Goal: Transaction & Acquisition: Obtain resource

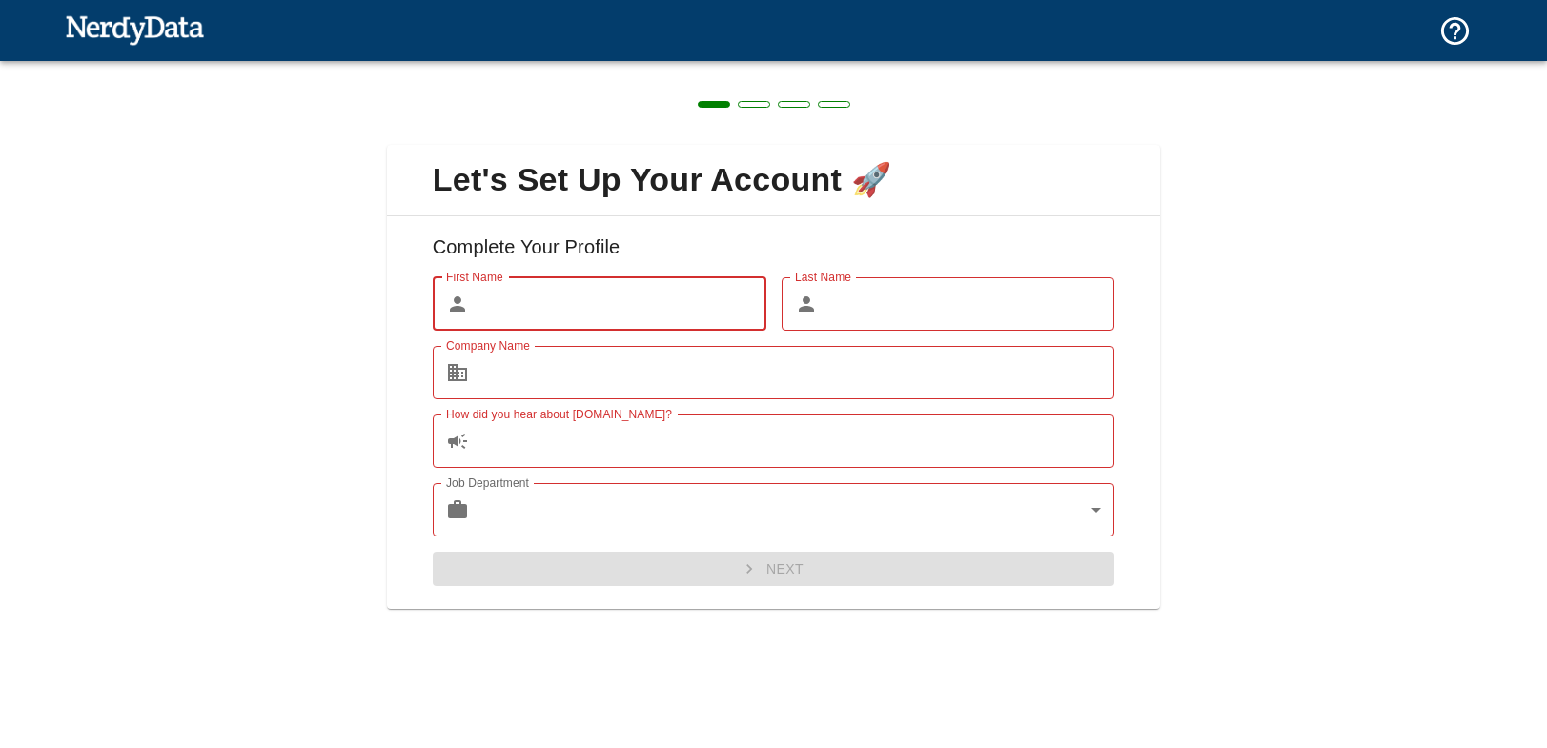
click at [519, 307] on input "First Name" at bounding box center [621, 303] width 290 height 53
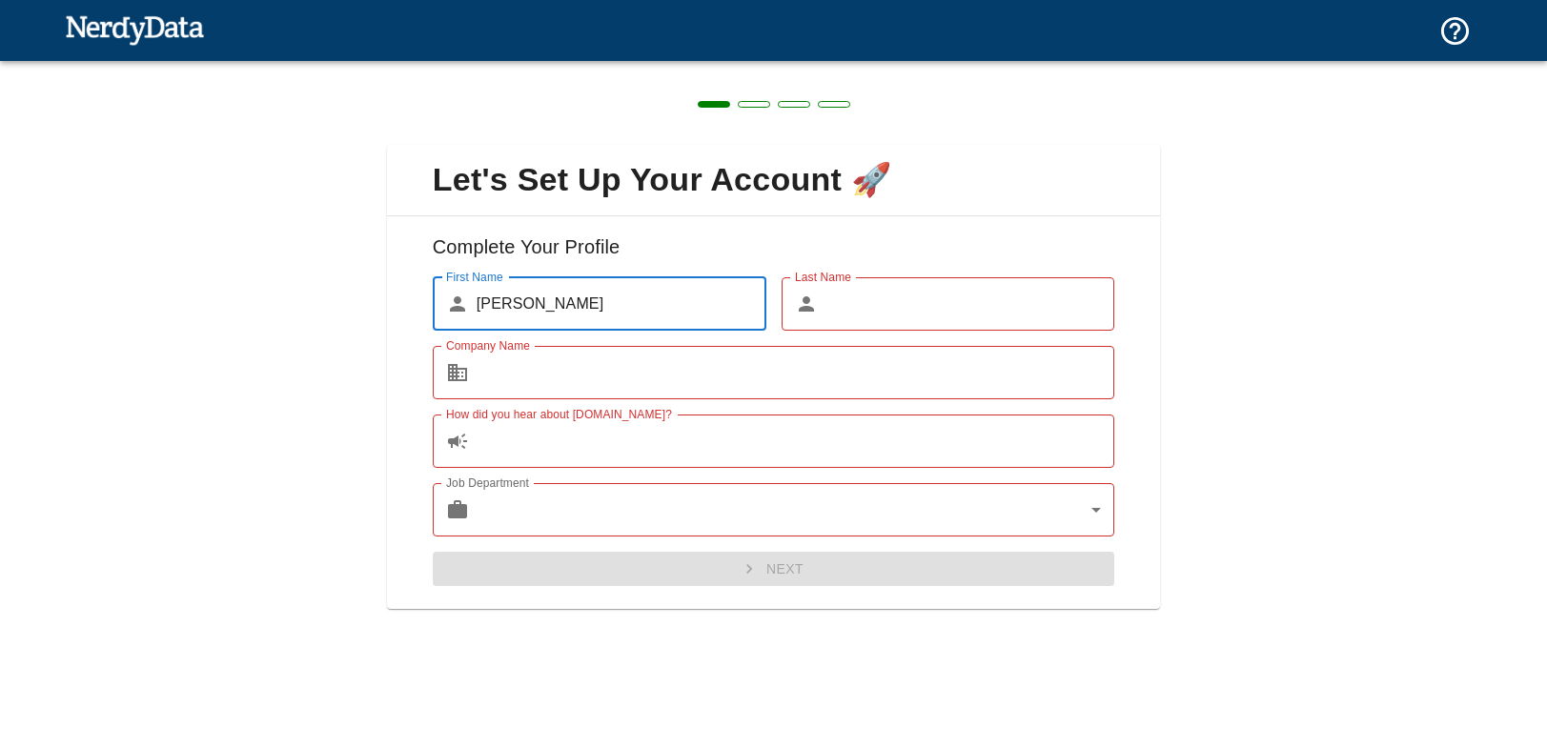
type input "[PERSON_NAME]"
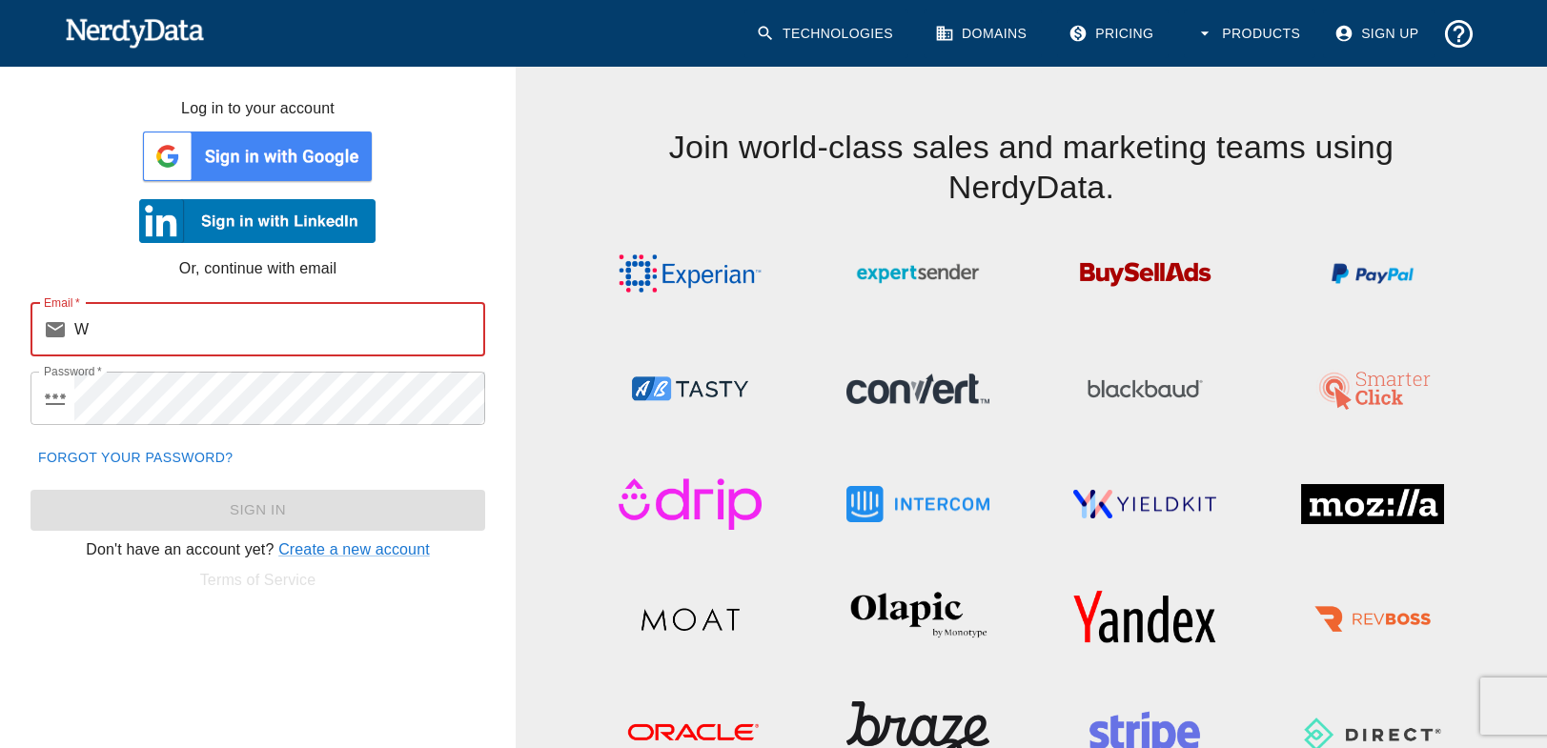
type input "W"
click at [252, 154] on img at bounding box center [257, 156] width 236 height 57
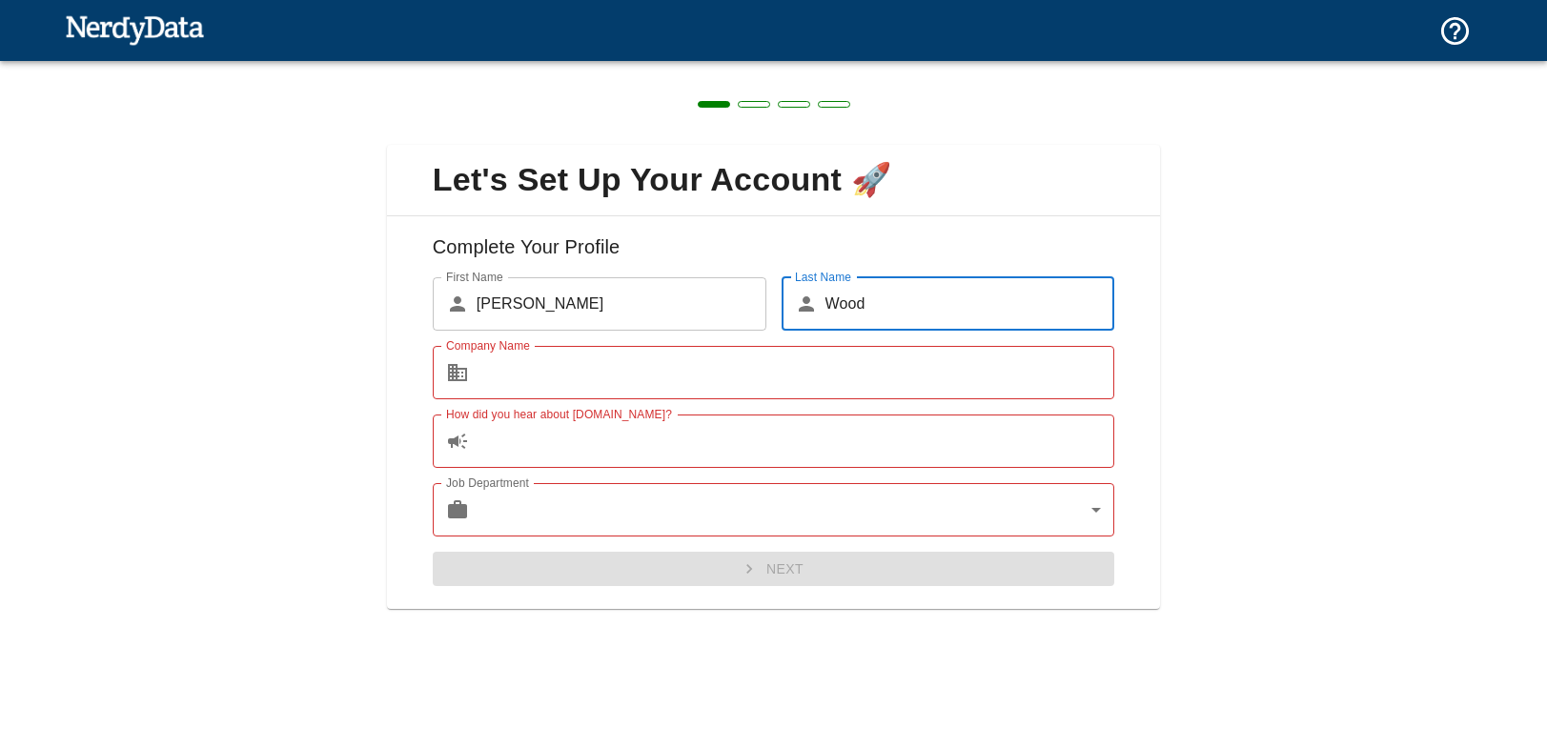
type input "Wood"
click at [504, 378] on input "Company Name" at bounding box center [795, 372] width 638 height 53
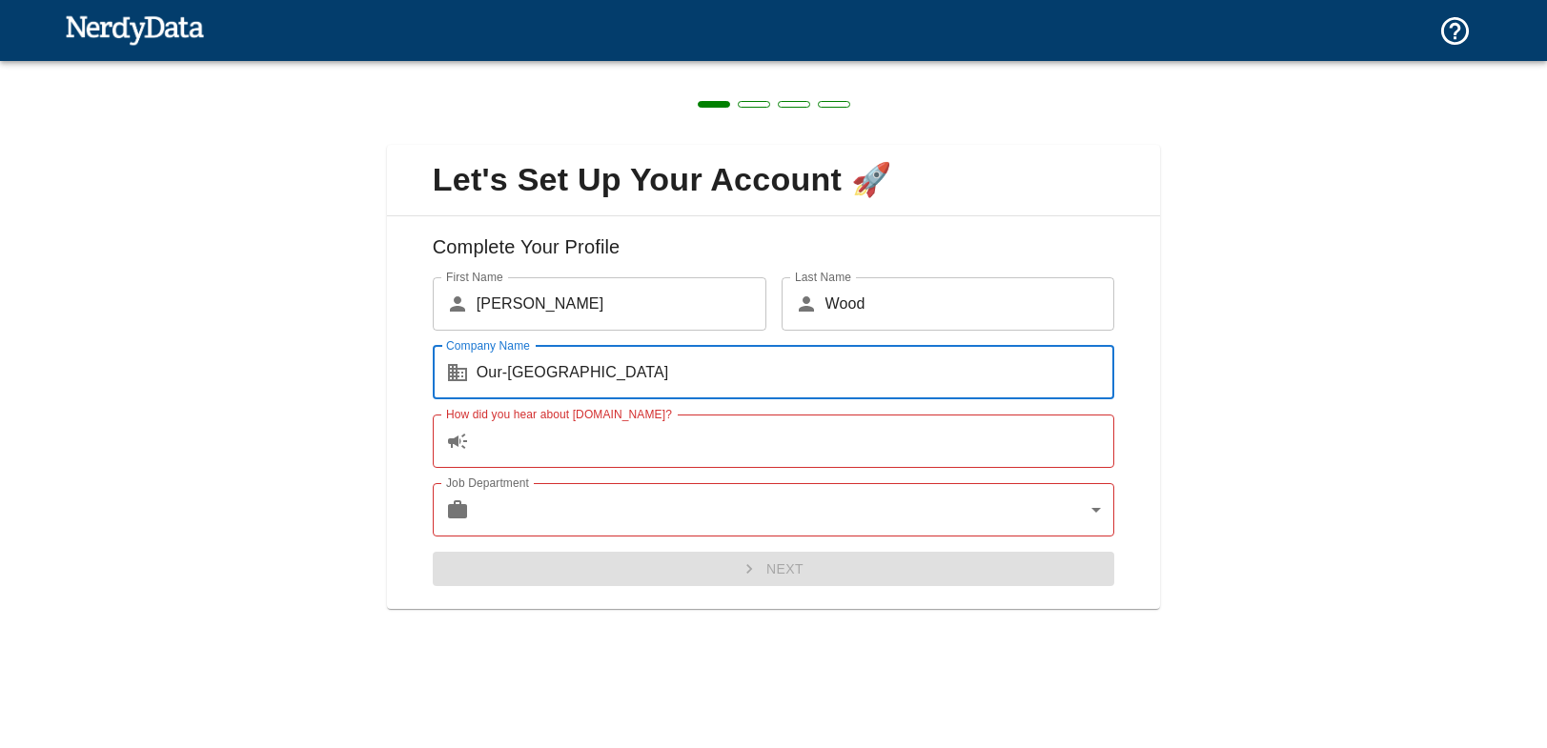
type input "Our-Hometown"
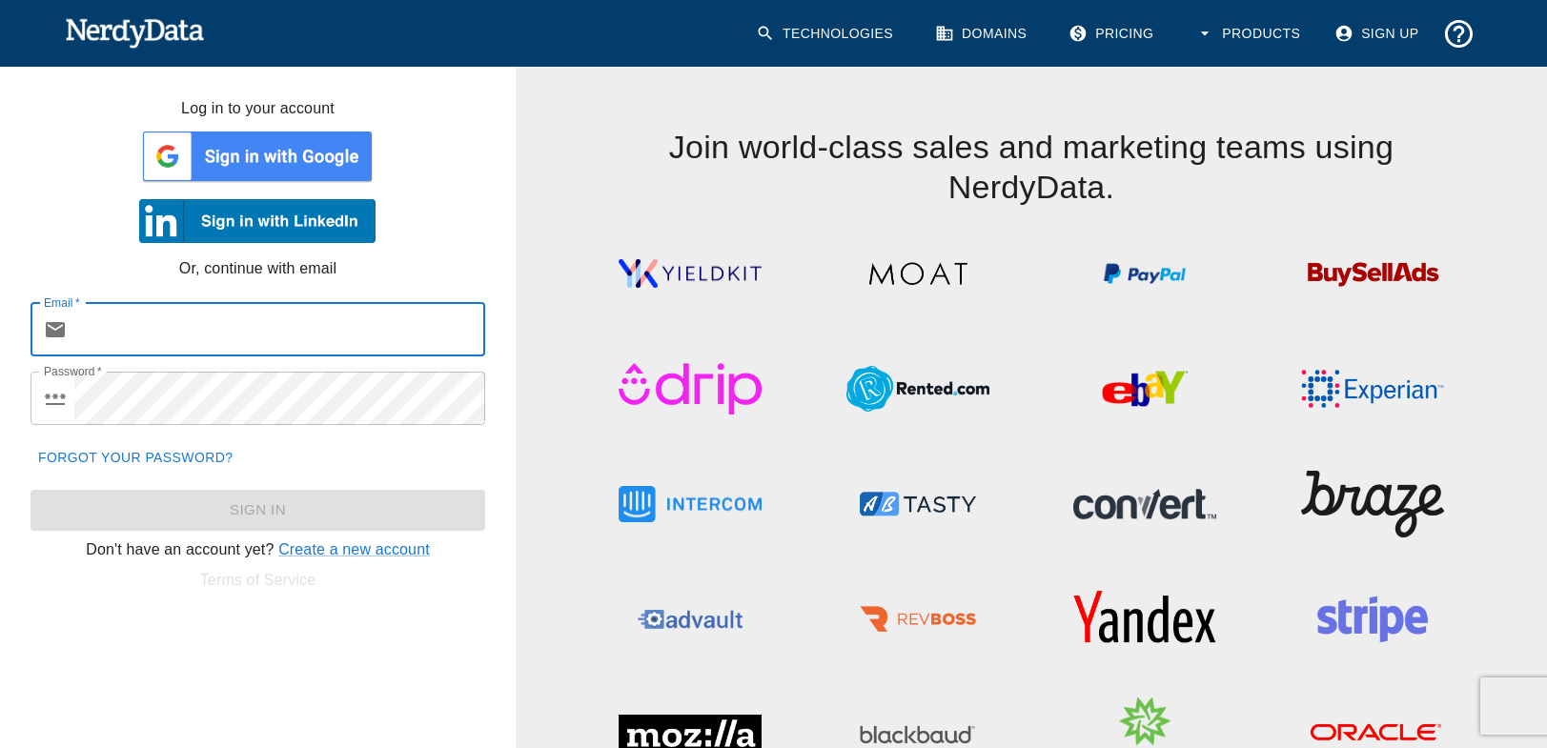
type input "I"
click at [94, 326] on input "I" at bounding box center [279, 329] width 411 height 53
click at [273, 154] on img at bounding box center [257, 156] width 236 height 57
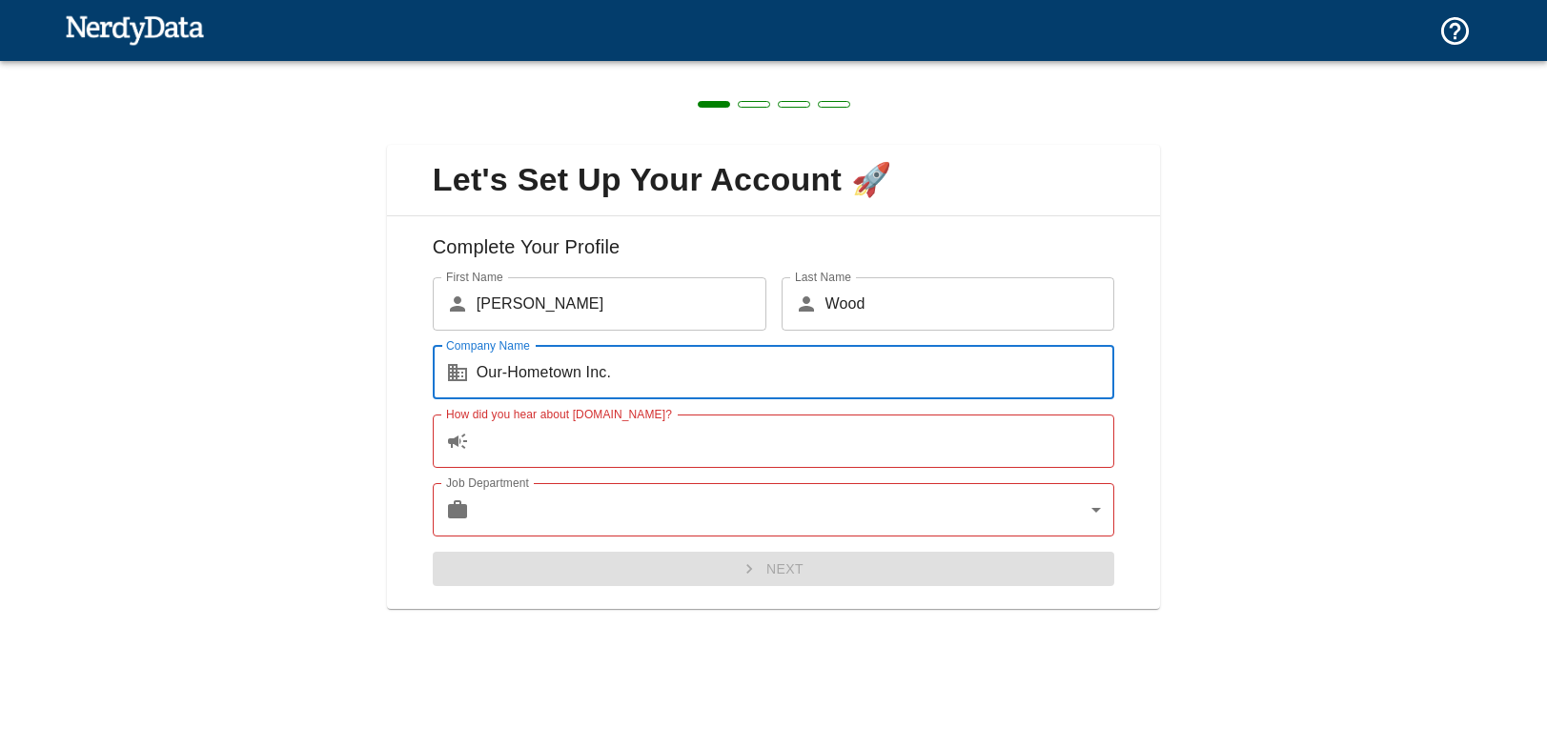
type input "Our-Hometown Inc."
click at [496, 437] on input "How did you hear about [DOMAIN_NAME]?" at bounding box center [795, 441] width 638 height 53
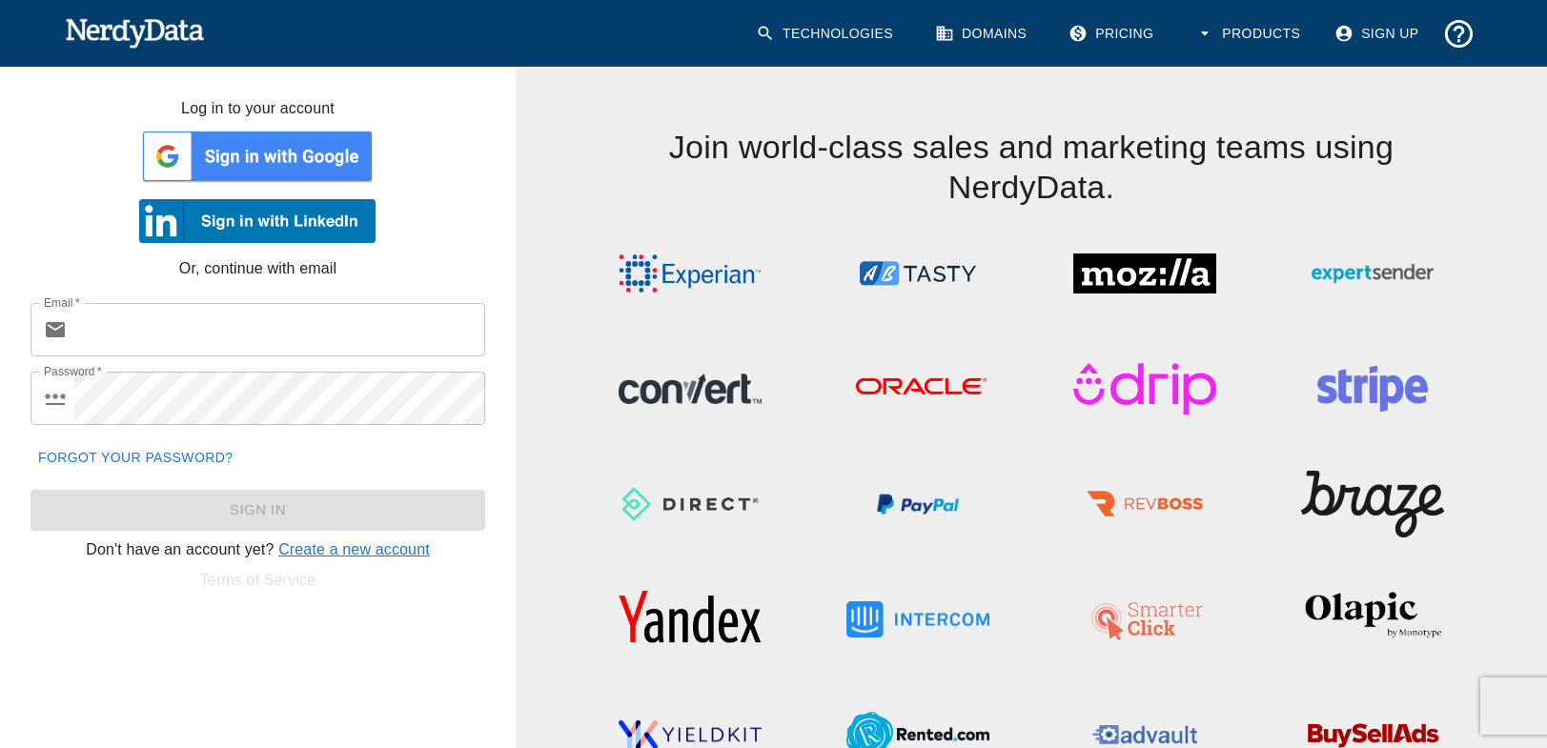
click at [345, 547] on link "Create a new account" at bounding box center [354, 549] width 152 height 16
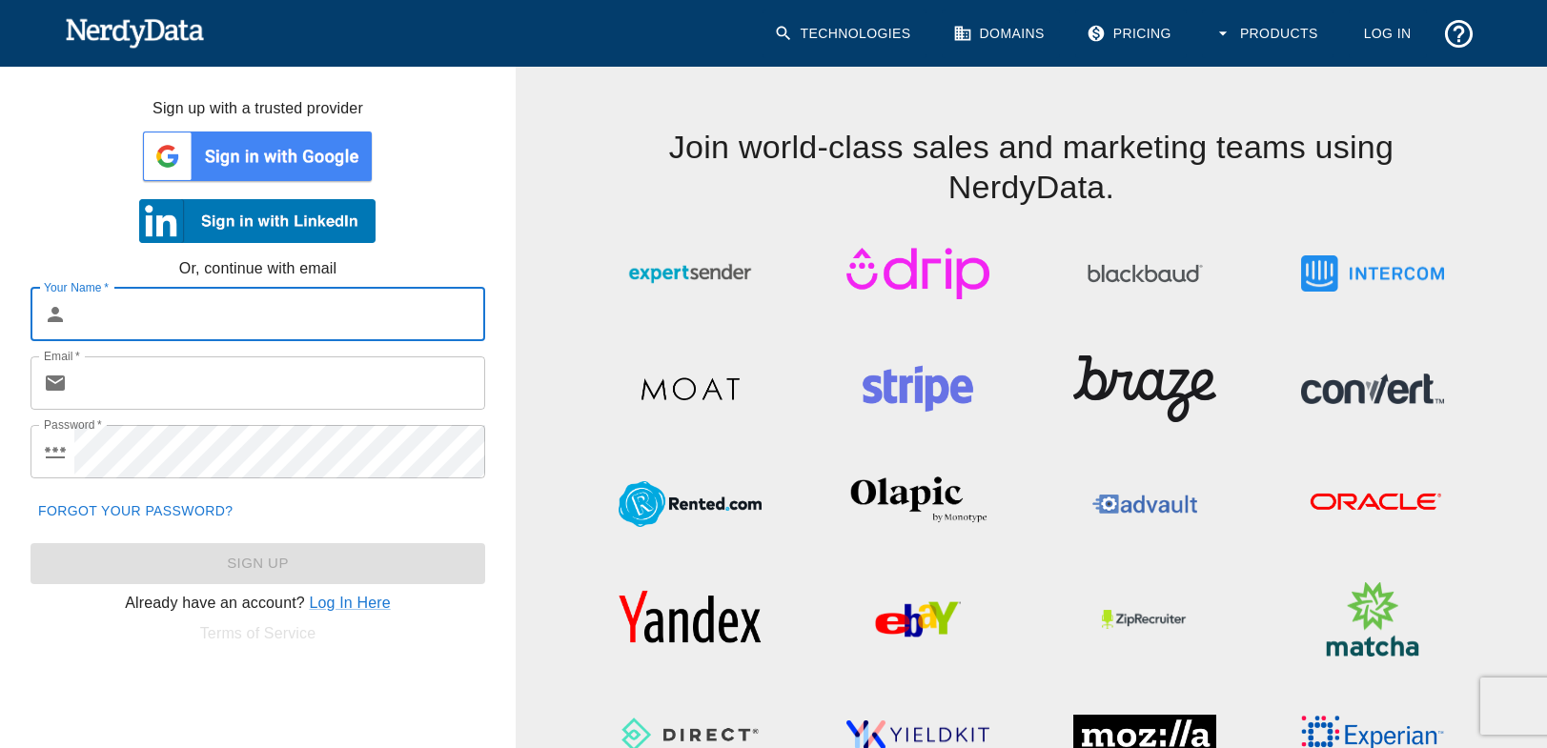
click at [260, 155] on img at bounding box center [257, 156] width 236 height 57
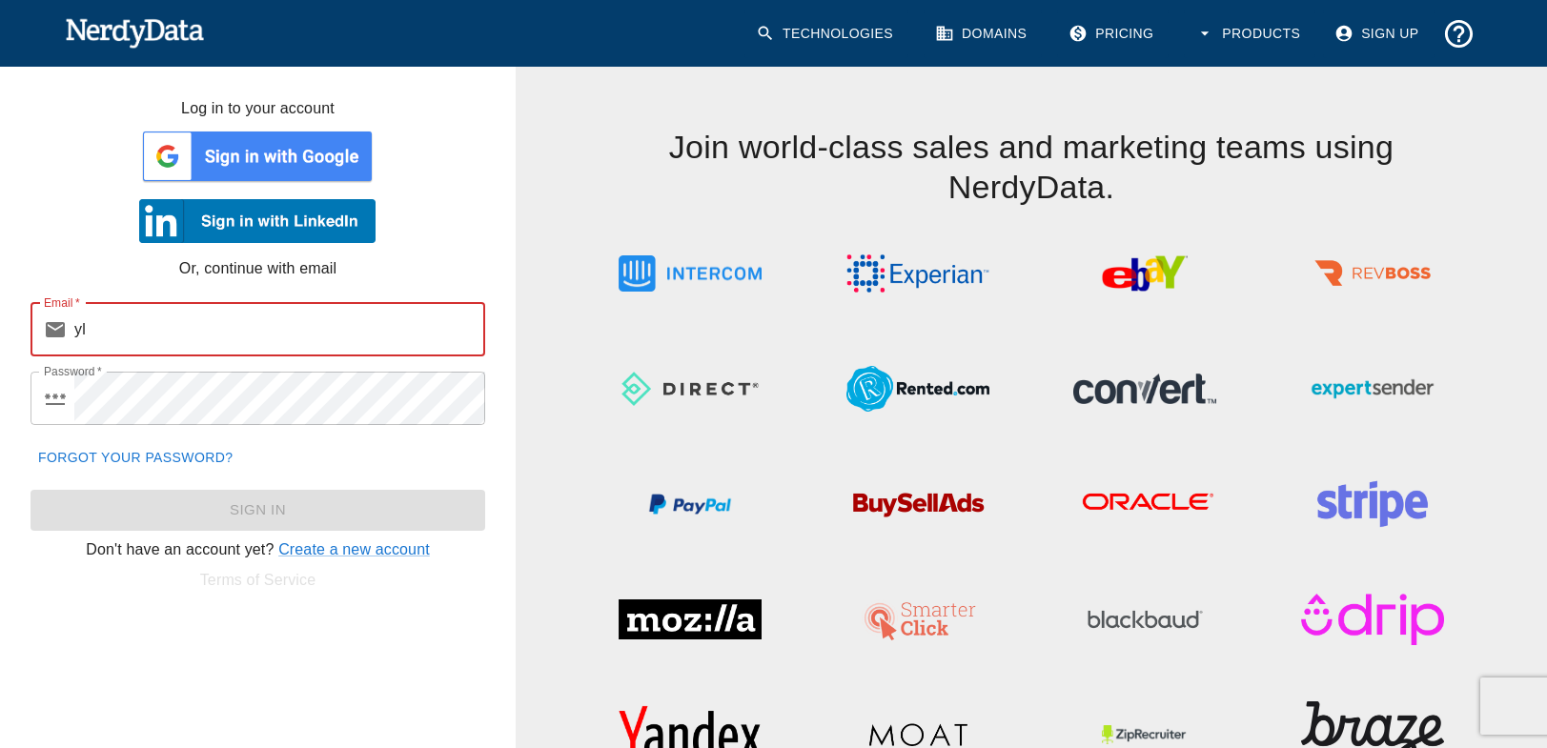
type input "y"
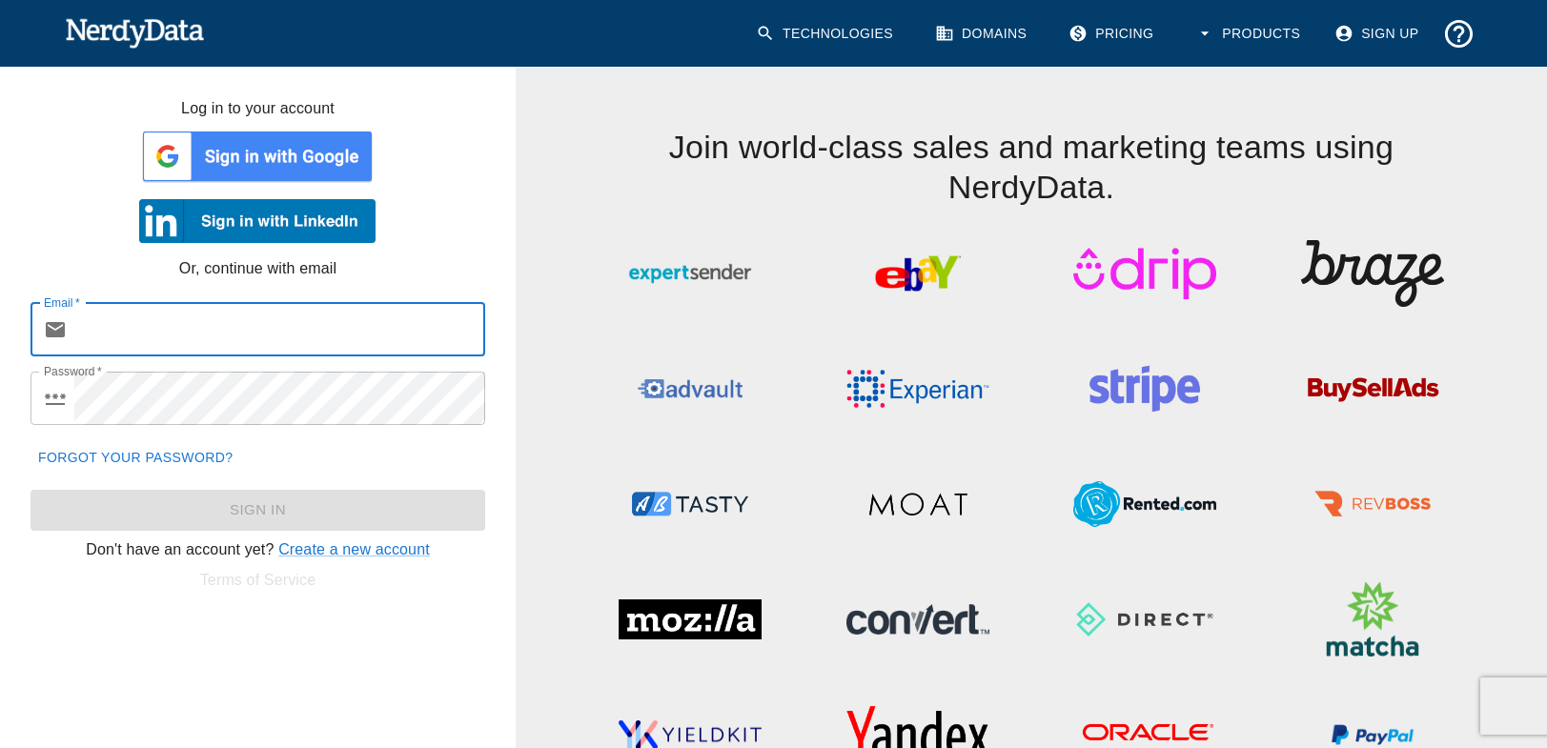
click at [97, 330] on input "Email   *" at bounding box center [279, 329] width 411 height 53
click at [343, 549] on link "Create a new account" at bounding box center [354, 549] width 152 height 16
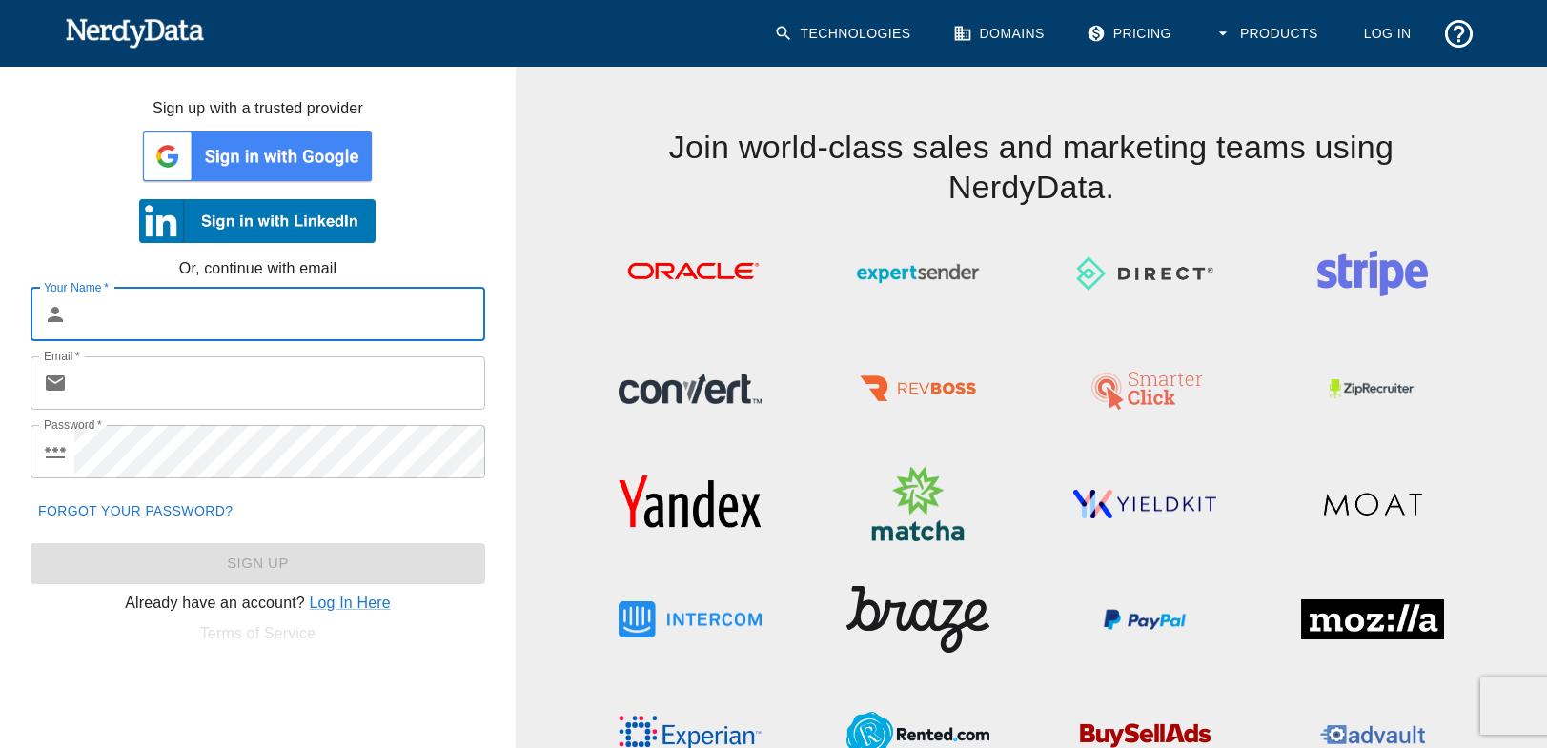
click at [118, 320] on input "Your Name   *" at bounding box center [279, 314] width 411 height 53
click at [100, 381] on input "Email   *" at bounding box center [279, 382] width 411 height 53
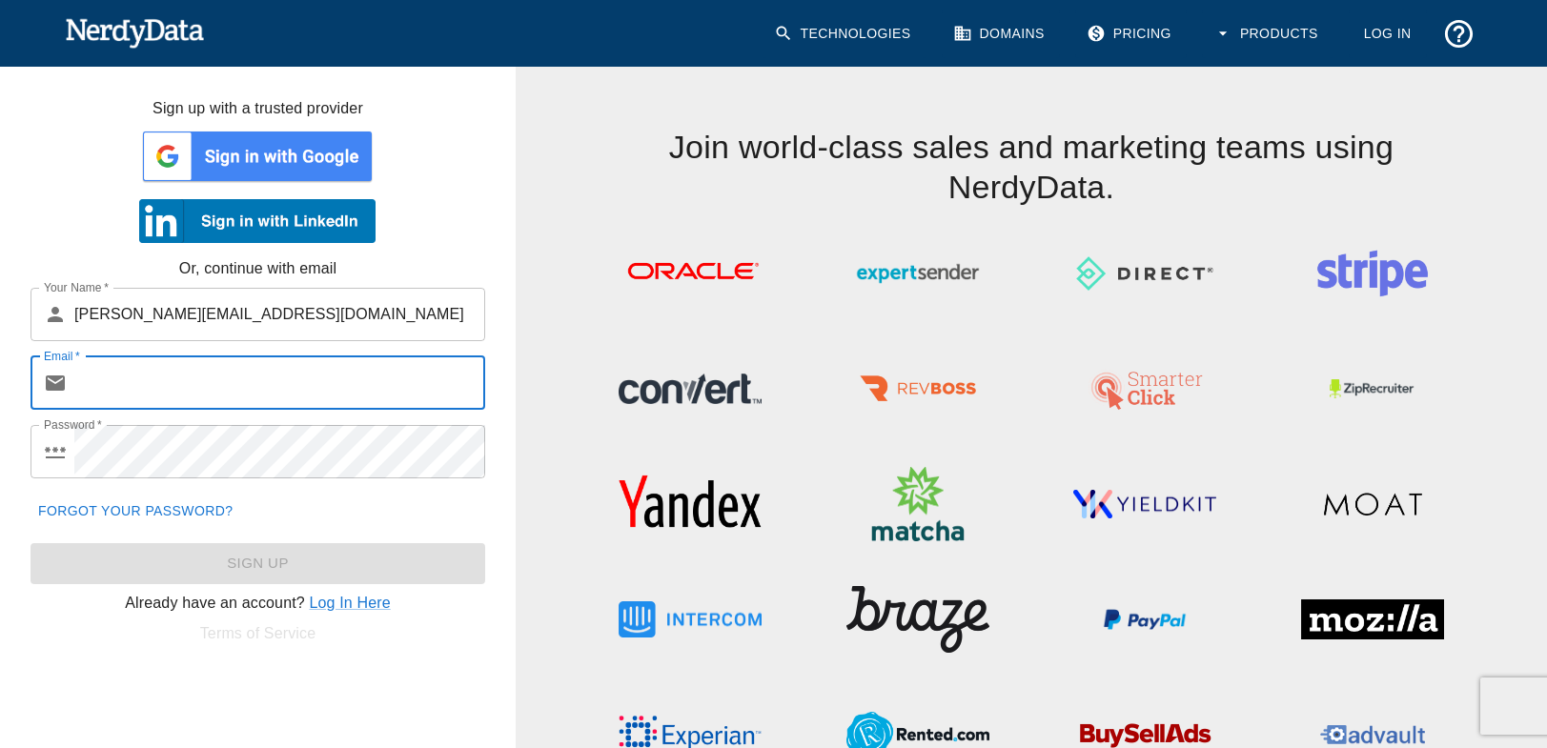
click at [140, 312] on input "tew@our-hometown.com" at bounding box center [279, 314] width 411 height 53
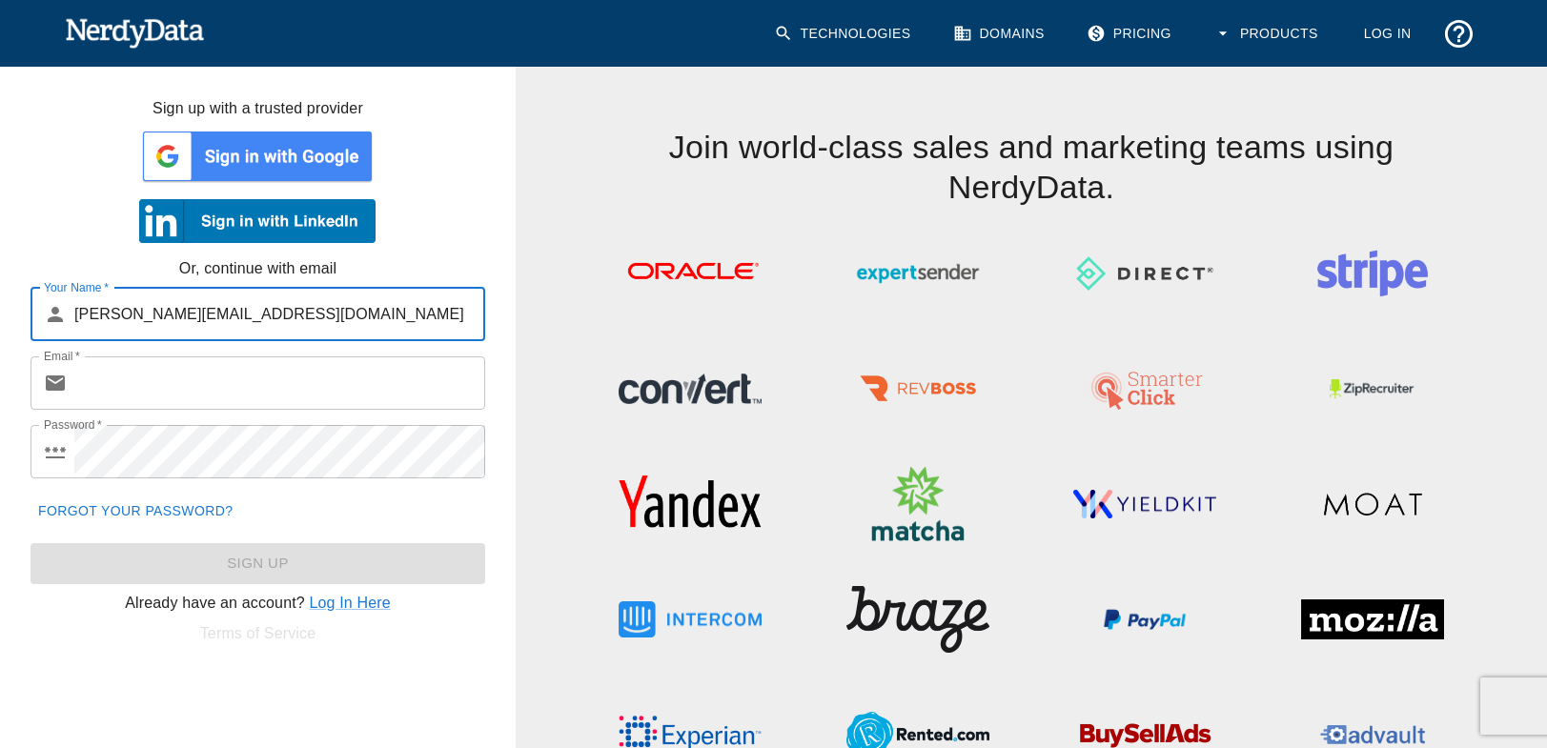
click at [140, 312] on input "tew@our-hometown.com" at bounding box center [279, 314] width 411 height 53
type input "Tyler Wood"
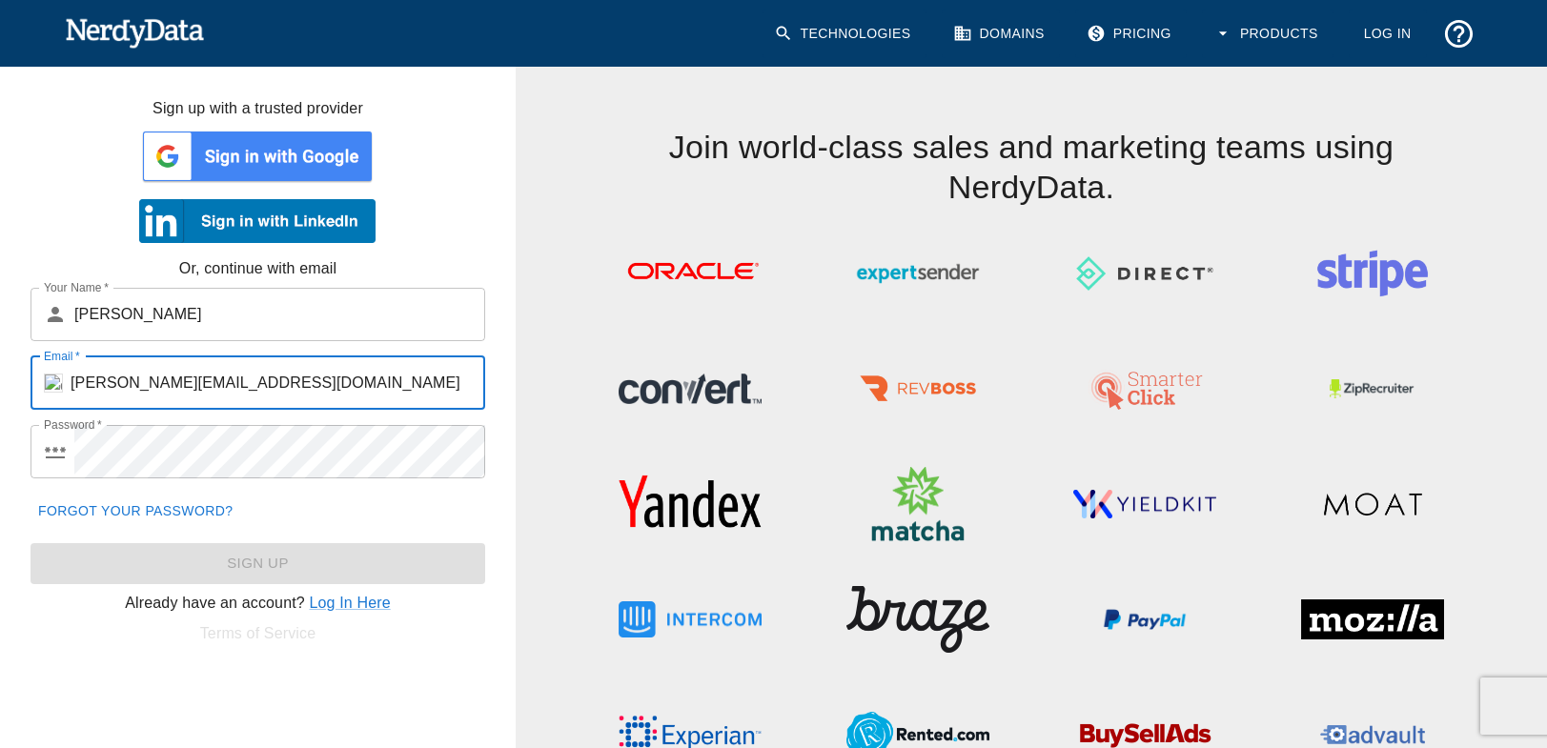
type input "tew@our-hometown.com"
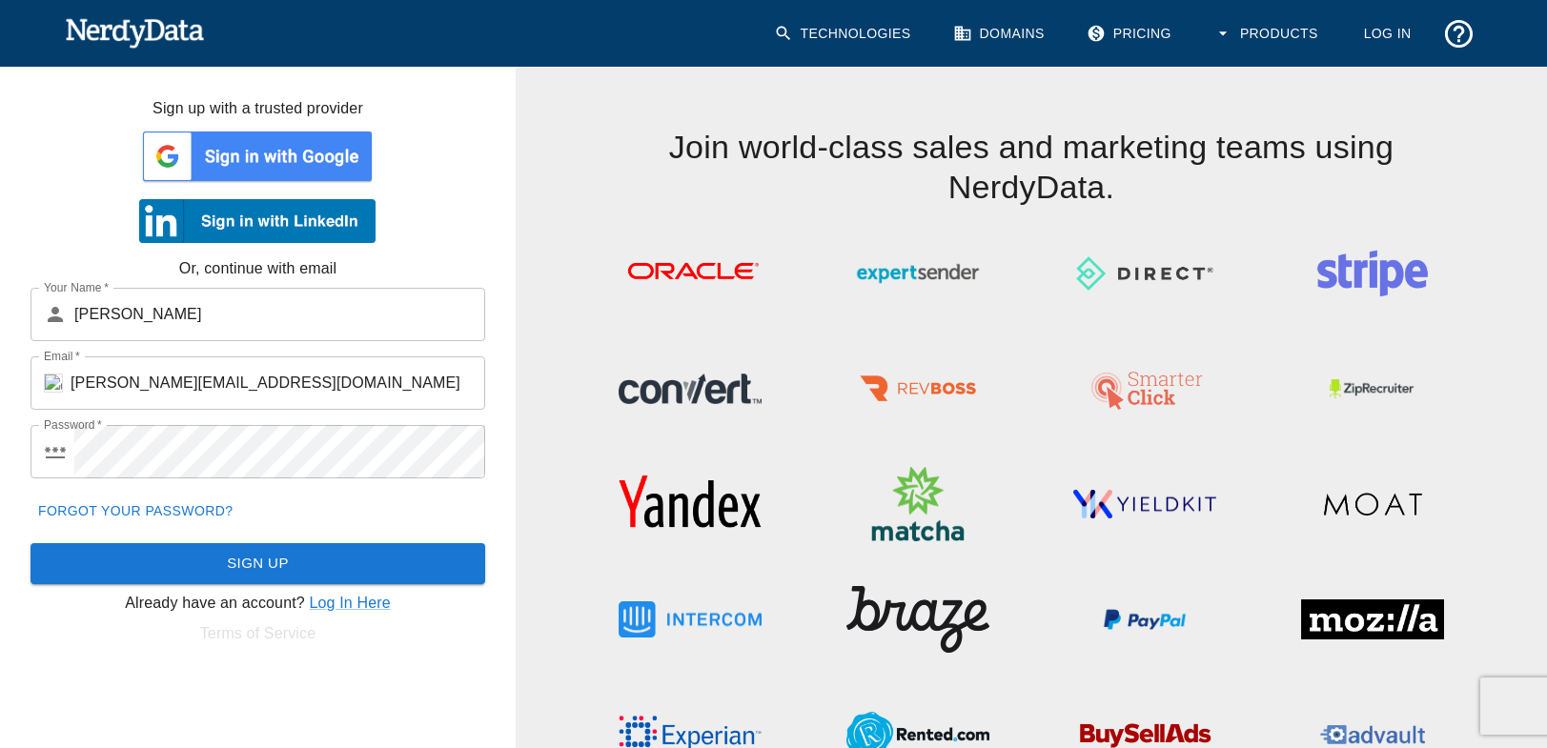
click at [288, 563] on button "Sign Up" at bounding box center [257, 563] width 455 height 40
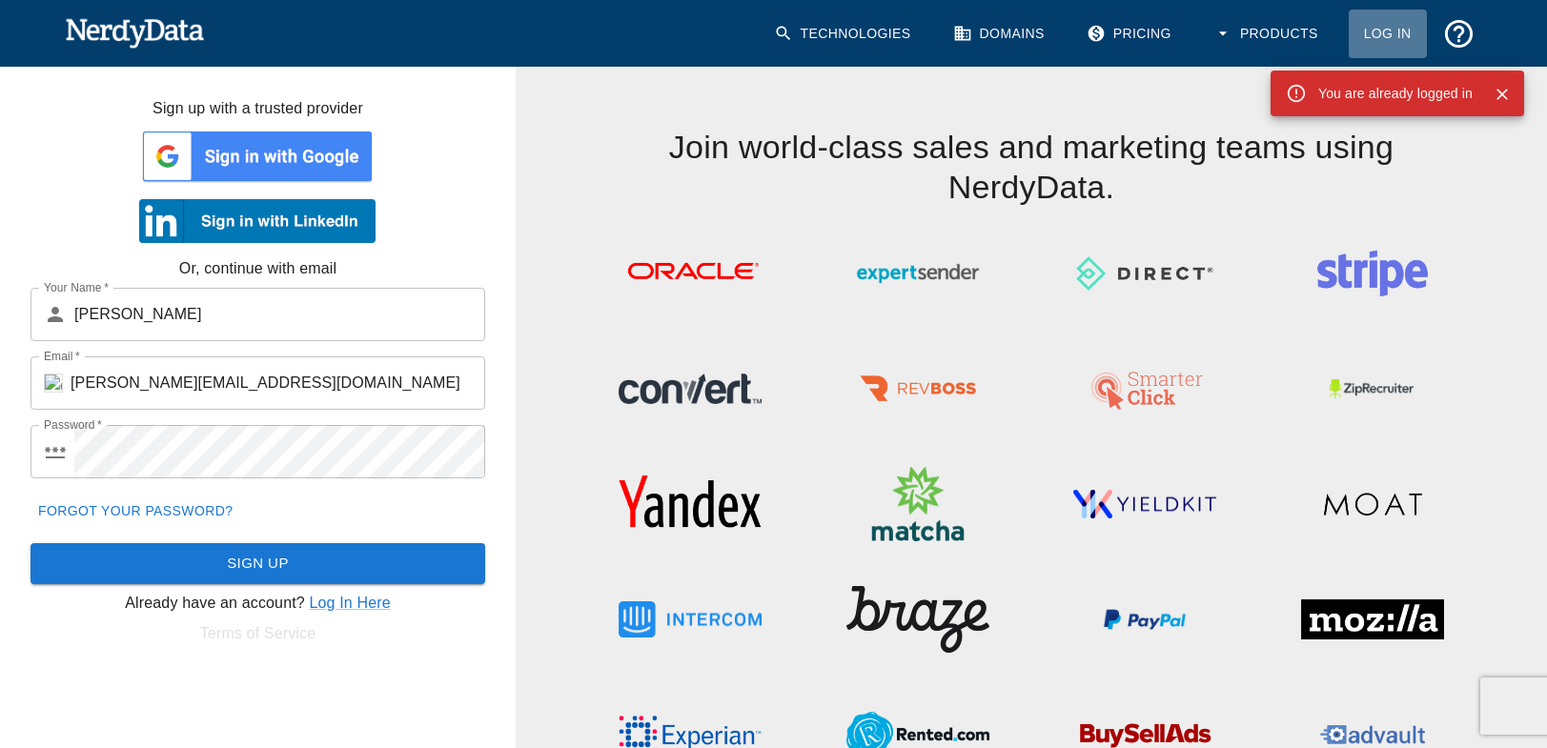
click at [1392, 36] on link "Log In" at bounding box center [1387, 34] width 78 height 49
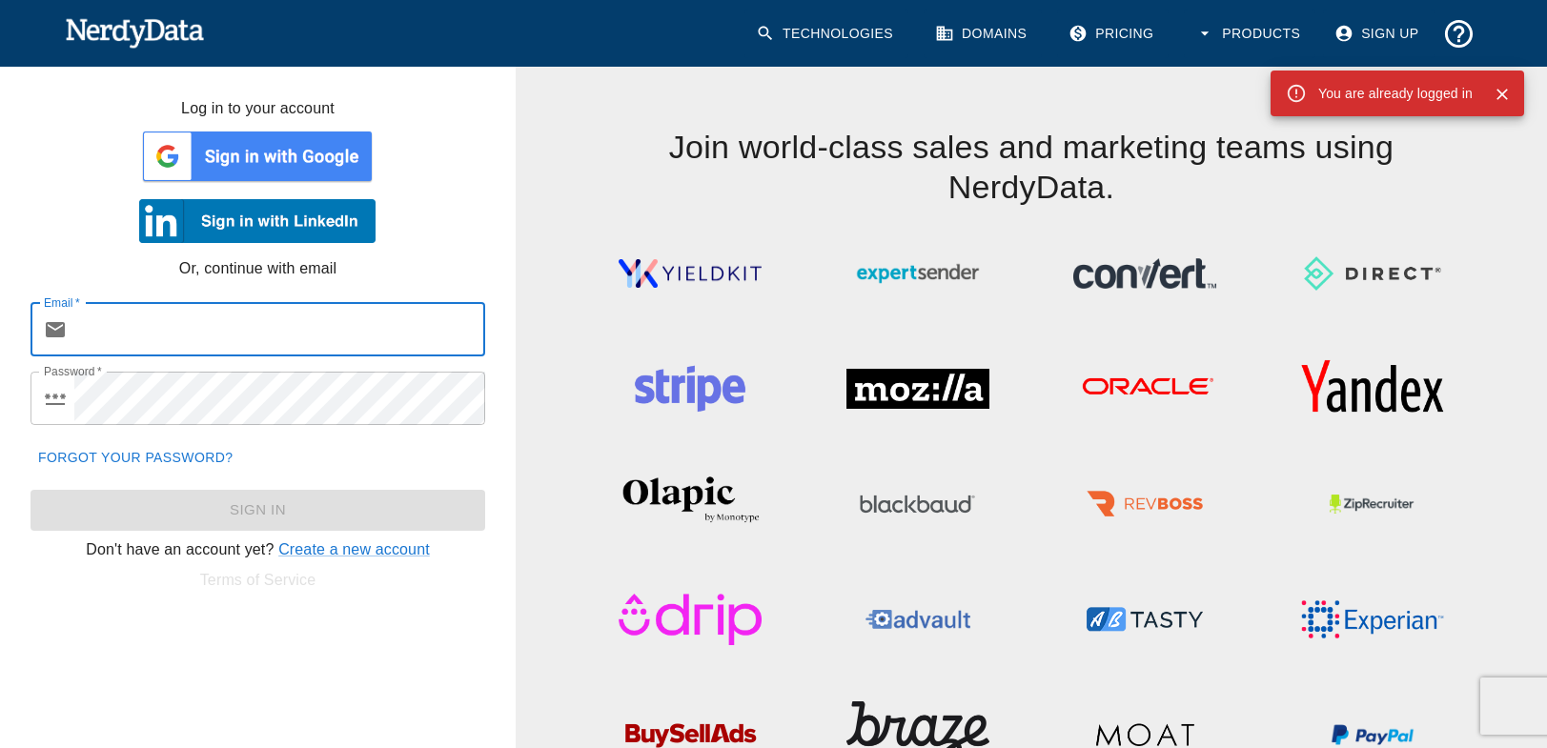
type input "tew@our-hometown.com"
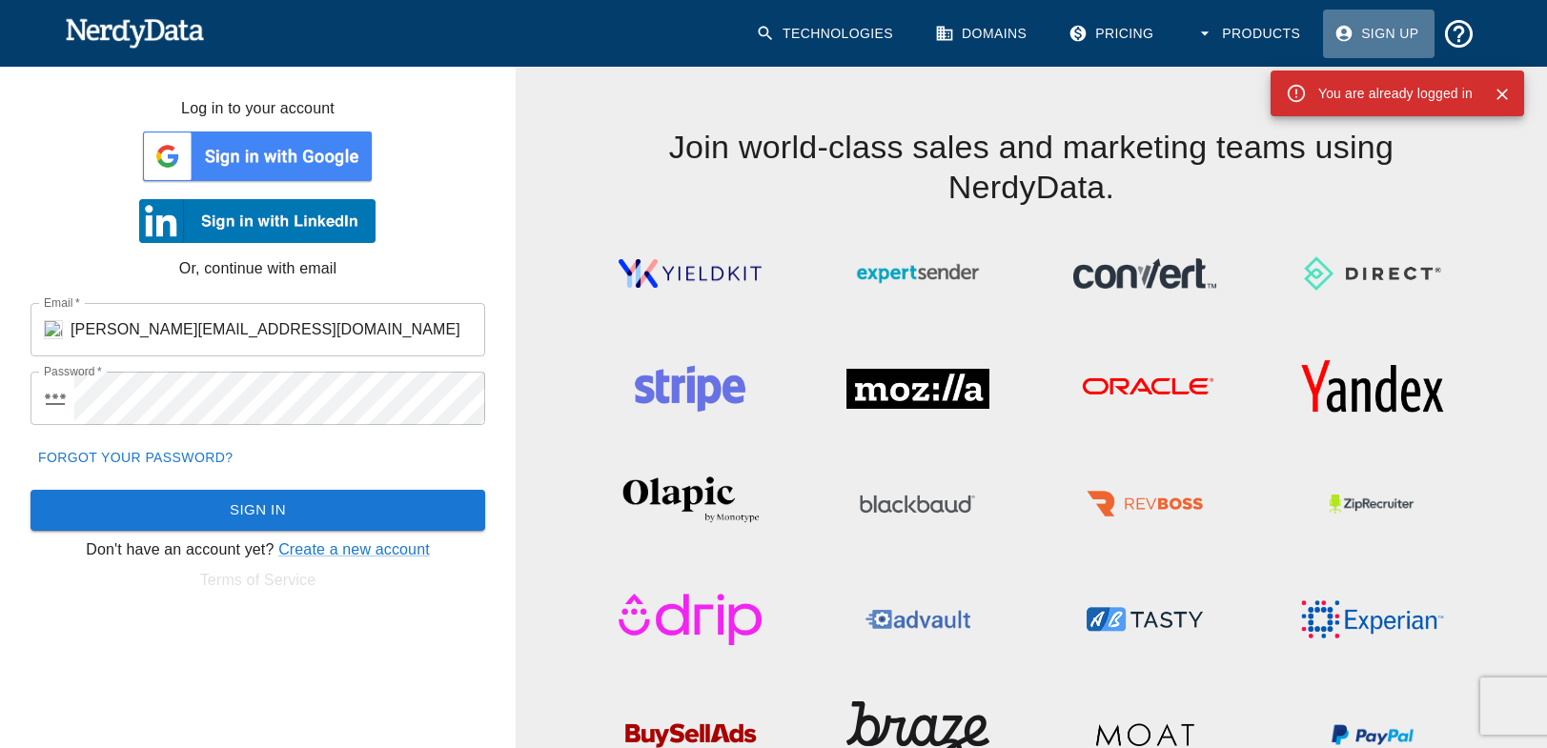
click at [1381, 34] on link "Sign Up" at bounding box center [1378, 34] width 111 height 49
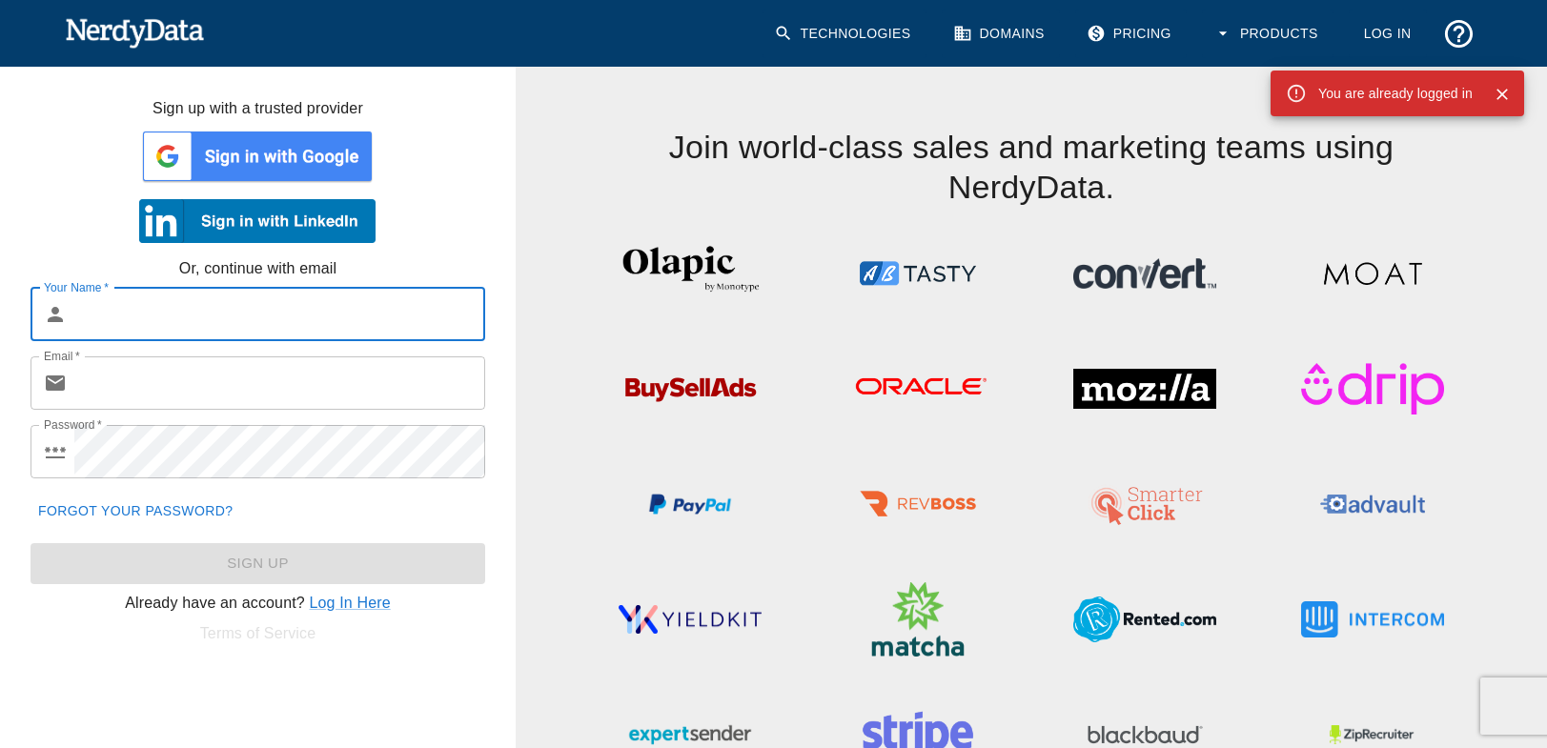
click at [1381, 34] on link "Log In" at bounding box center [1387, 34] width 78 height 49
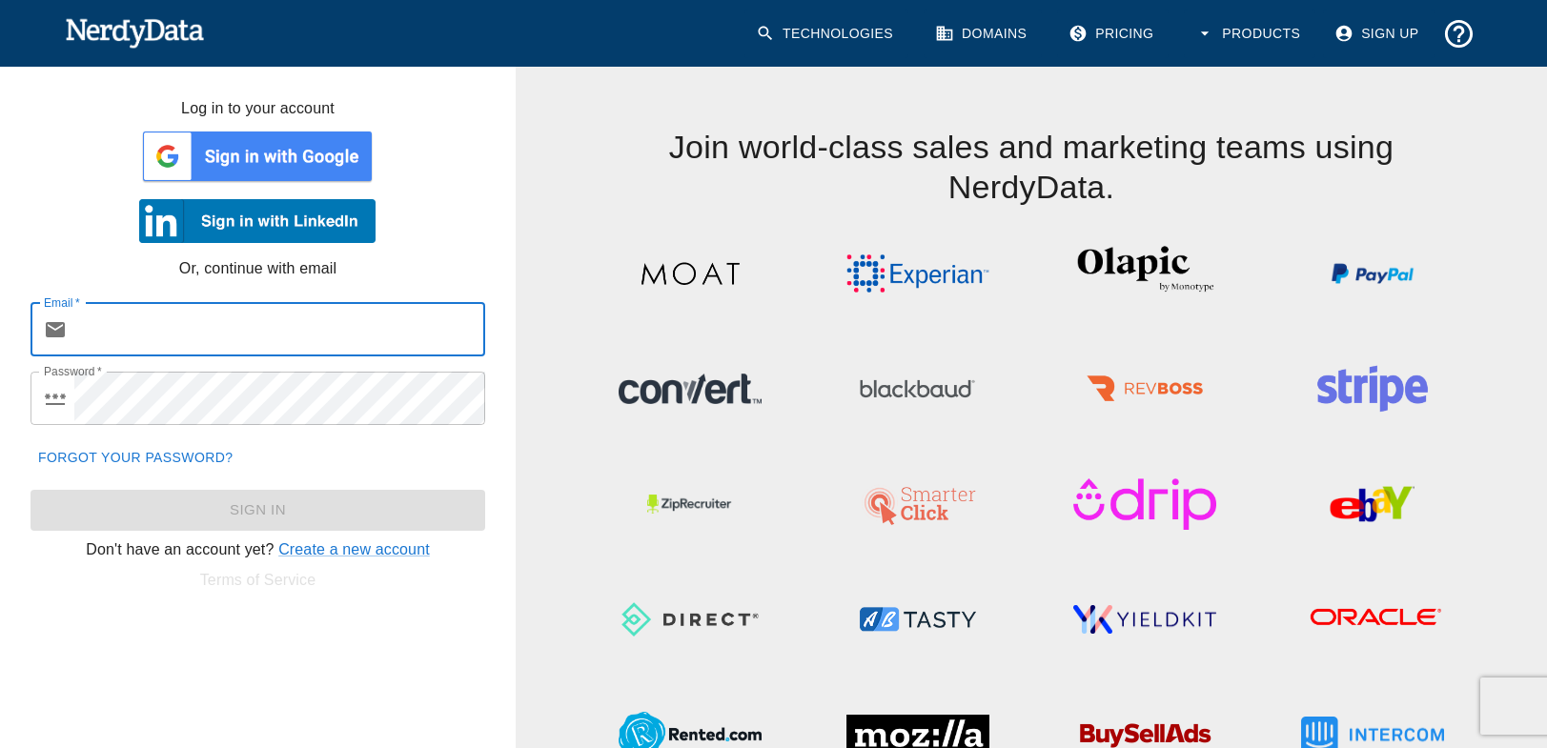
type input "tew@our-hometown.com"
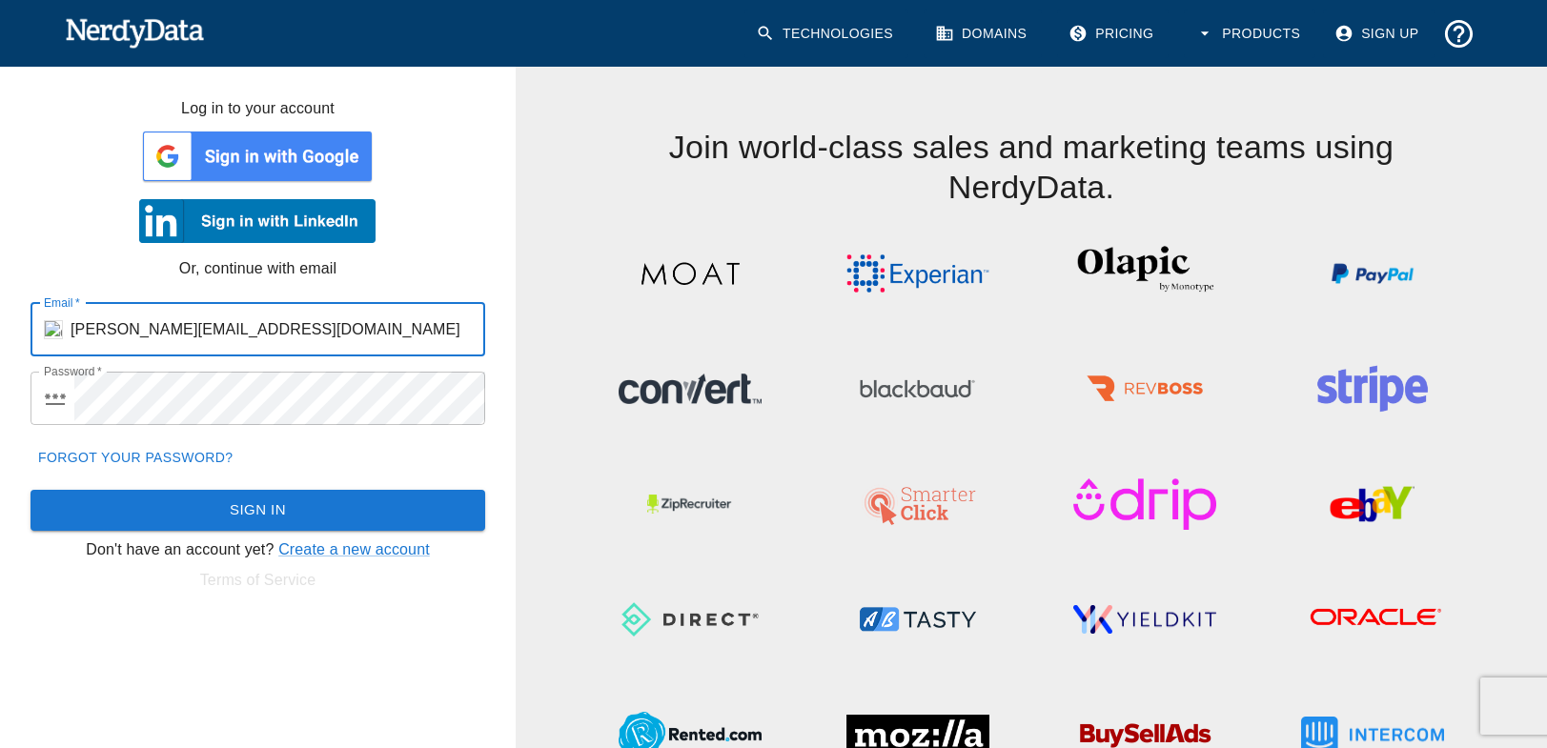
click at [221, 493] on button "Sign In" at bounding box center [257, 510] width 455 height 40
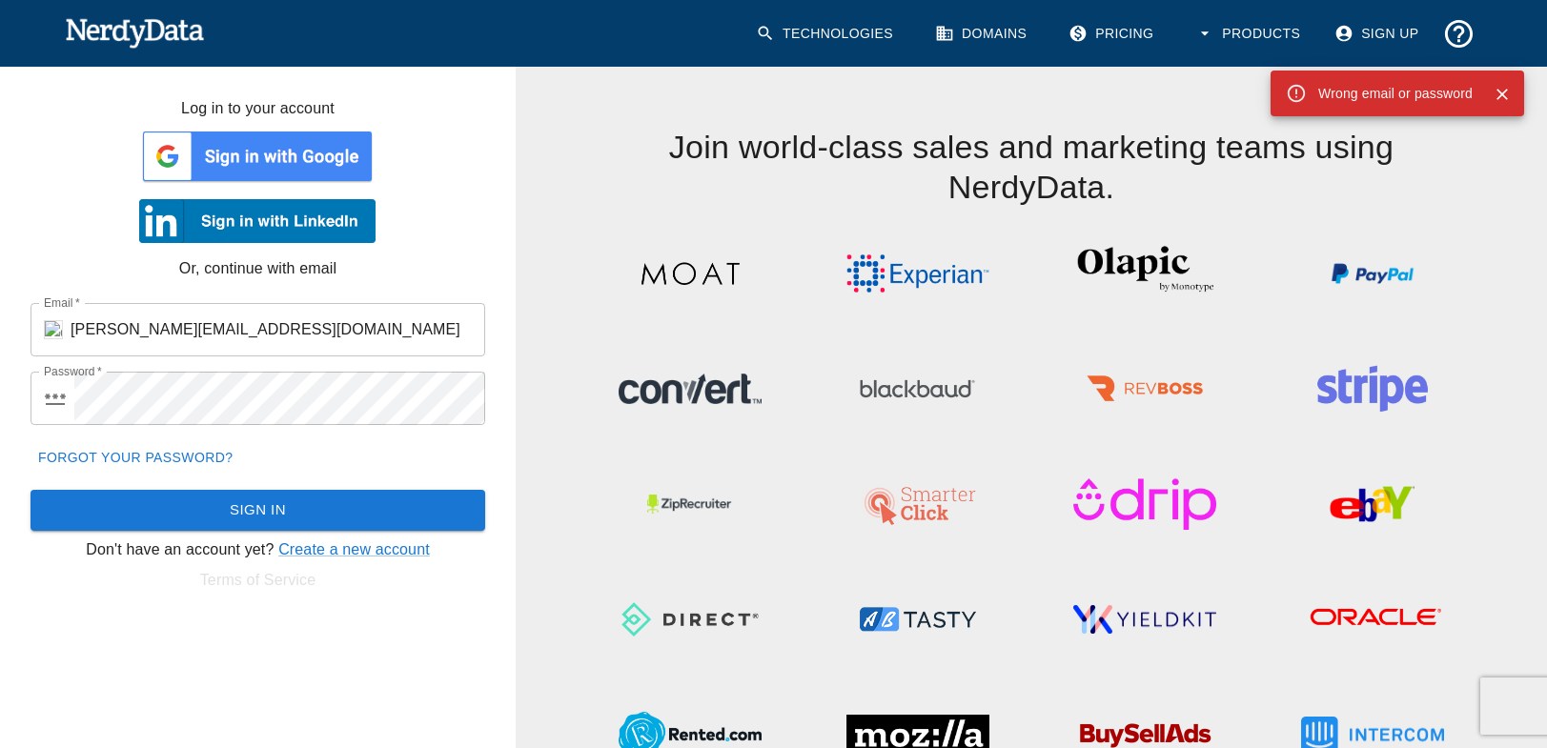
click at [1412, 92] on div "Wrong email or password" at bounding box center [1395, 93] width 154 height 34
click at [258, 151] on img at bounding box center [257, 156] width 236 height 57
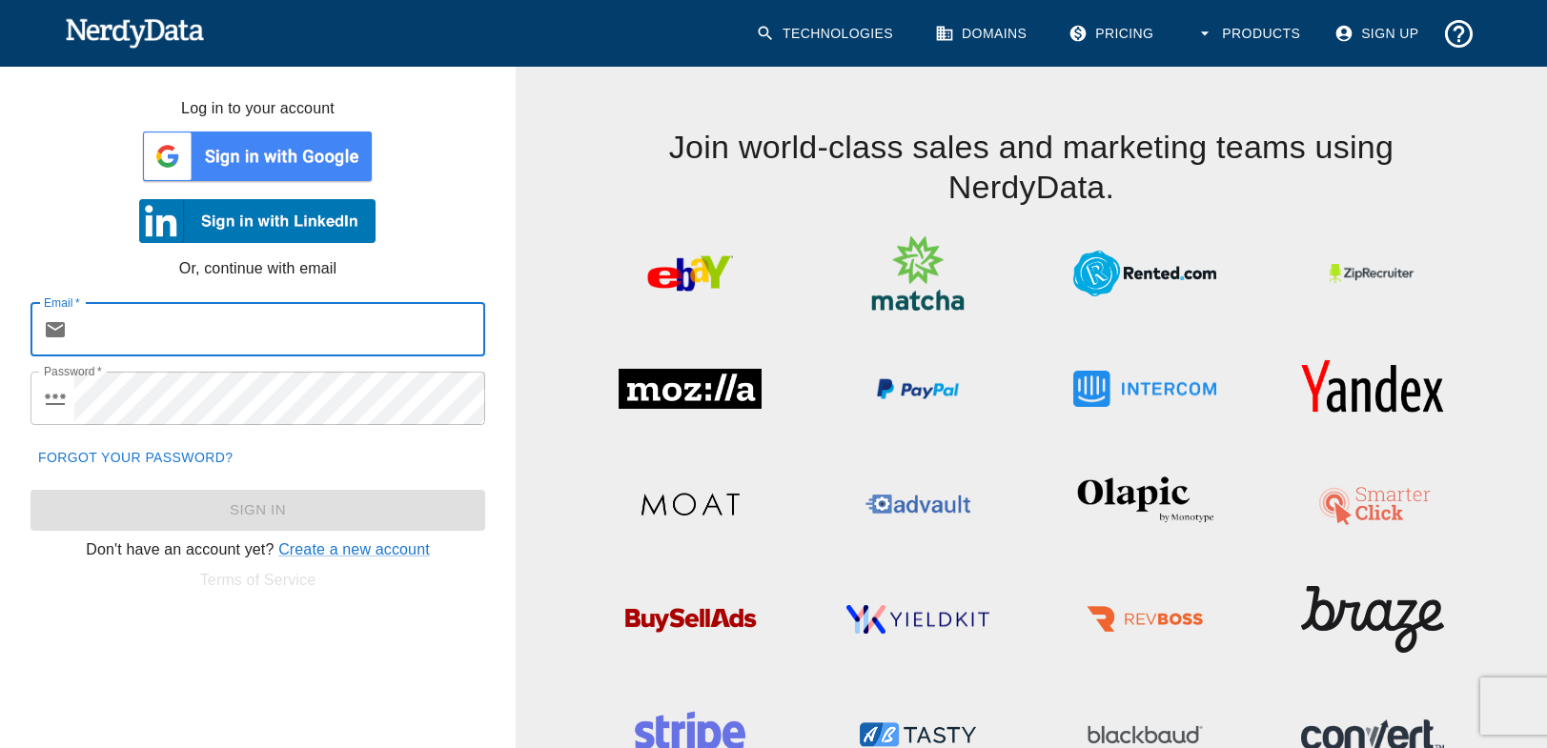
type input "[PERSON_NAME][EMAIL_ADDRESS][DOMAIN_NAME]"
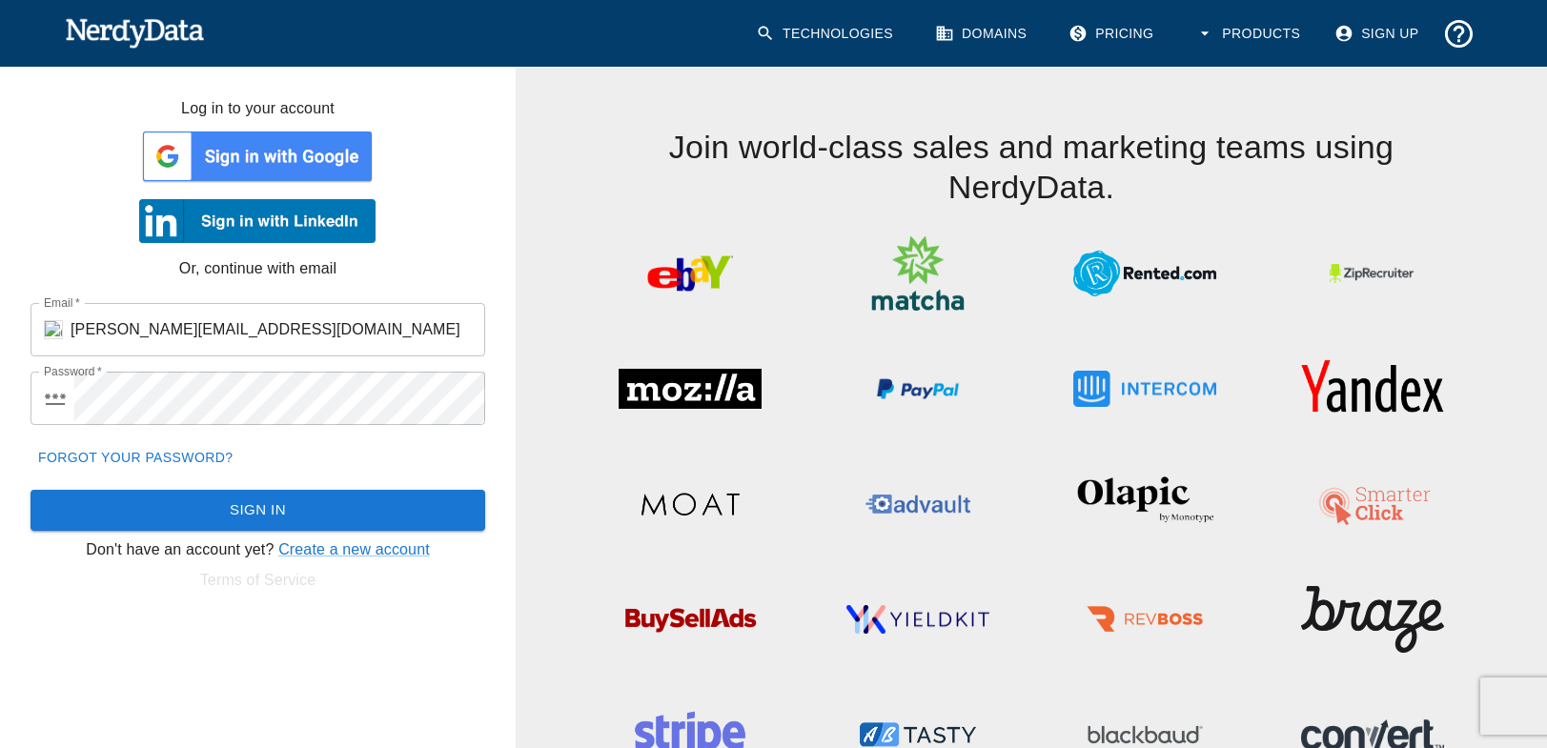
click at [152, 28] on img at bounding box center [135, 32] width 140 height 38
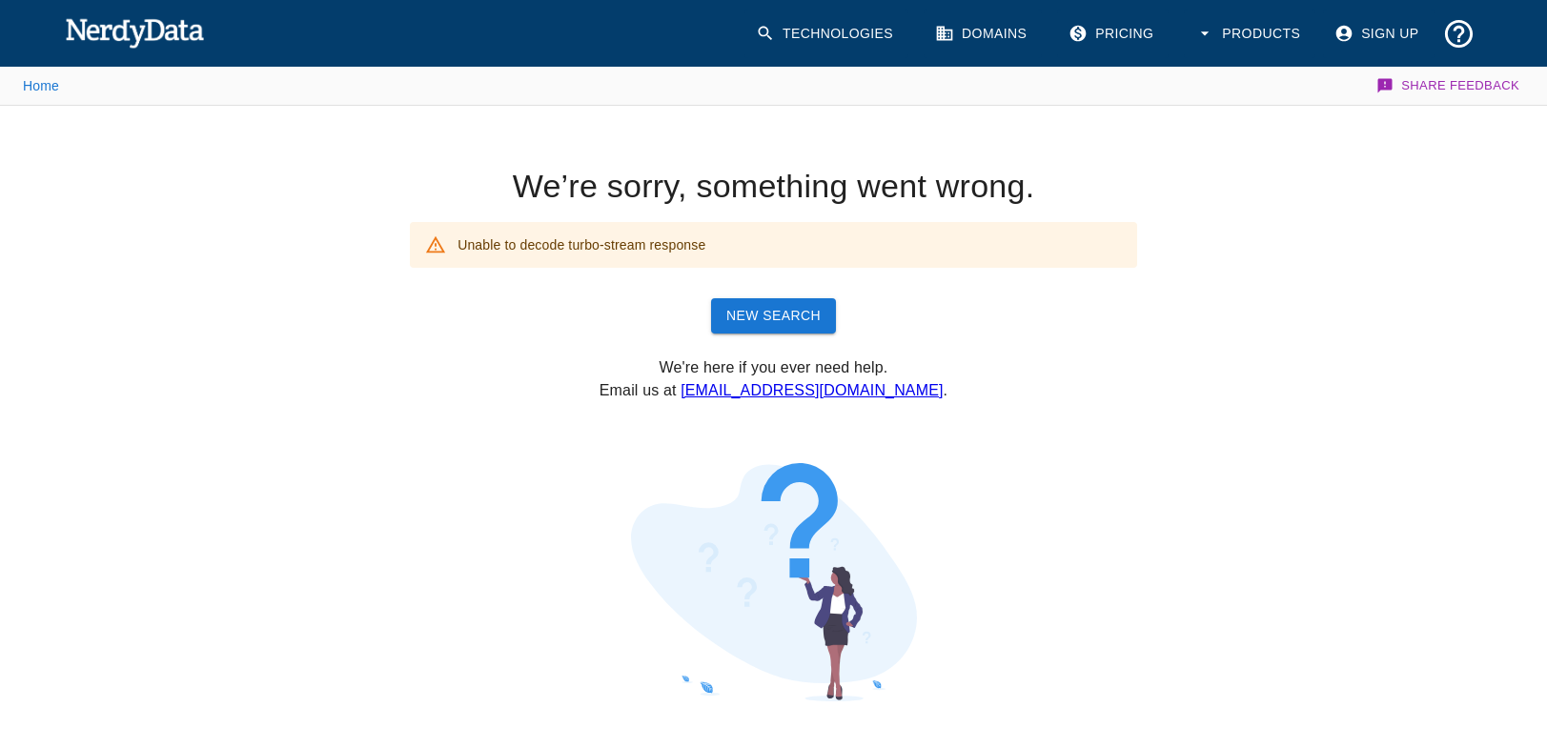
click at [1379, 30] on link "Sign Up" at bounding box center [1378, 34] width 111 height 49
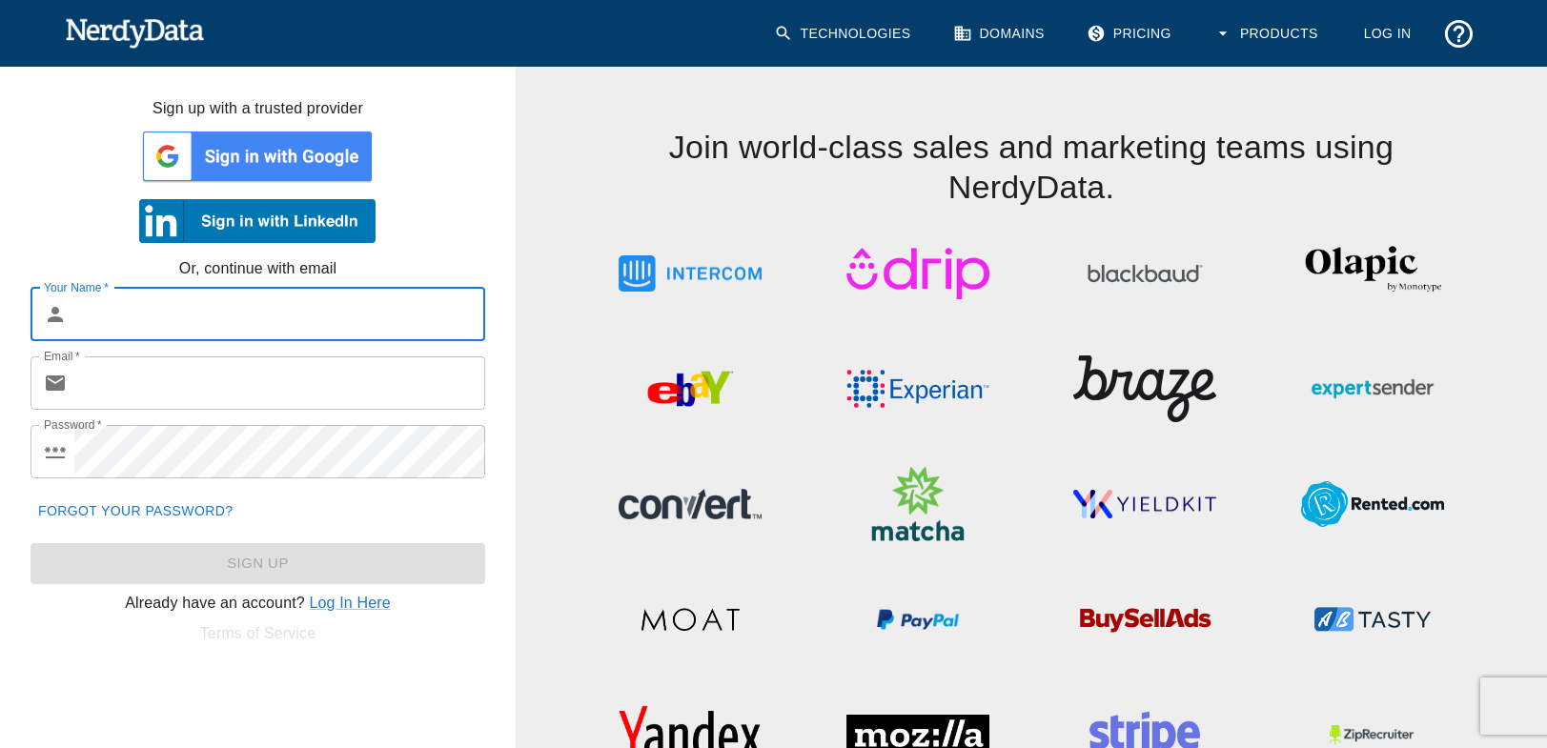
click at [1388, 30] on link "Log In" at bounding box center [1387, 34] width 78 height 49
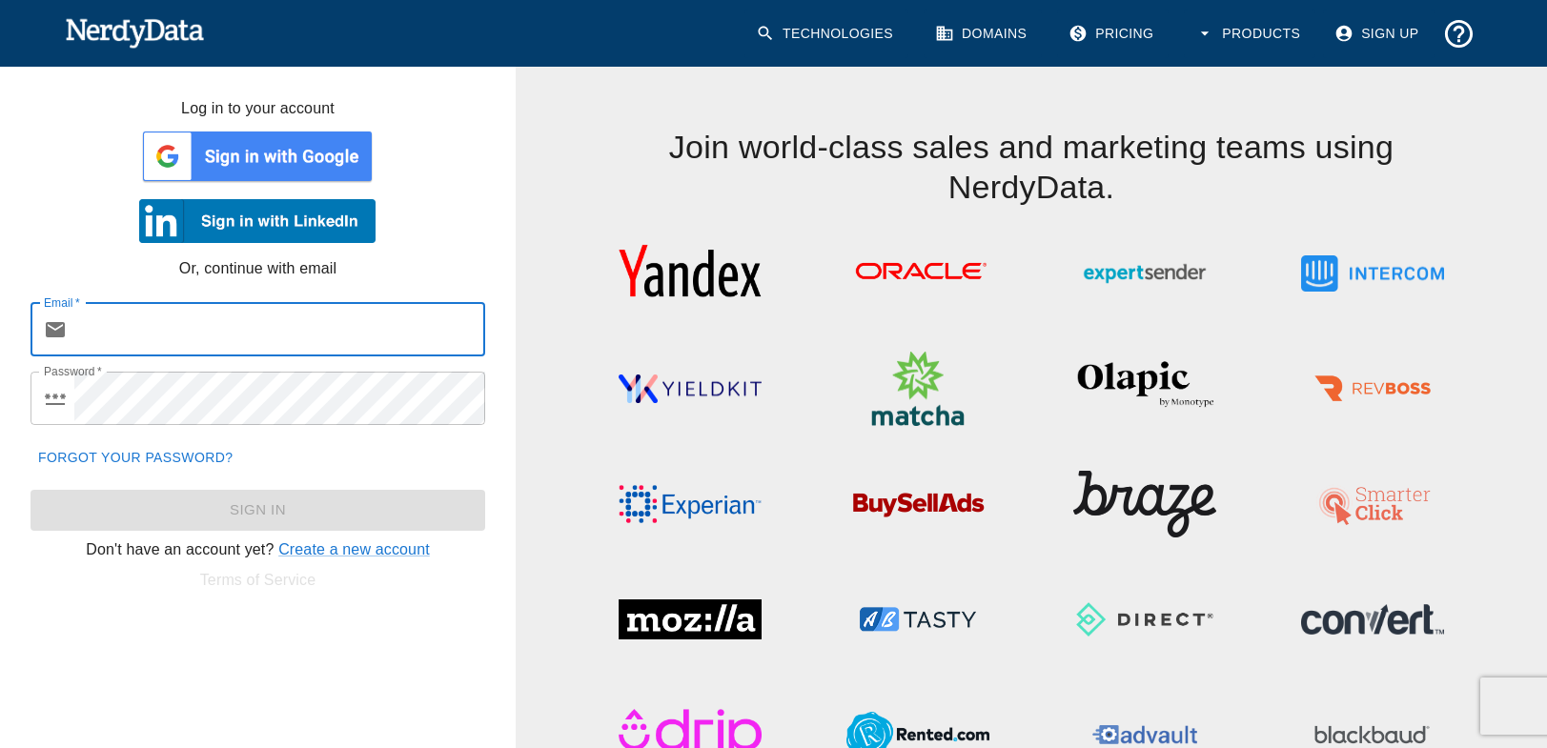
type input "tew@our-hometown.com"
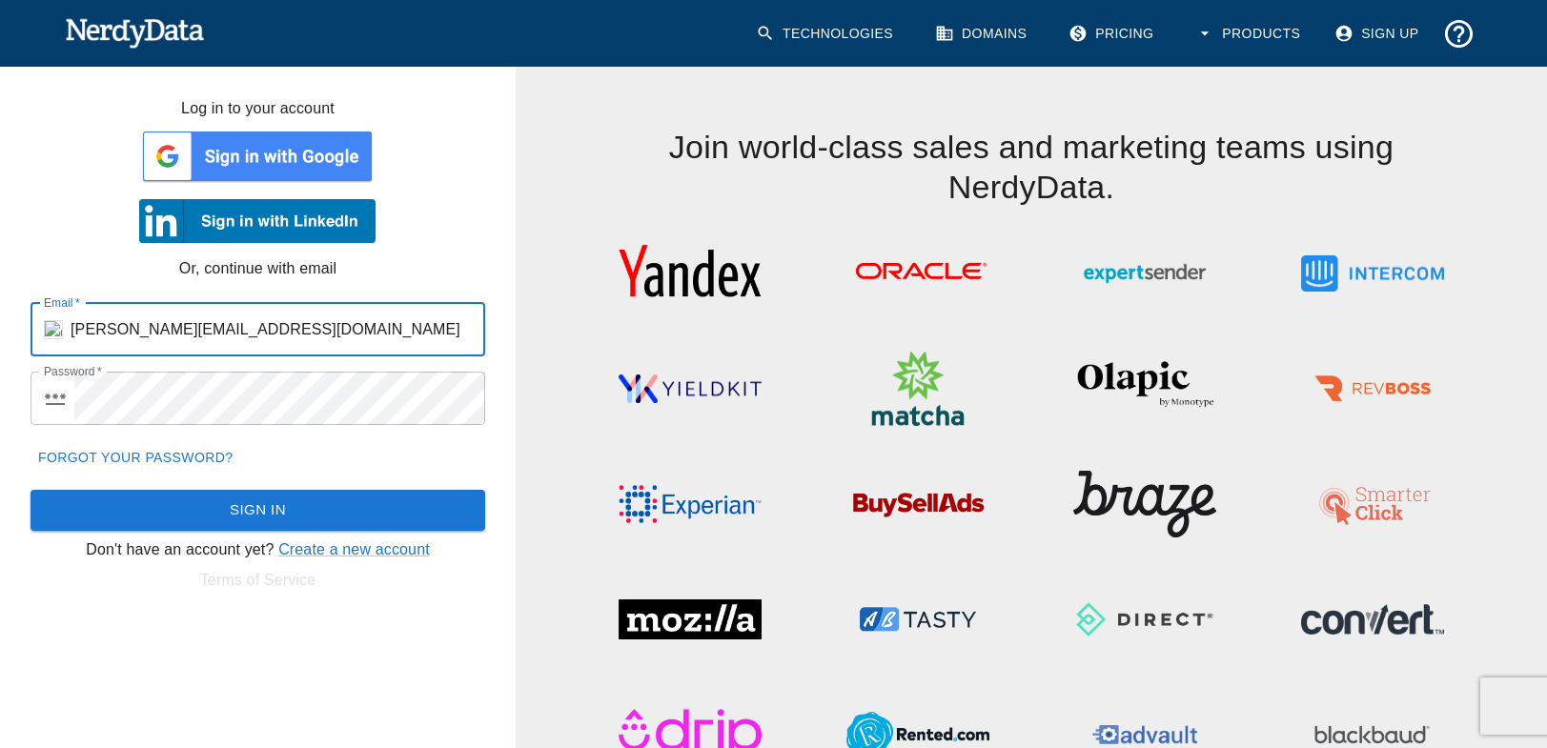
click at [270, 148] on img at bounding box center [257, 156] width 236 height 57
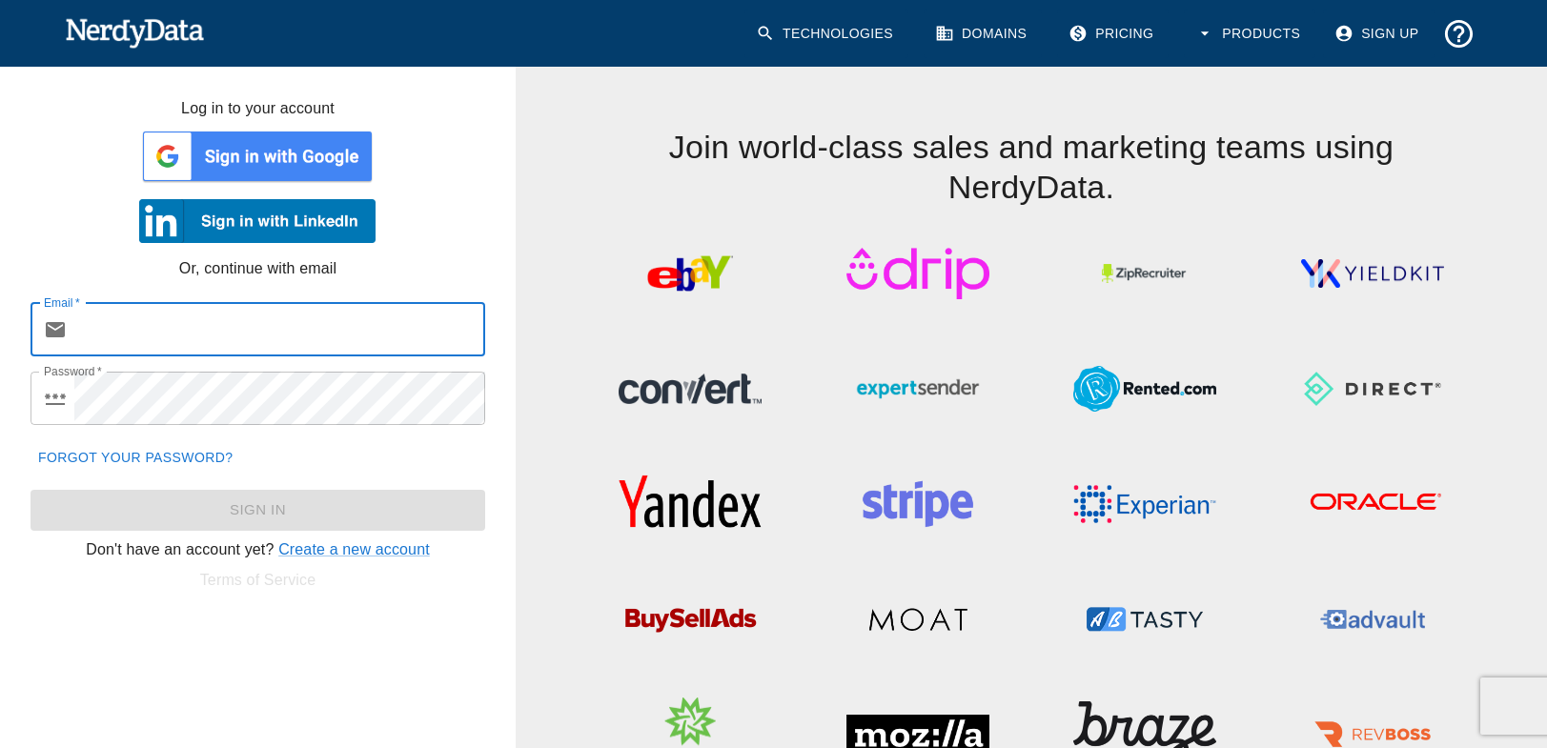
type input "tew@our-hometown.com"
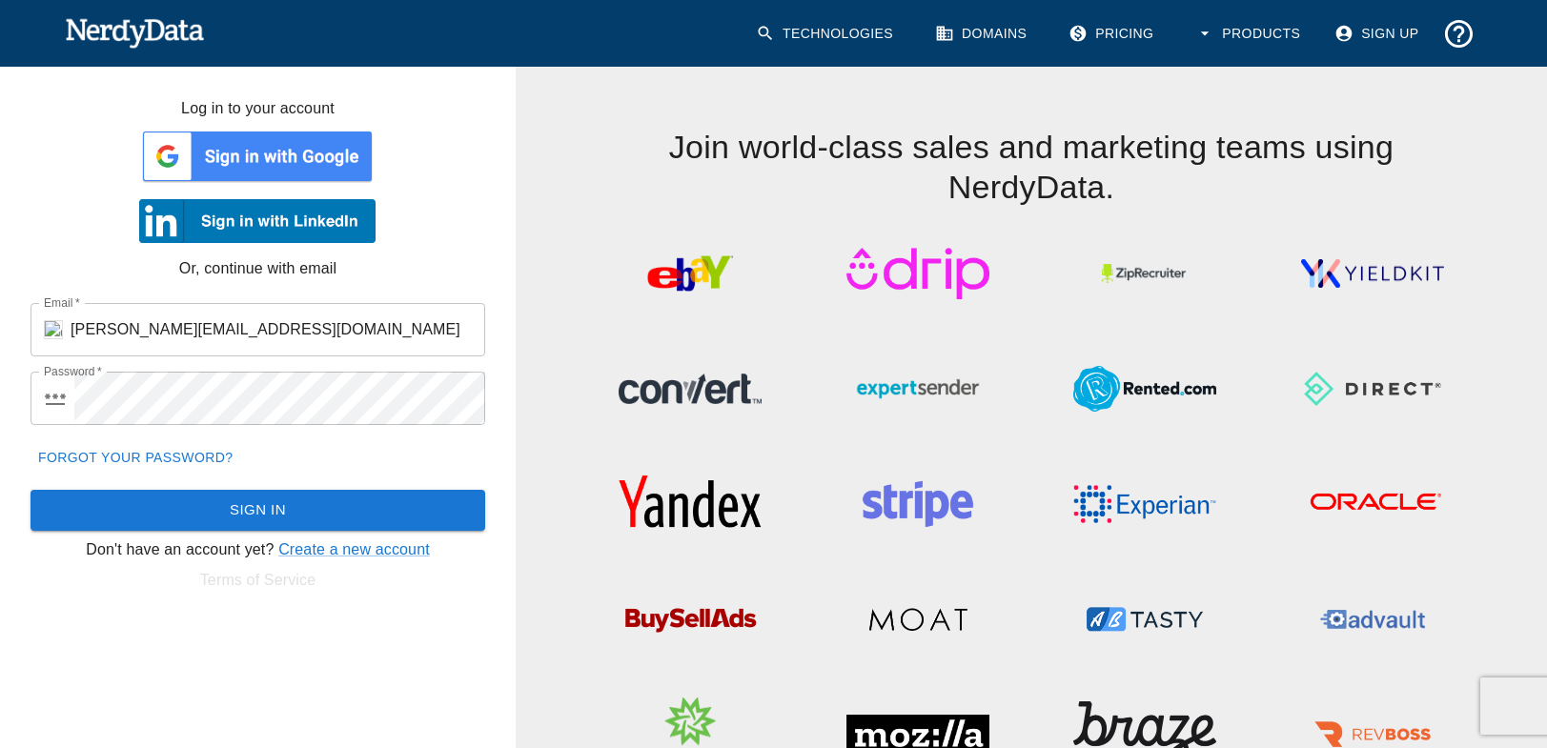
click at [332, 160] on img at bounding box center [257, 156] width 236 height 57
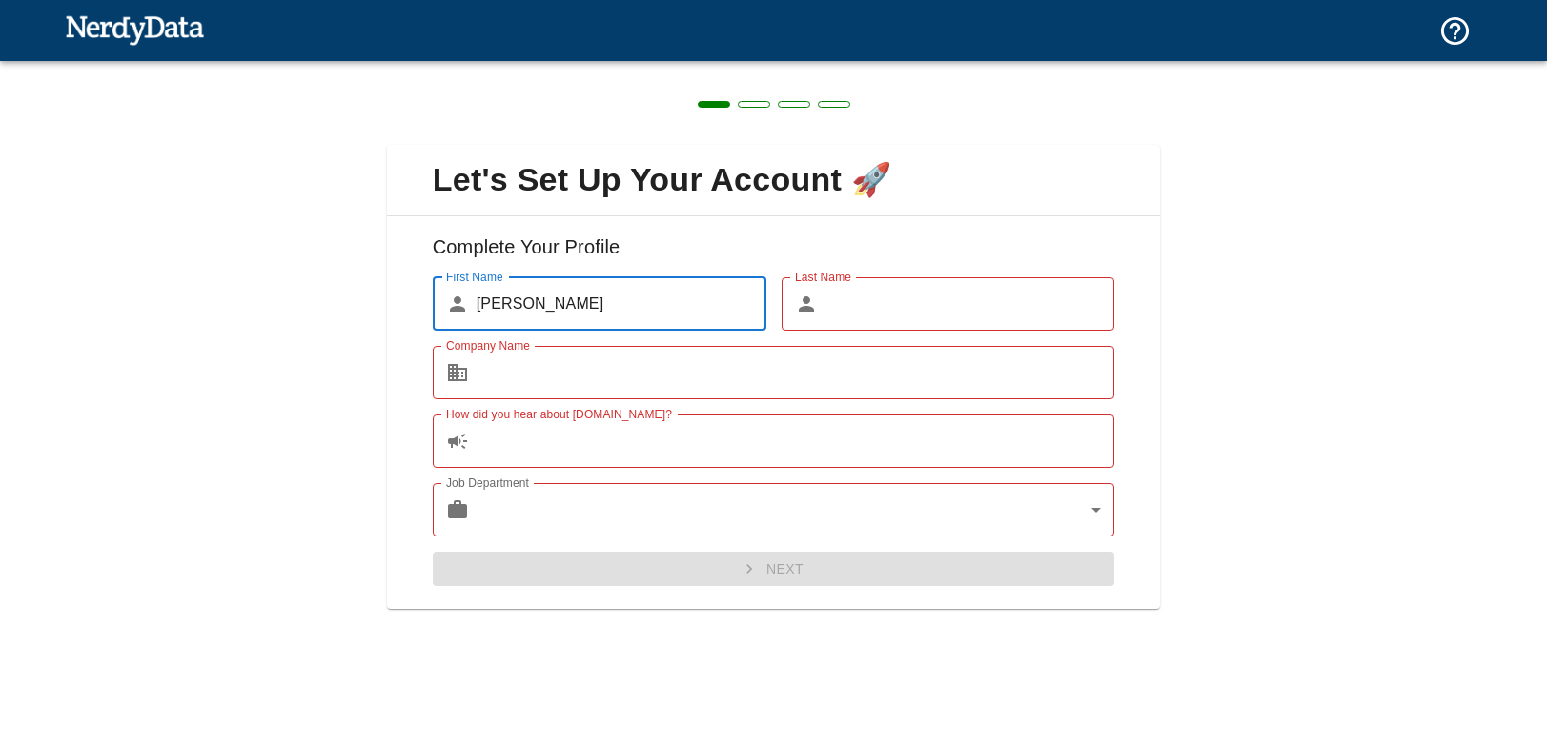
type input "[PERSON_NAME]"
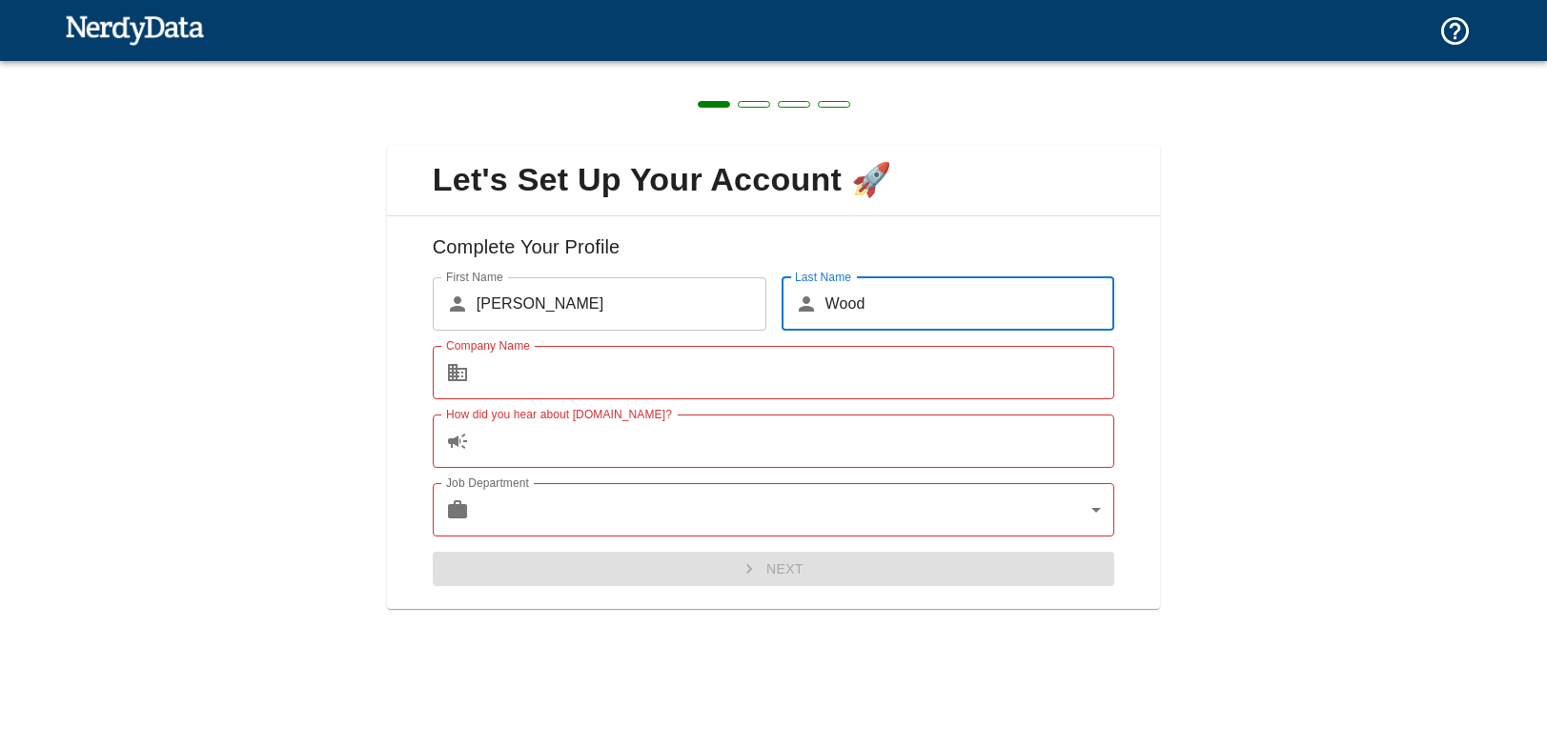
type input "Wood"
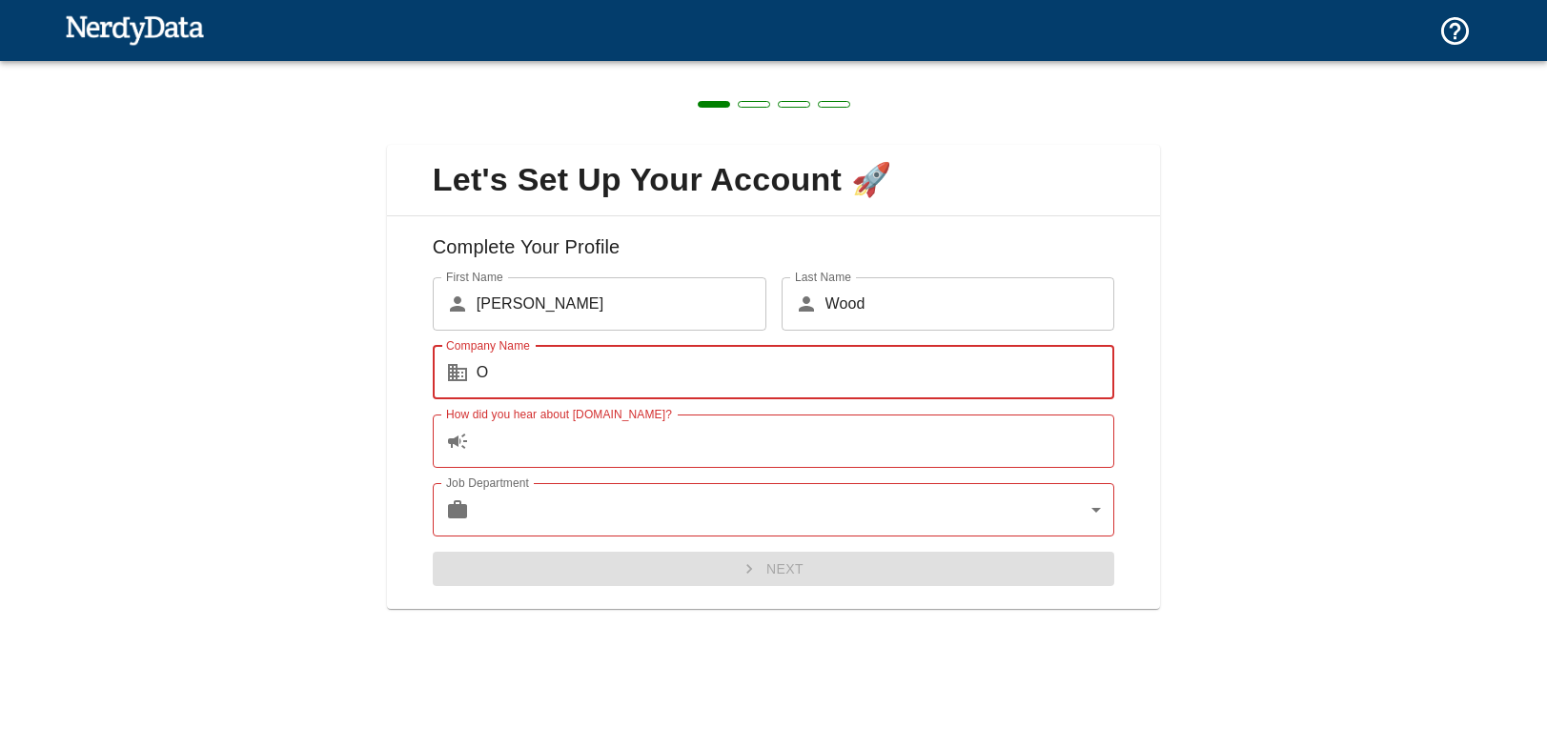
type input "Ou"
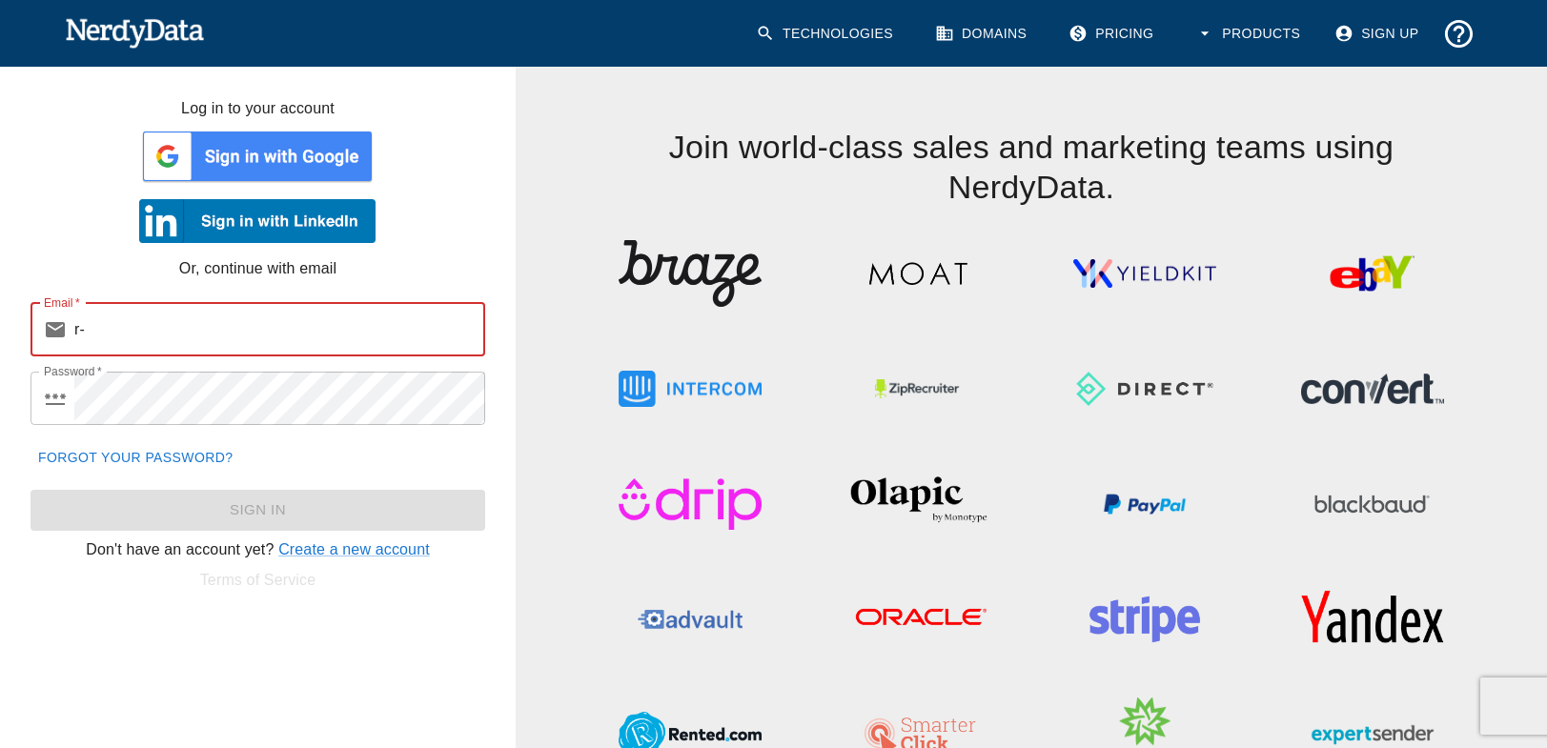
type input "r"
click at [1404, 36] on link "Sign Up" at bounding box center [1378, 34] width 111 height 49
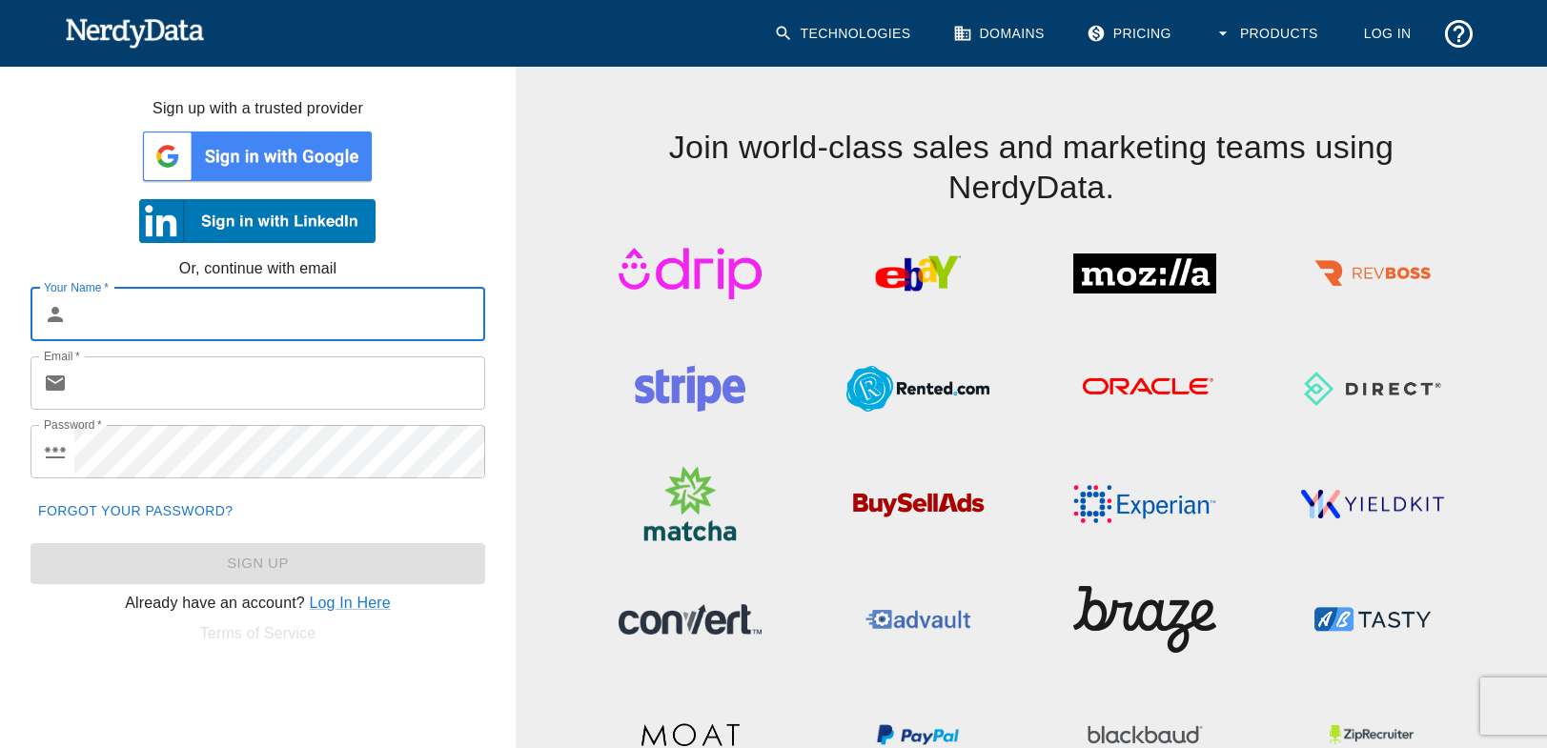
click at [301, 155] on img at bounding box center [257, 156] width 236 height 57
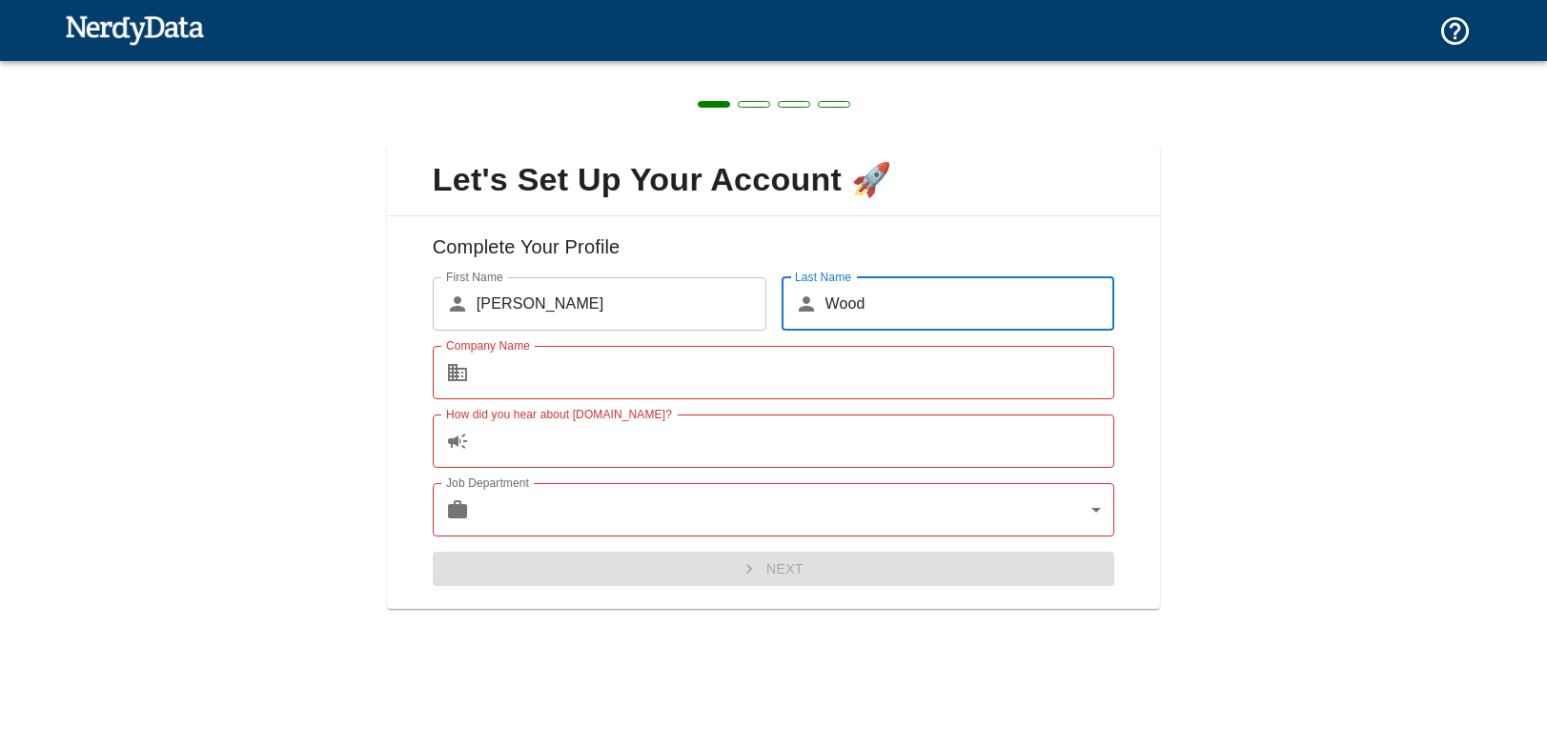
type input "Wood"
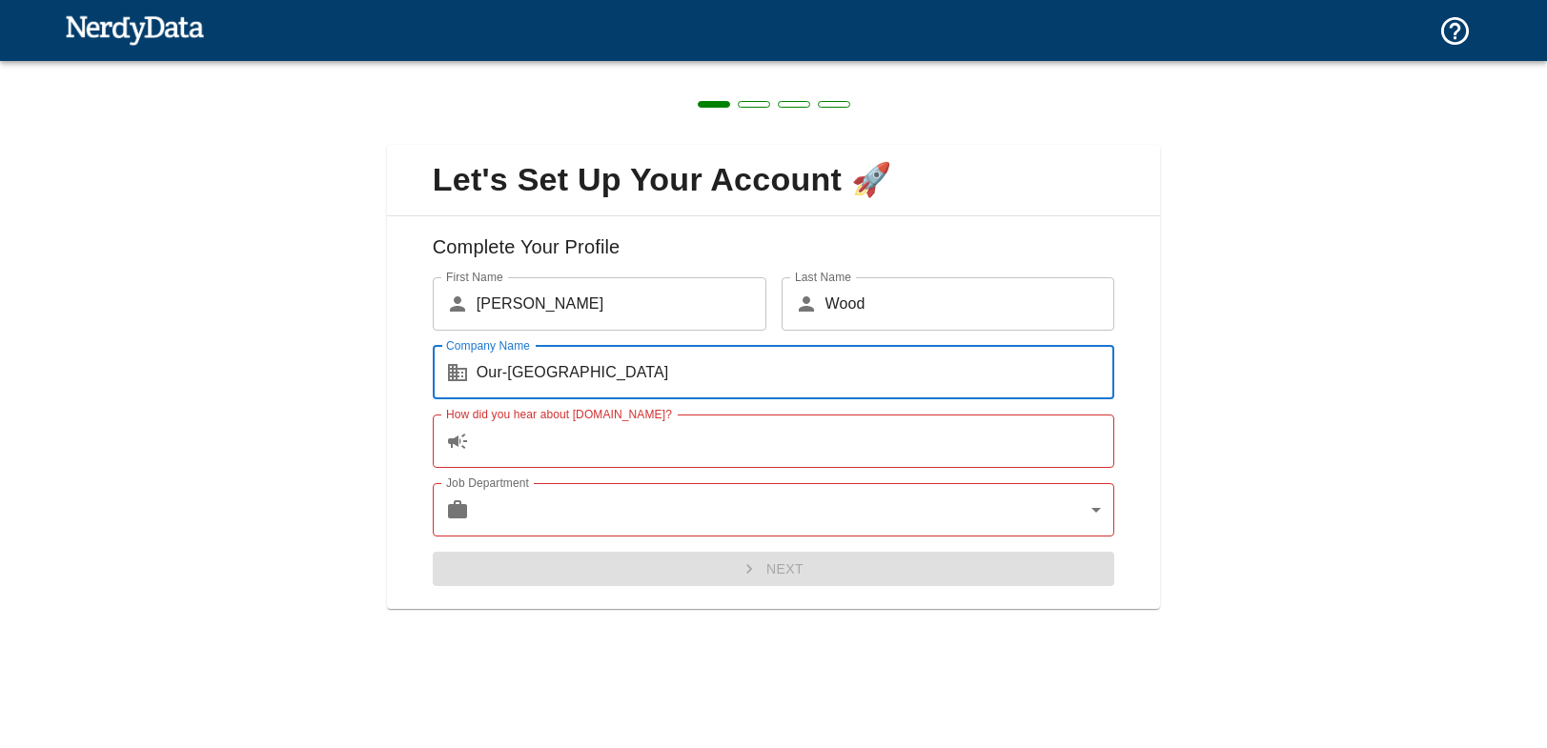
type input "Our-[GEOGRAPHIC_DATA]"
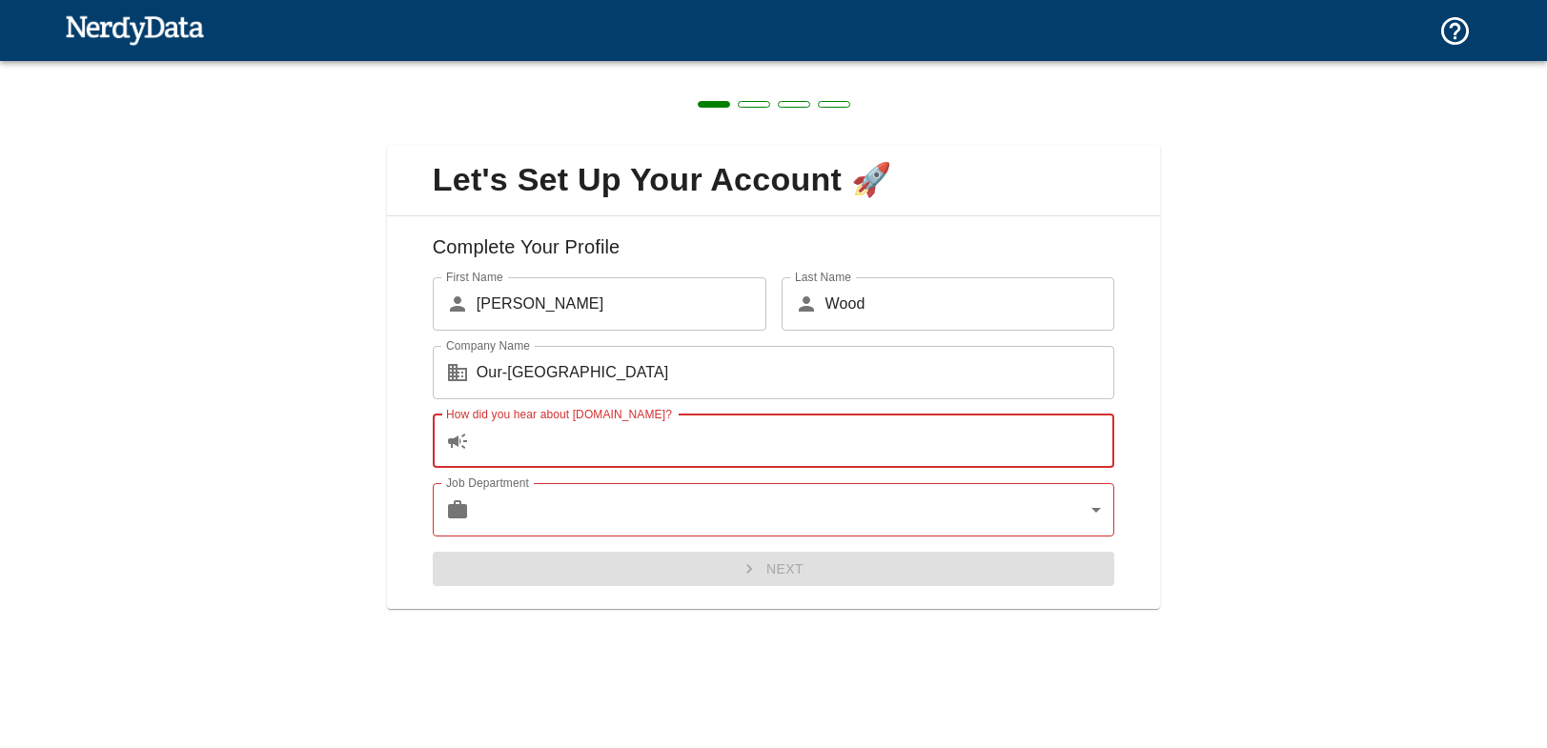
click at [504, 441] on input "How did you hear about [DOMAIN_NAME]?" at bounding box center [795, 441] width 638 height 53
type input "Googl"
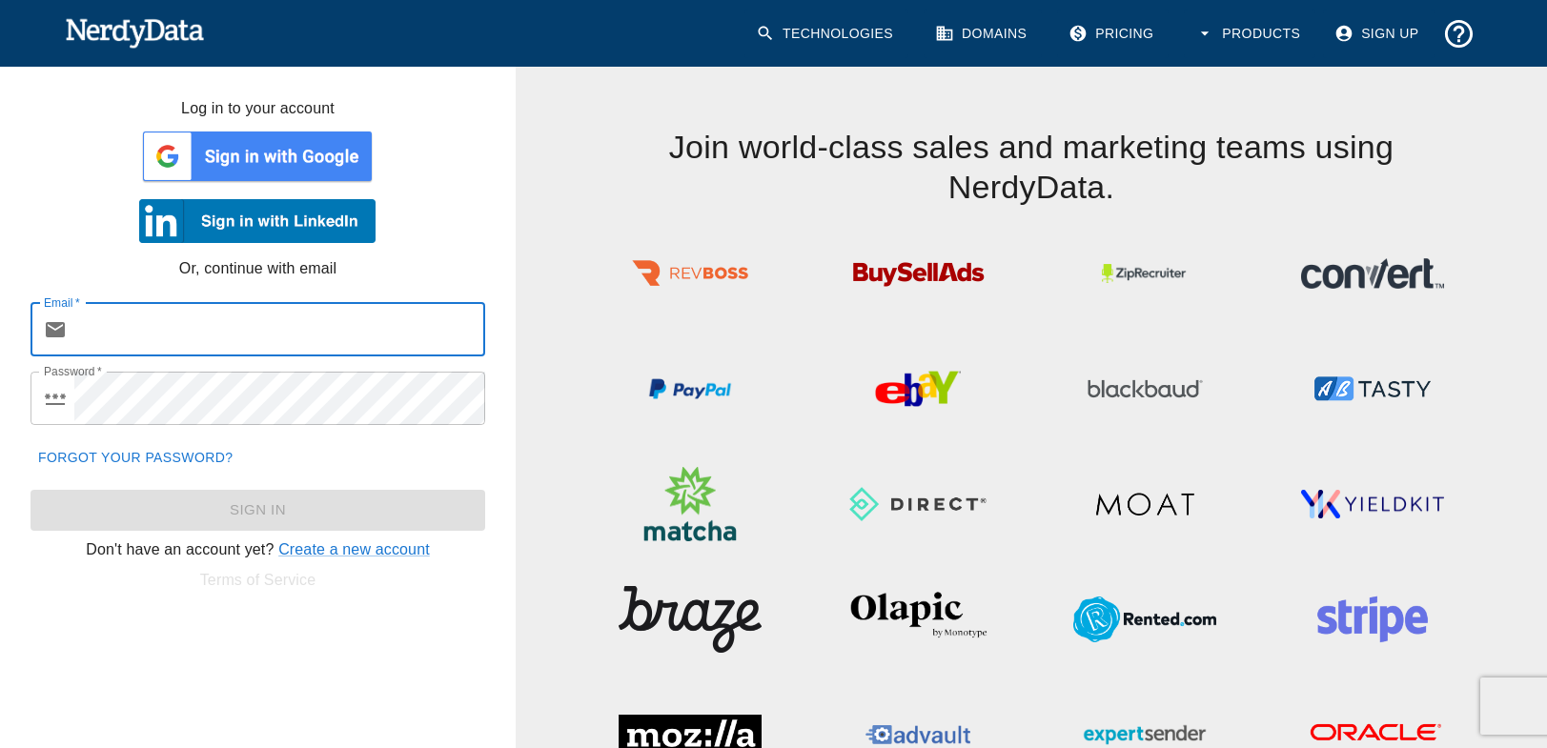
type input "[PERSON_NAME][EMAIL_ADDRESS][DOMAIN_NAME]"
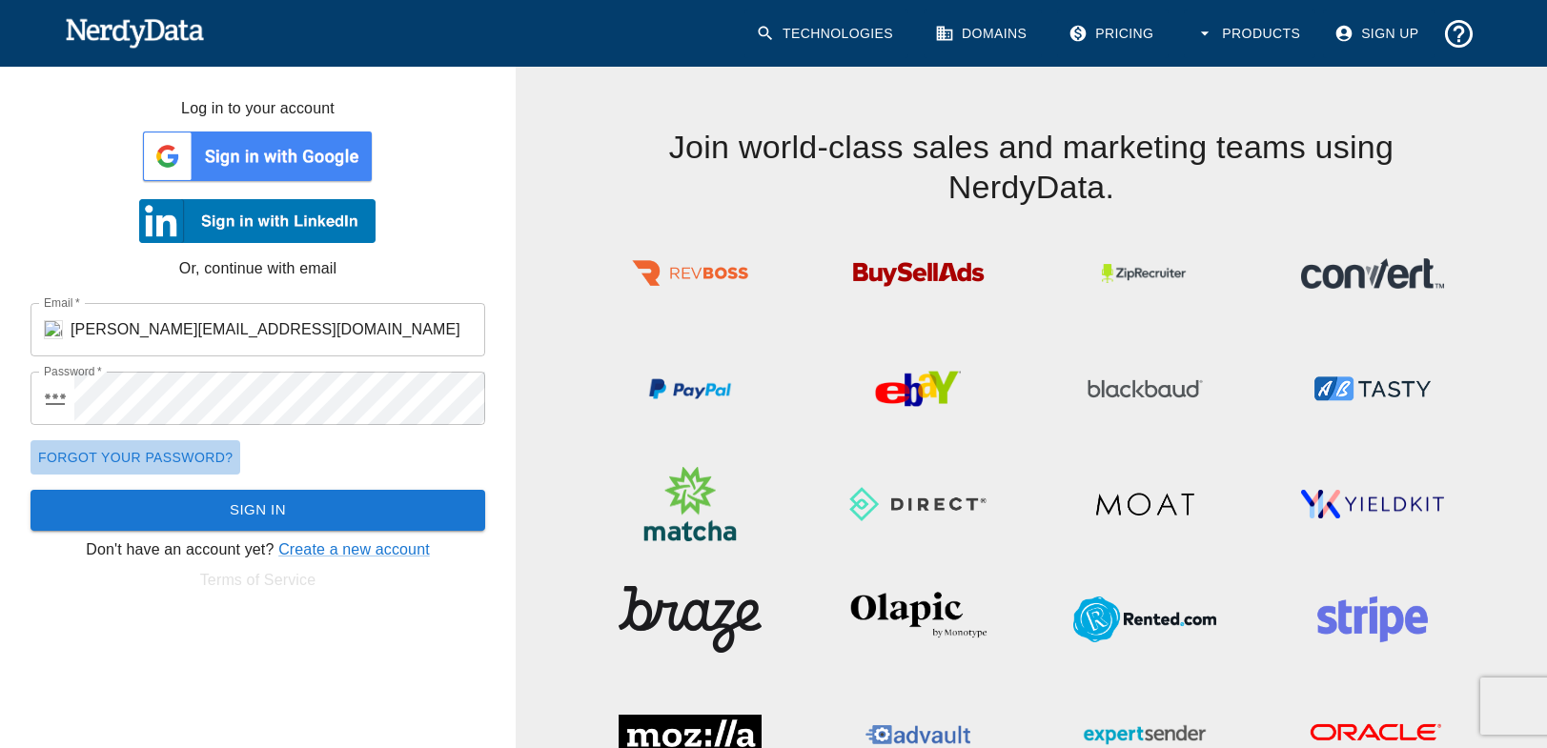
click at [92, 458] on link "Forgot your password?" at bounding box center [135, 457] width 210 height 35
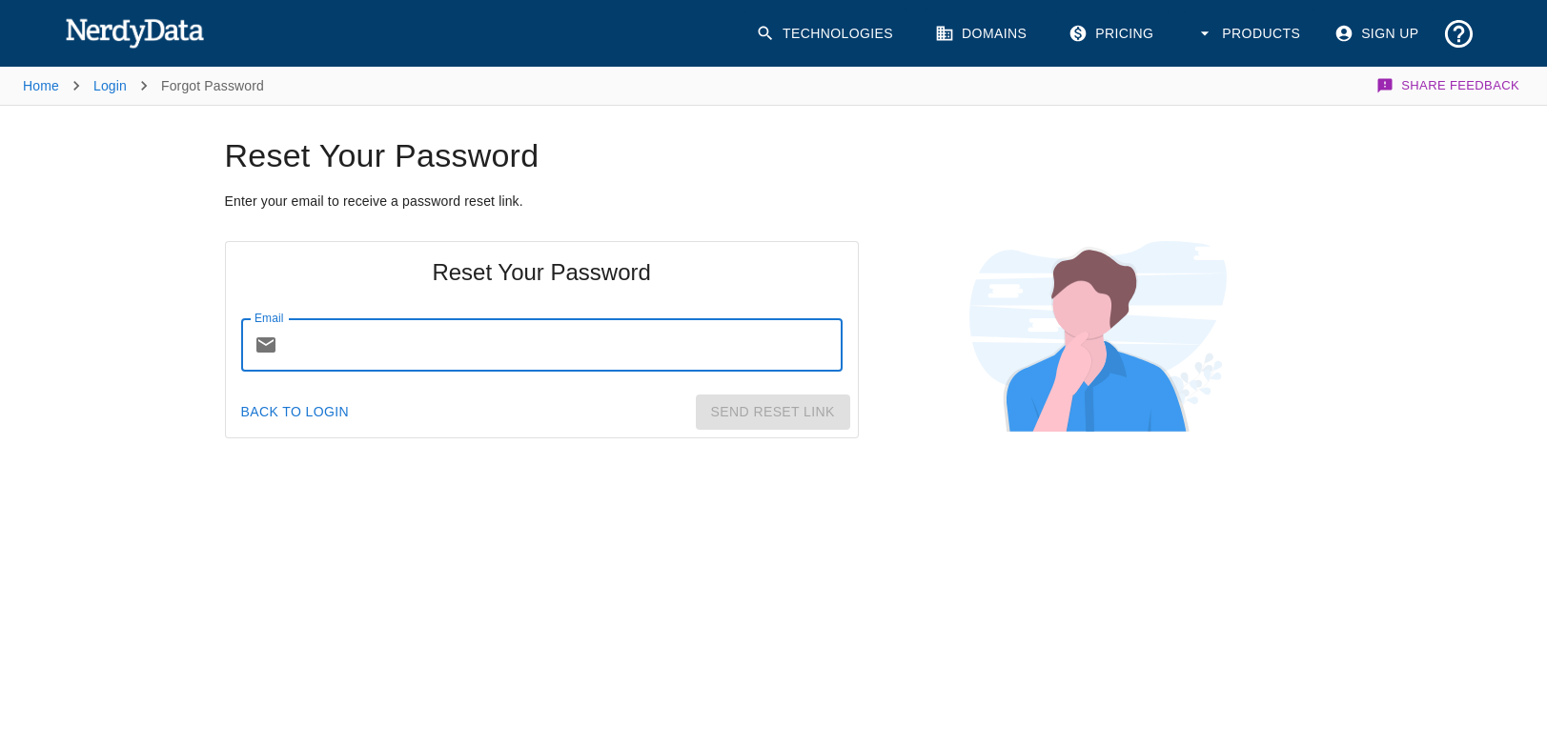
click at [376, 350] on input "Email" at bounding box center [563, 344] width 557 height 53
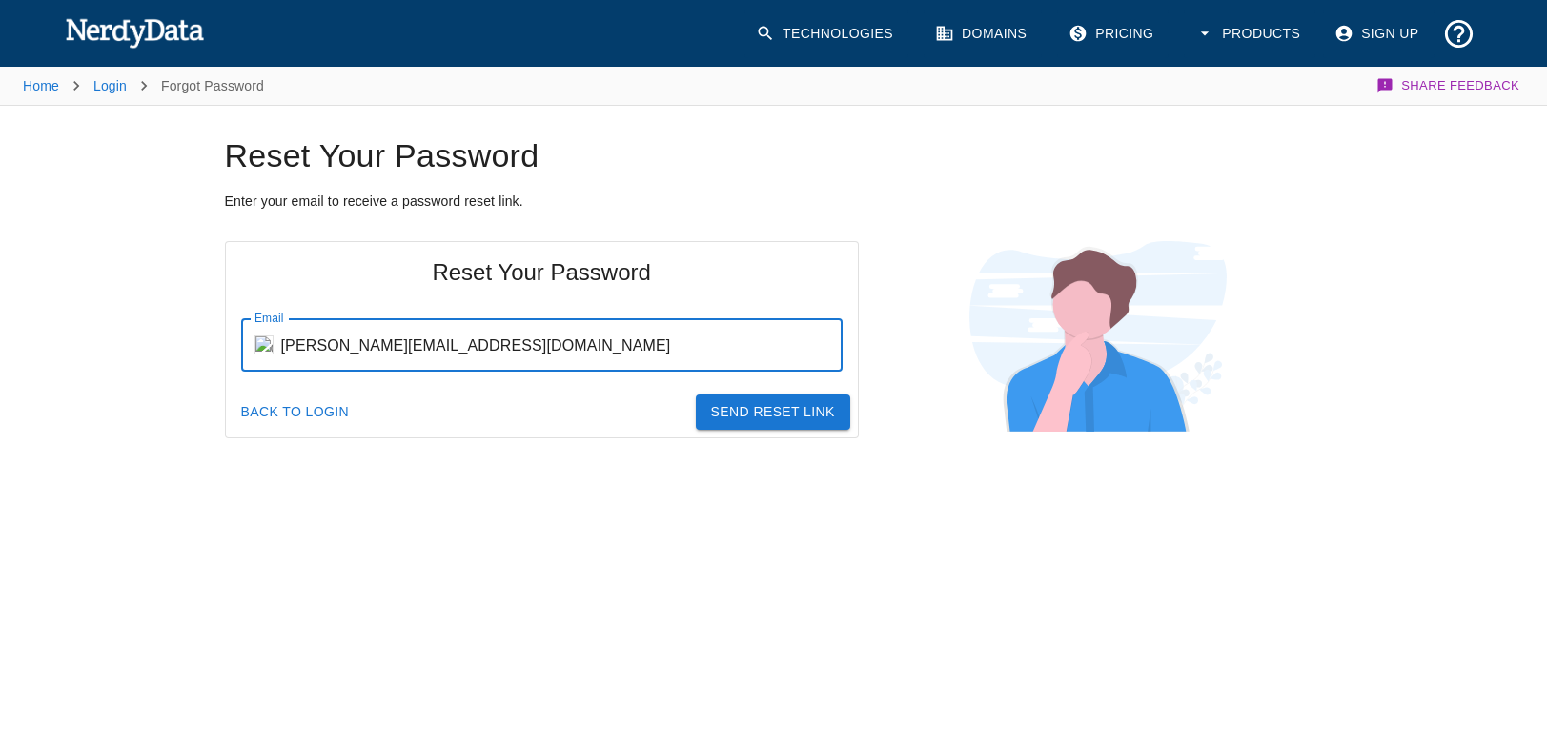
type input "[PERSON_NAME][EMAIL_ADDRESS][DOMAIN_NAME]"
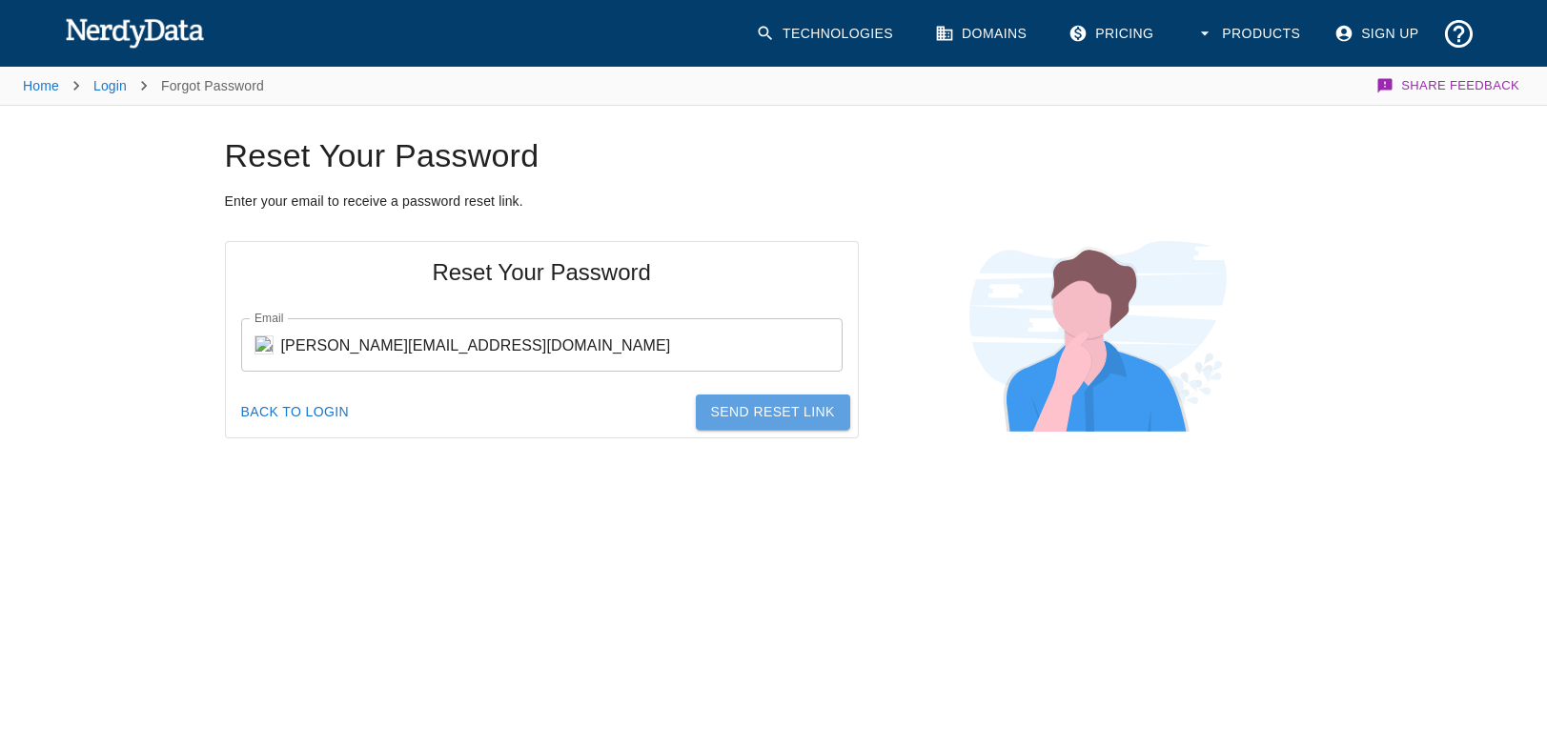
click at [808, 409] on button "Send Reset Link" at bounding box center [773, 412] width 154 height 35
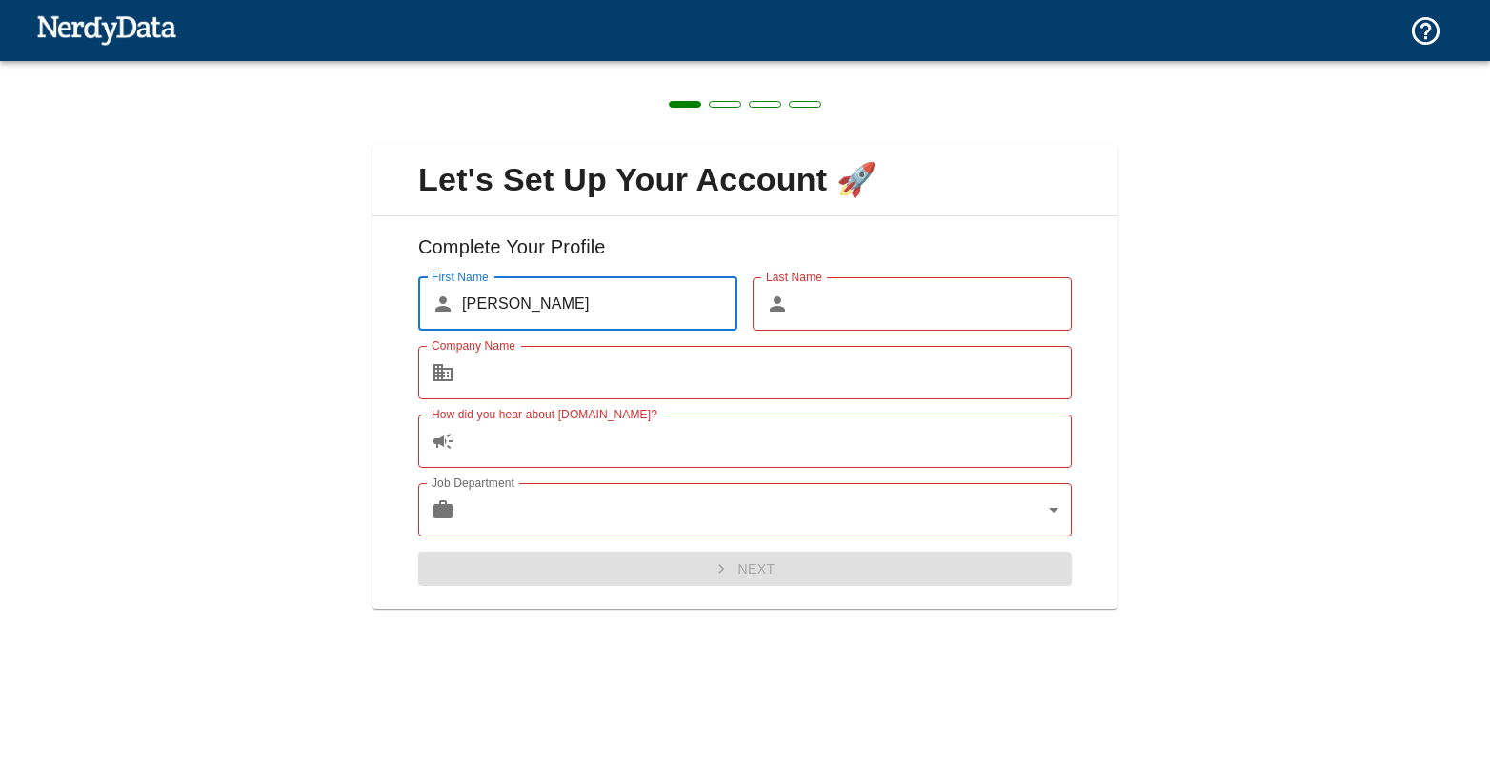
type input "[PERSON_NAME]"
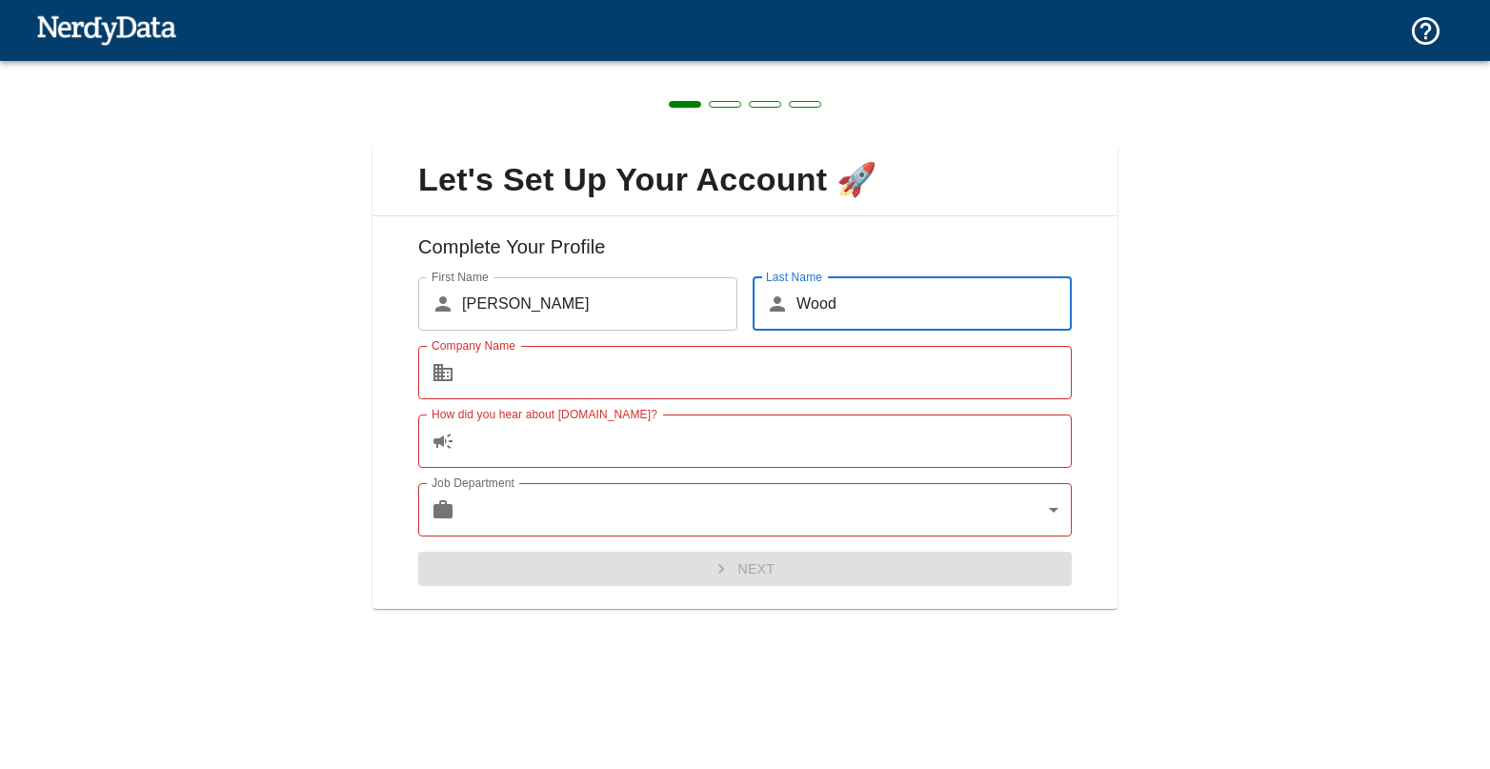
type input "Wood"
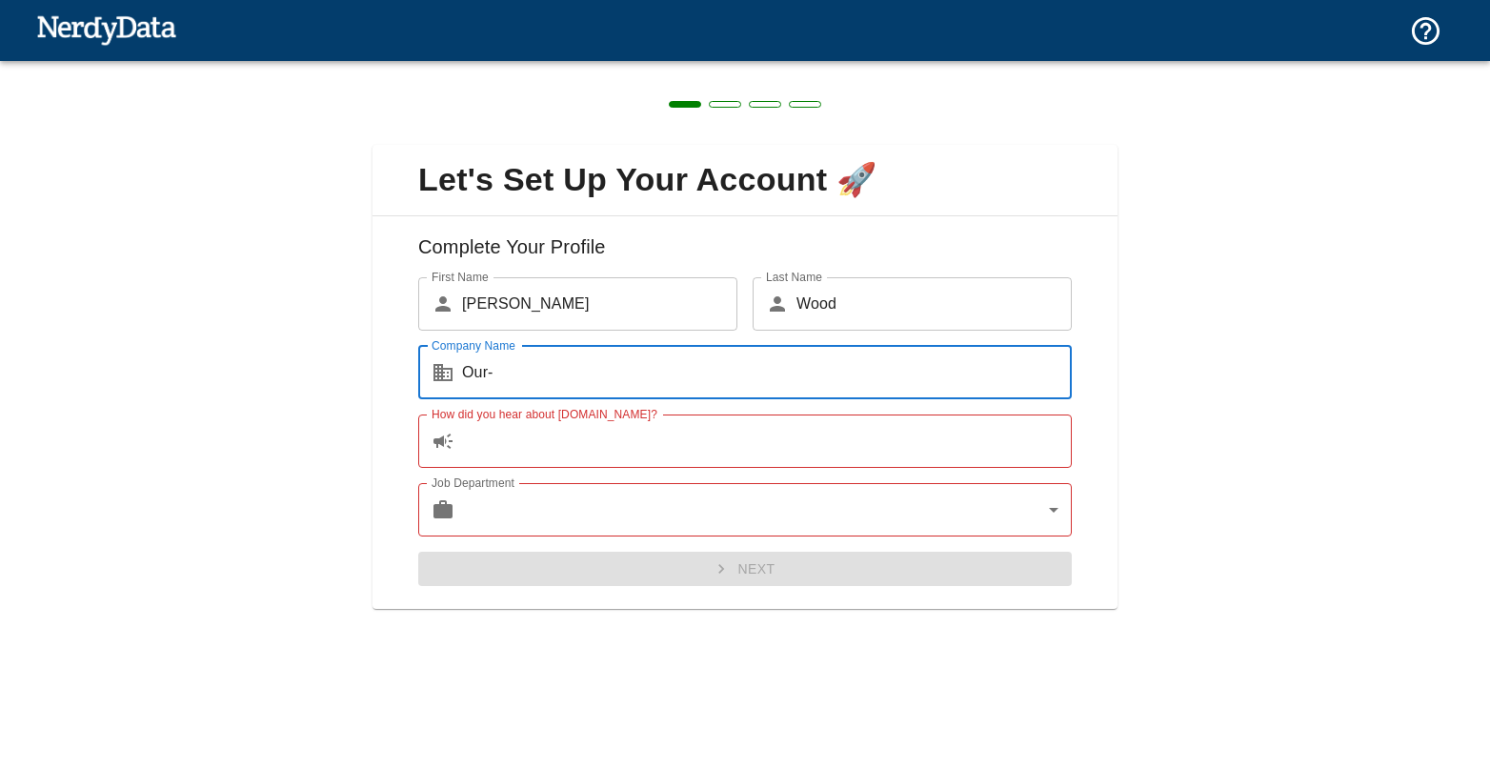
type input "Our-[GEOGRAPHIC_DATA]"
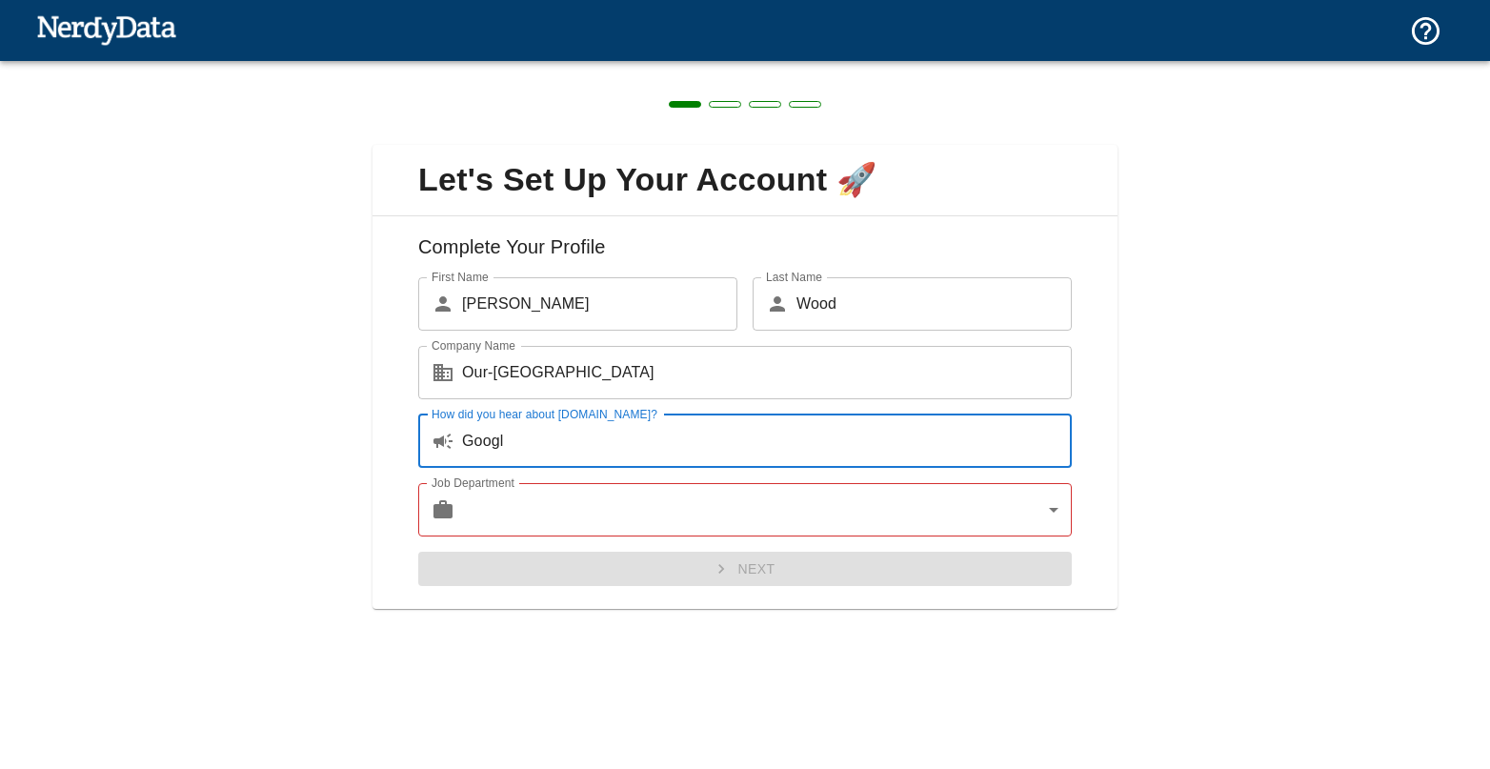
type input "Google"
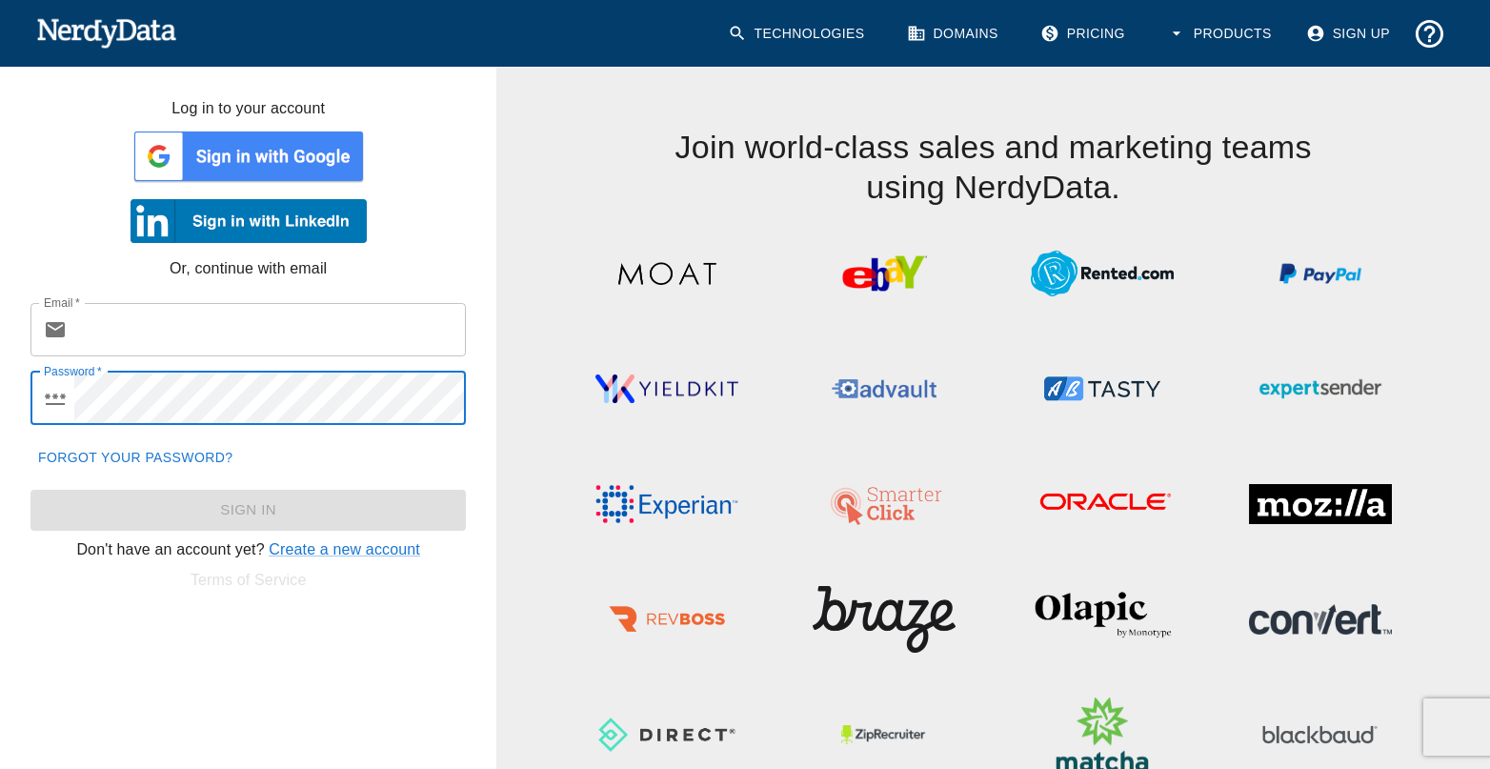
type input "[PERSON_NAME][EMAIL_ADDRESS][DOMAIN_NAME]"
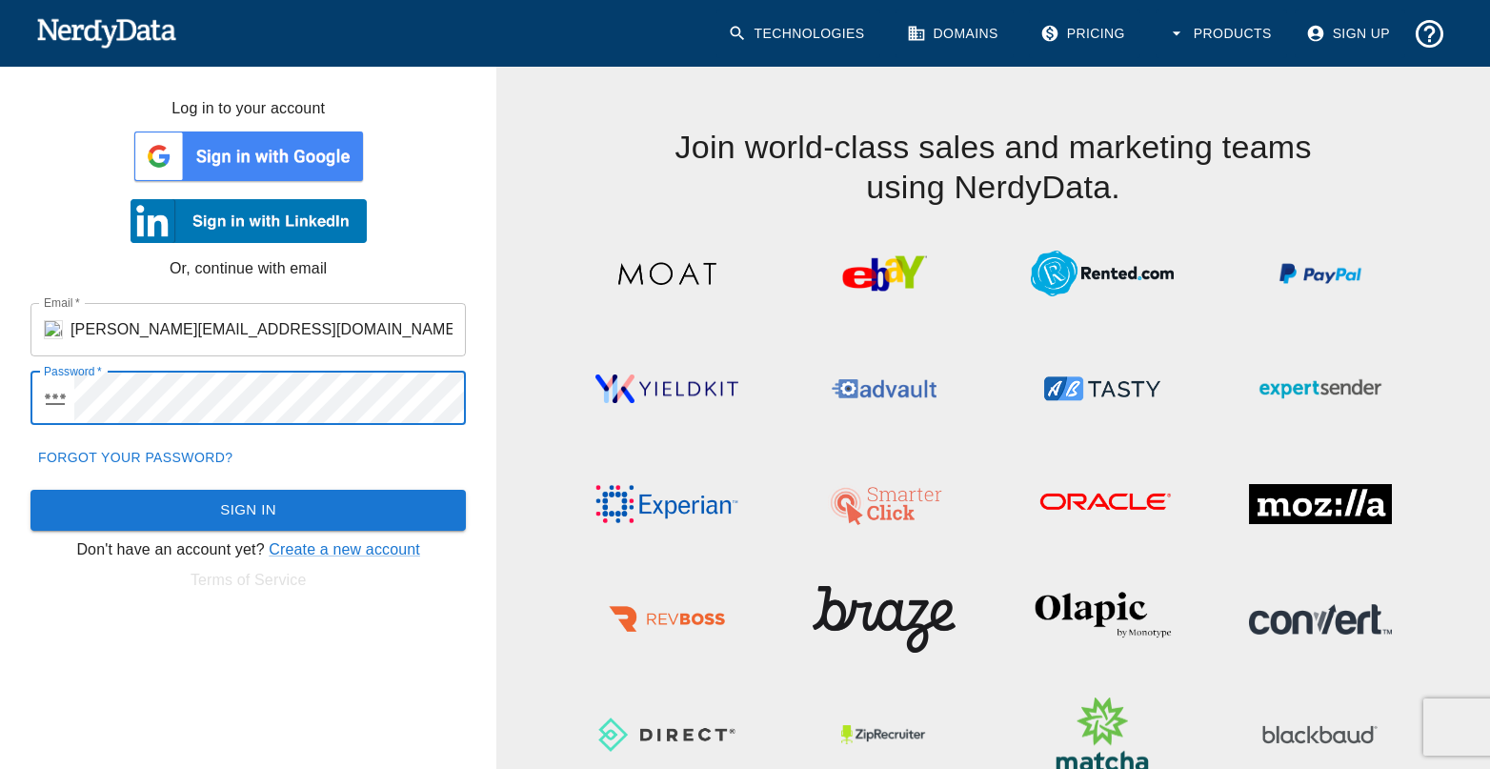
click at [815, 30] on link "Technologies" at bounding box center [799, 34] width 164 height 49
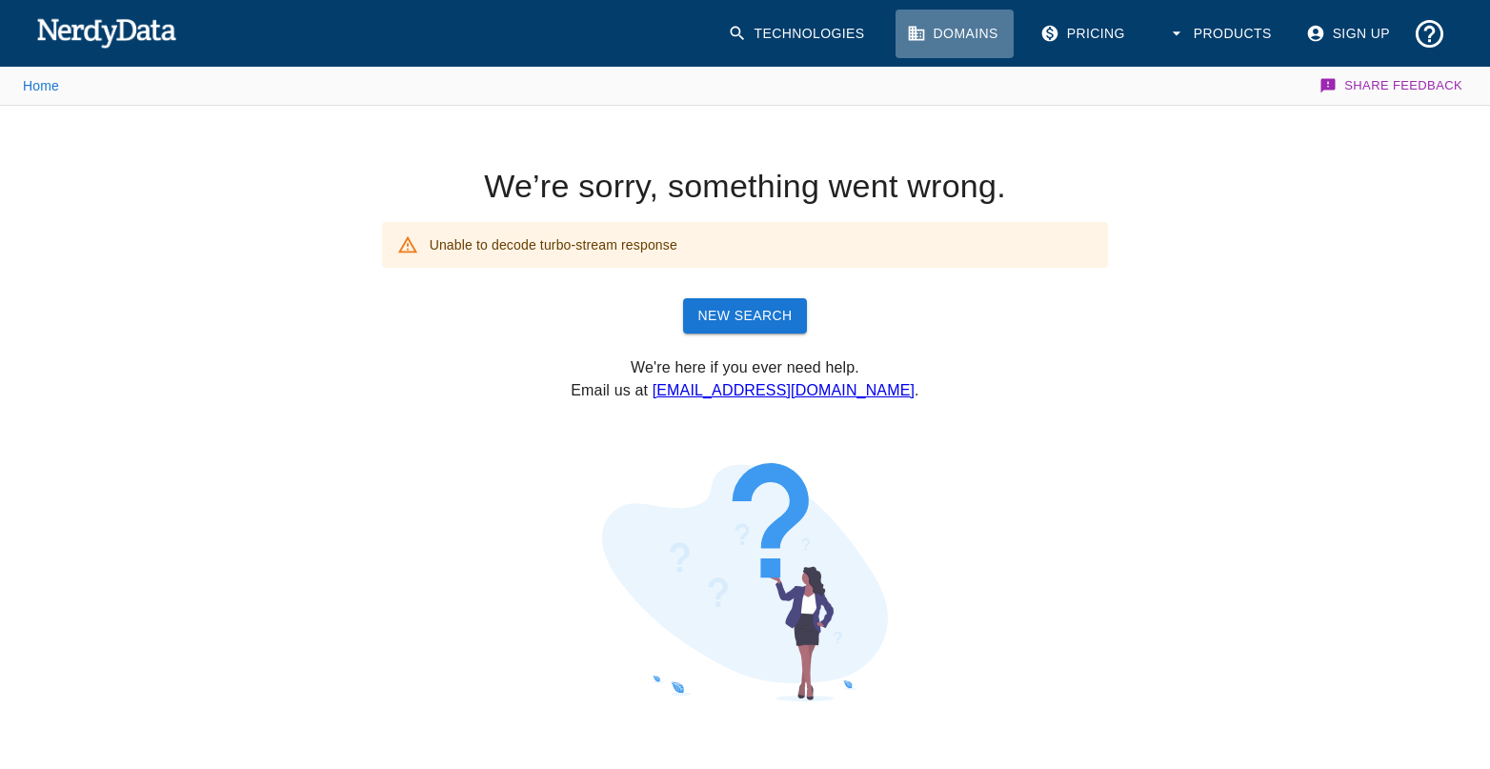
click at [981, 30] on link "Domains" at bounding box center [955, 34] width 118 height 49
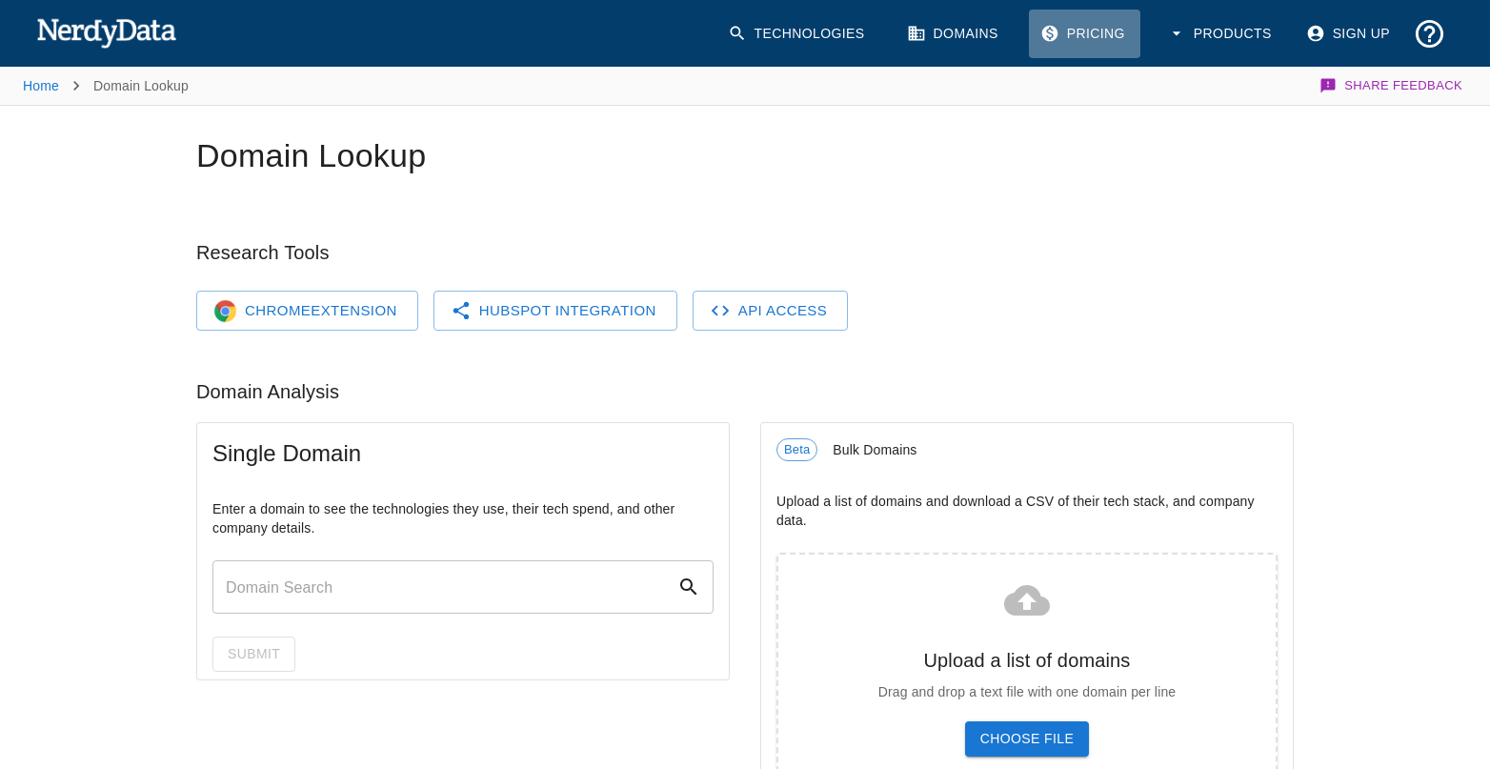
click at [1123, 37] on link "Pricing" at bounding box center [1084, 34] width 111 height 49
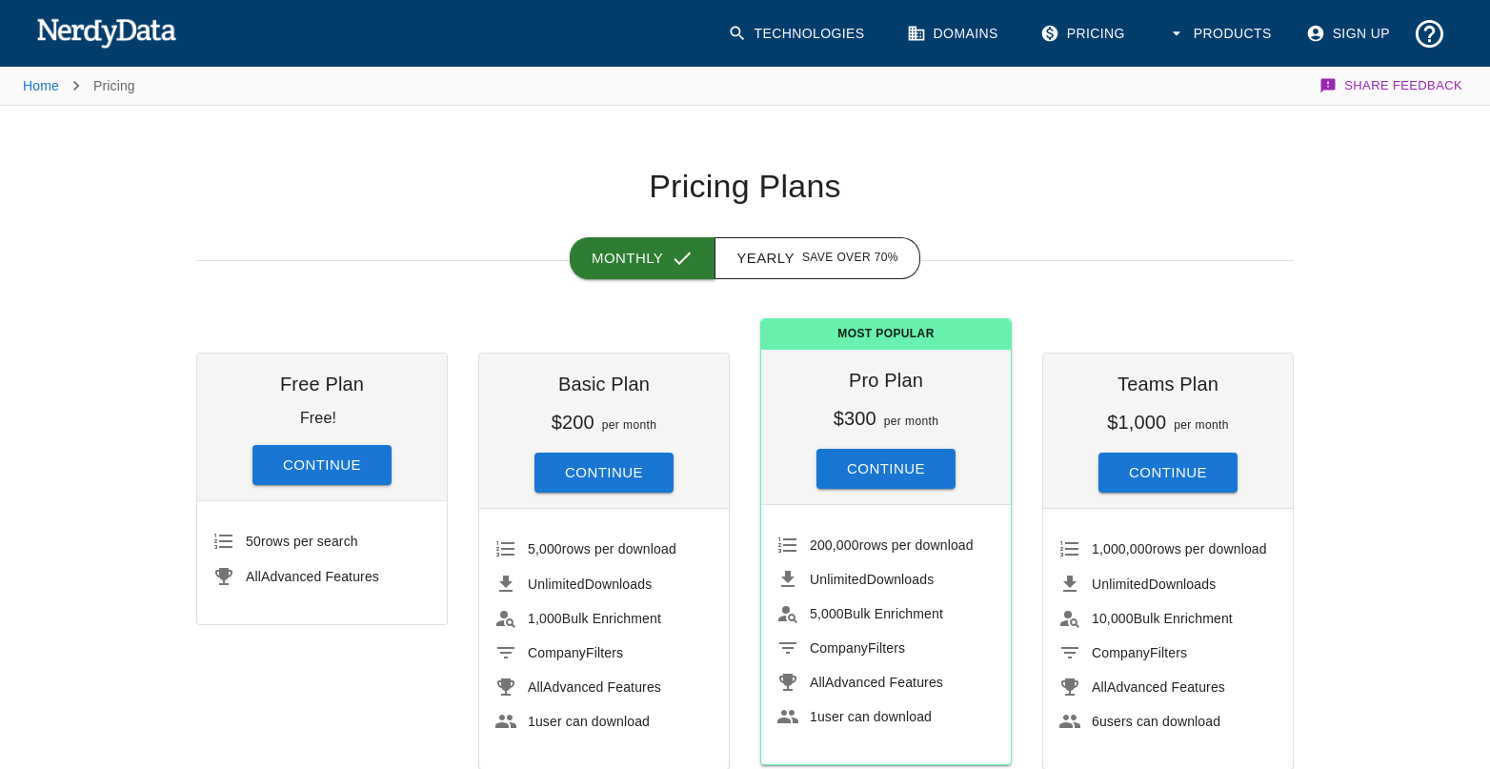
click at [650, 261] on button "Monthly" at bounding box center [643, 258] width 146 height 42
click at [954, 37] on link "Domains" at bounding box center [955, 34] width 118 height 49
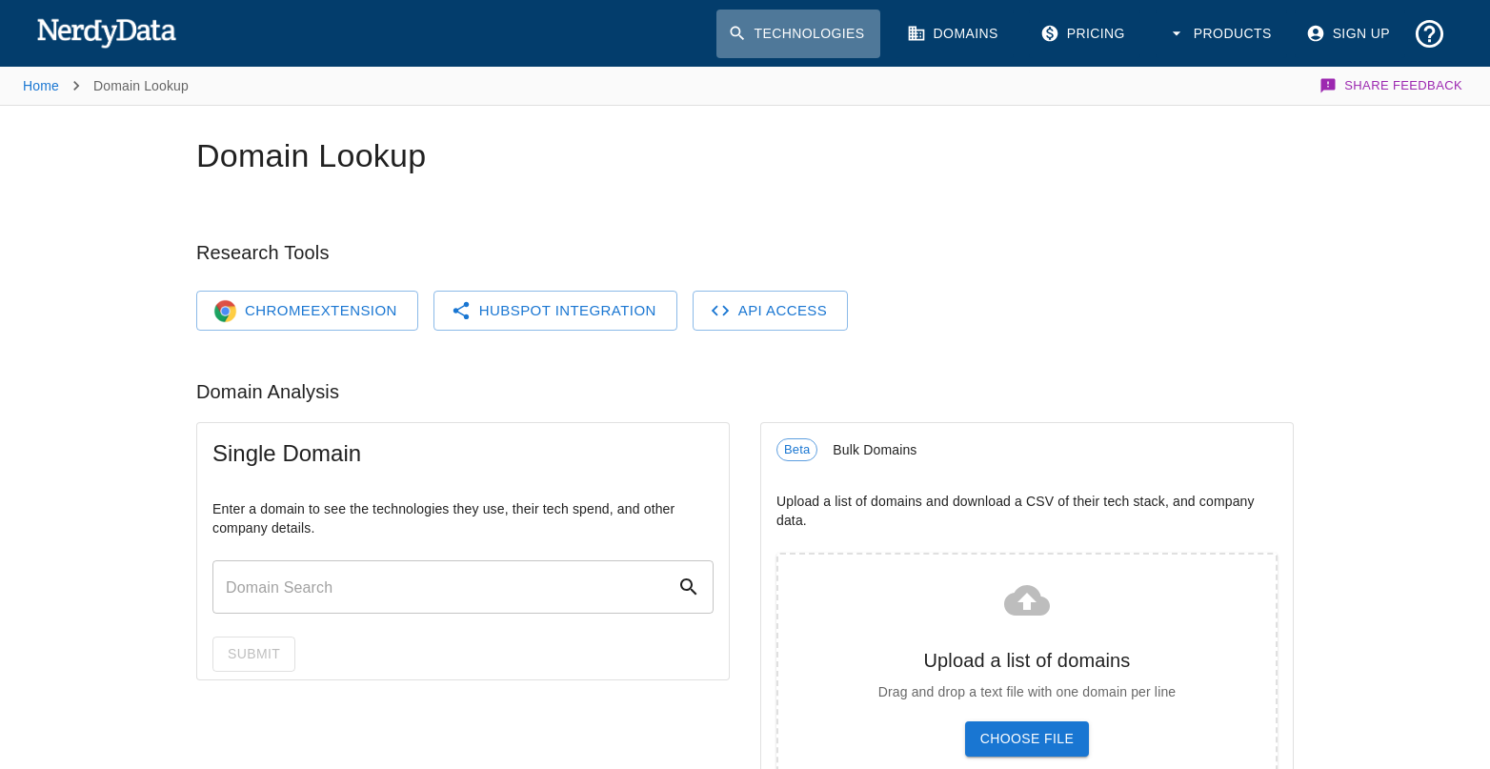
click at [836, 41] on link "Technologies" at bounding box center [799, 34] width 164 height 49
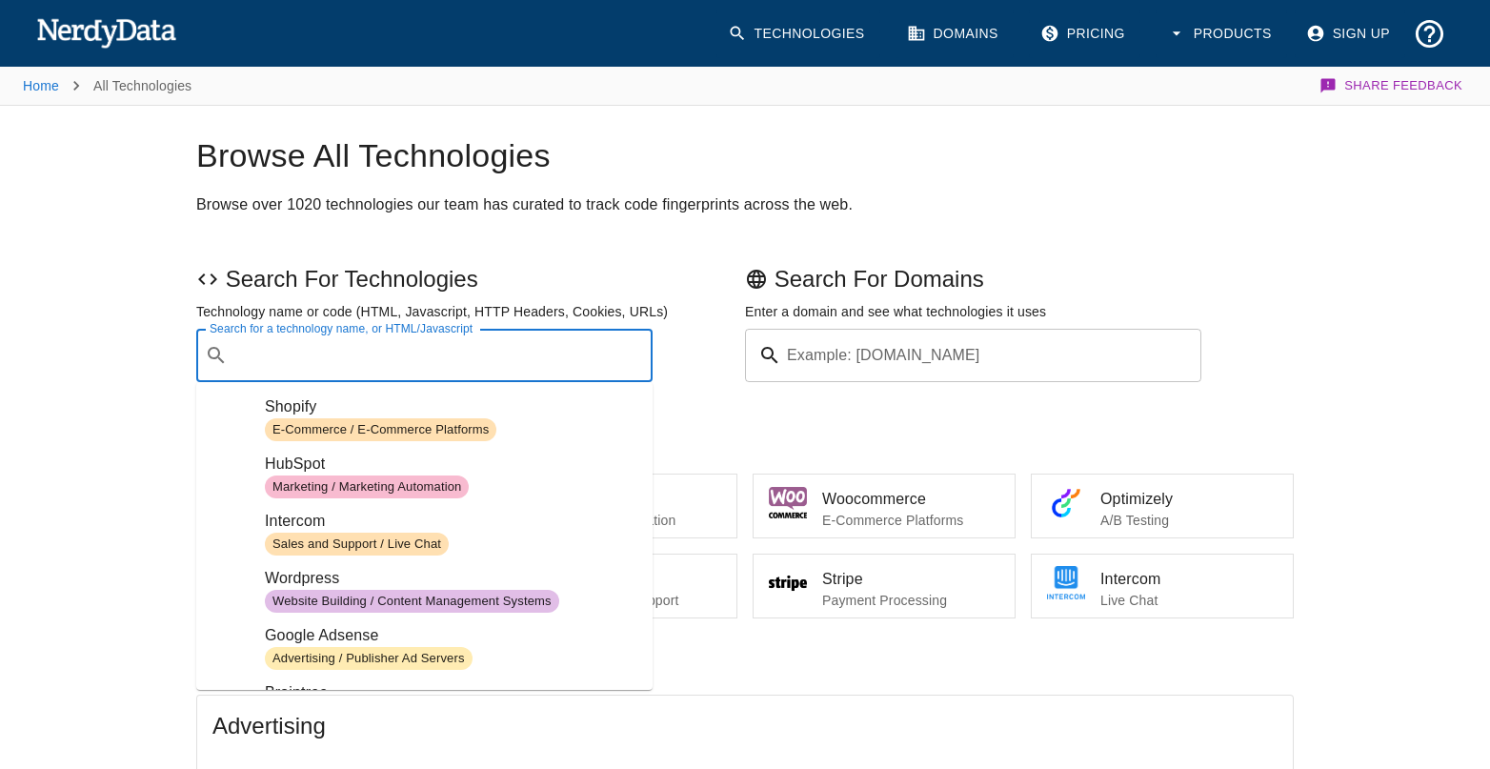
click at [294, 355] on input "Search for a technology name, or HTML/Javascript" at bounding box center [439, 355] width 409 height 36
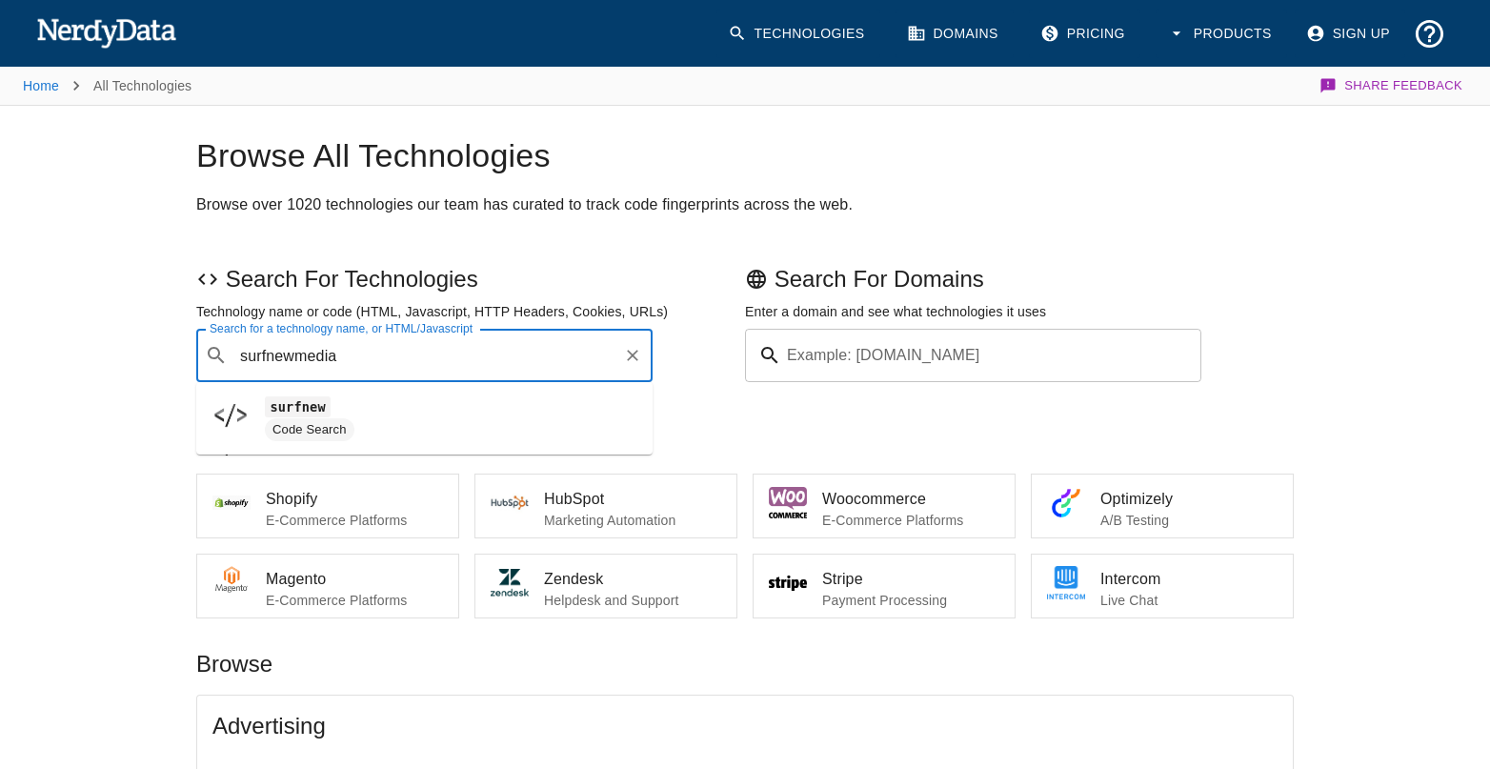
type input "surfnewmedia"
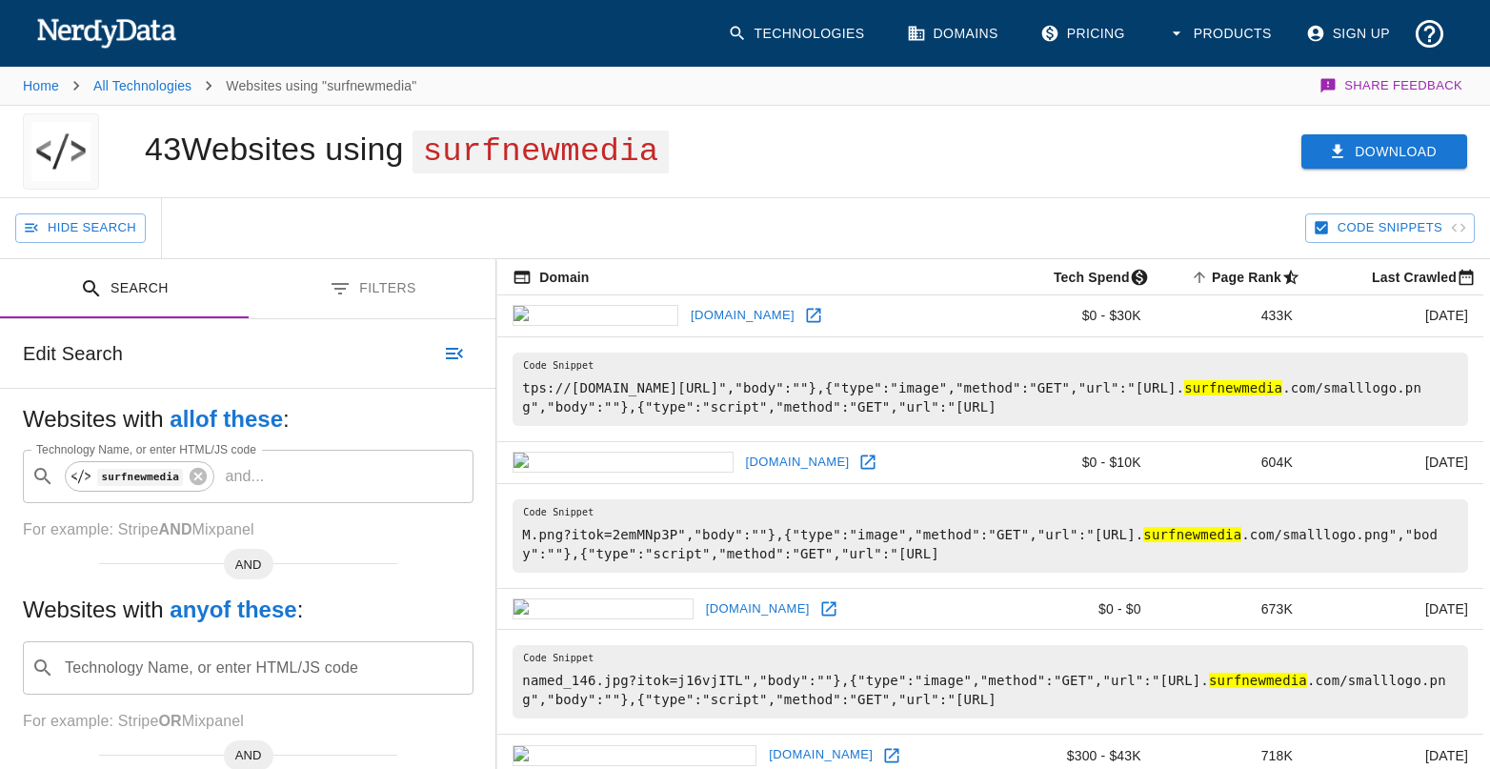
click at [1381, 149] on button "Download" at bounding box center [1385, 151] width 166 height 35
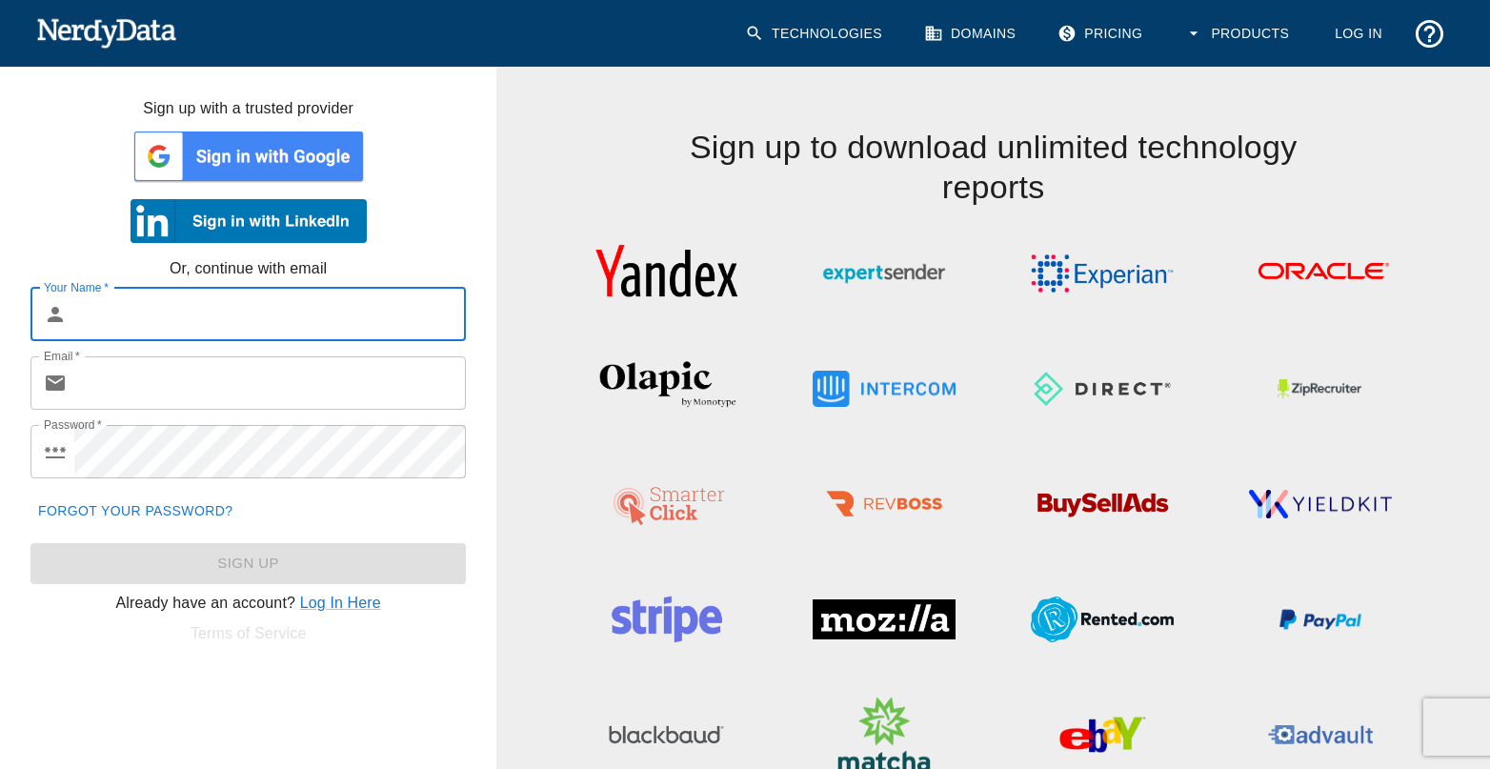
click at [237, 158] on img at bounding box center [249, 156] width 236 height 57
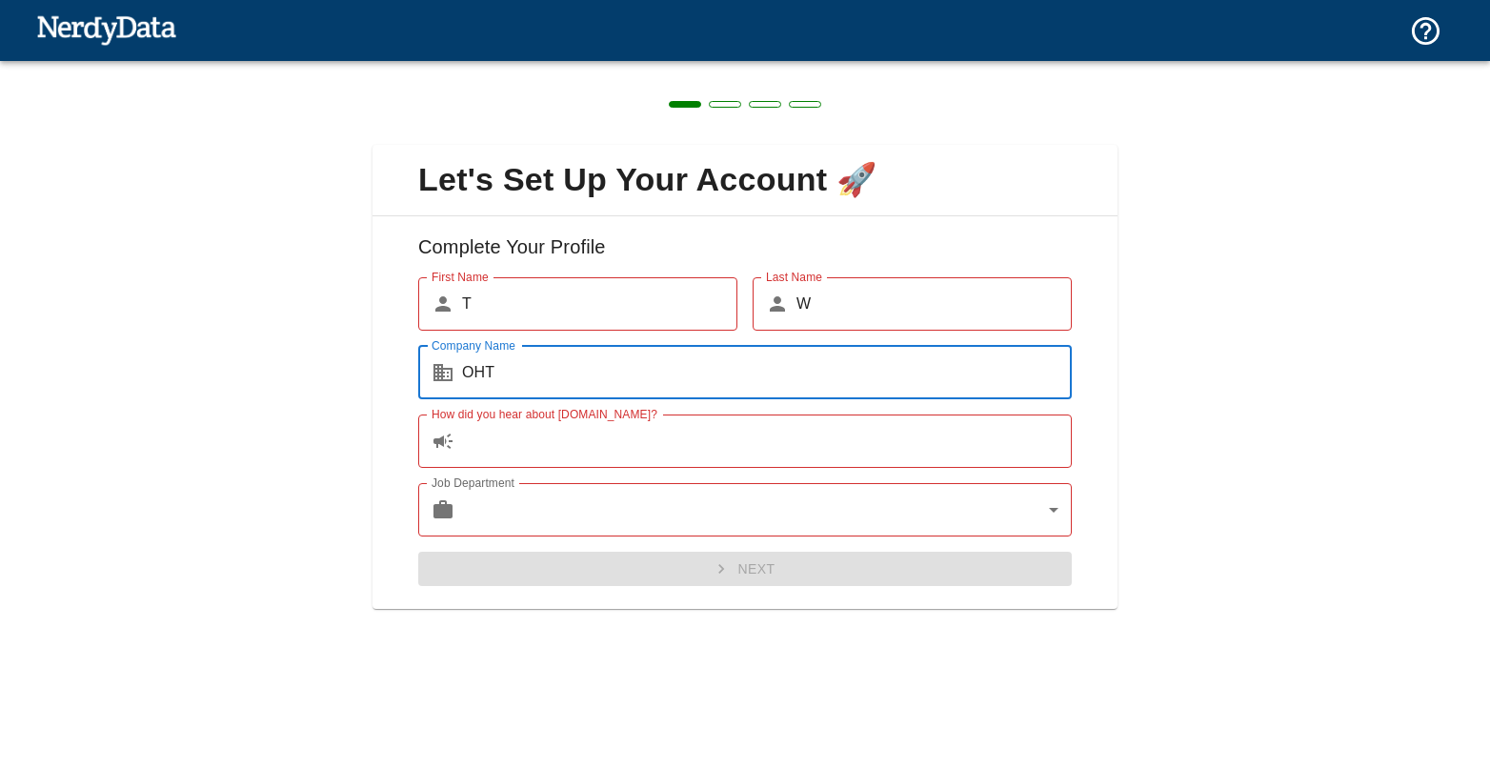
type input "OHT"
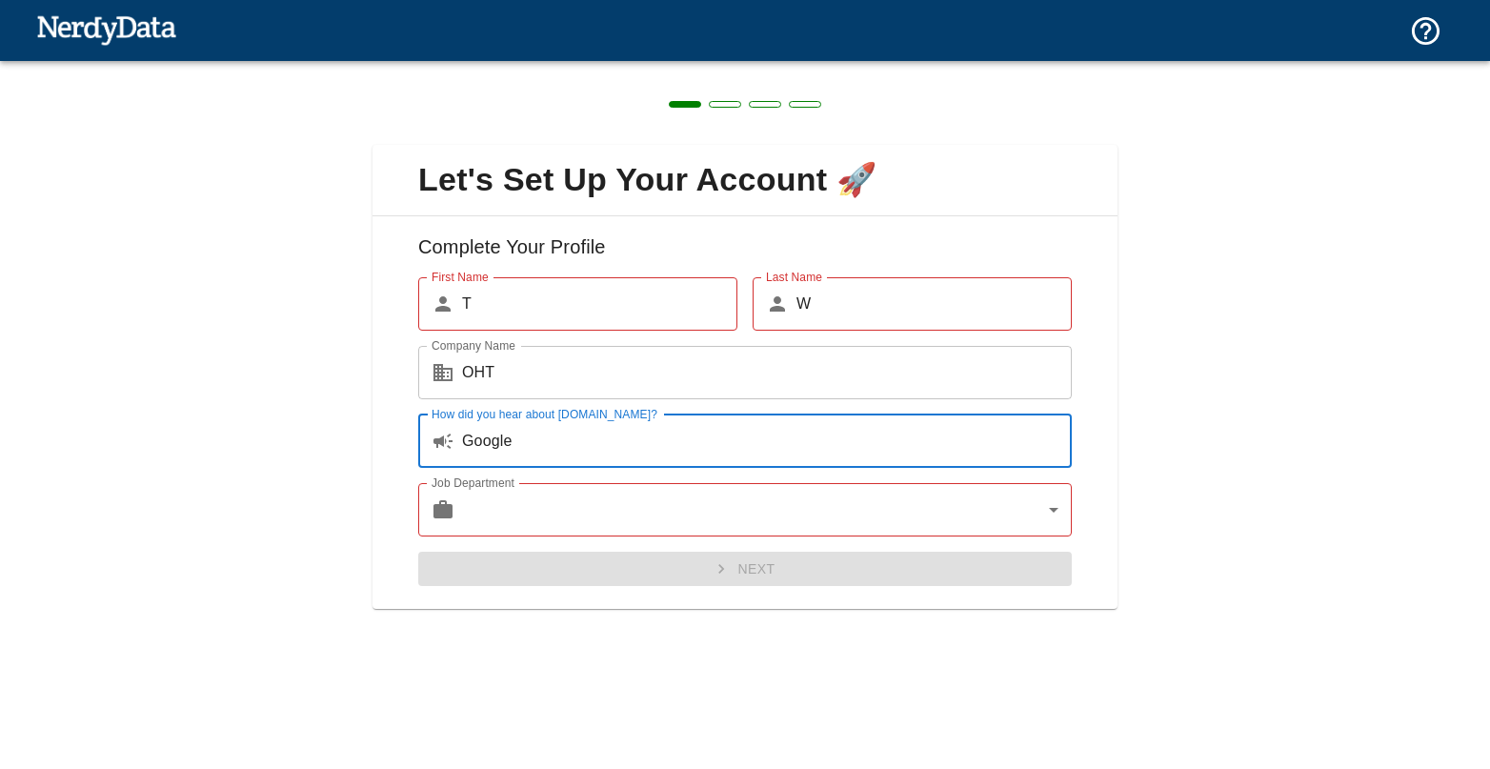
type input "Google"
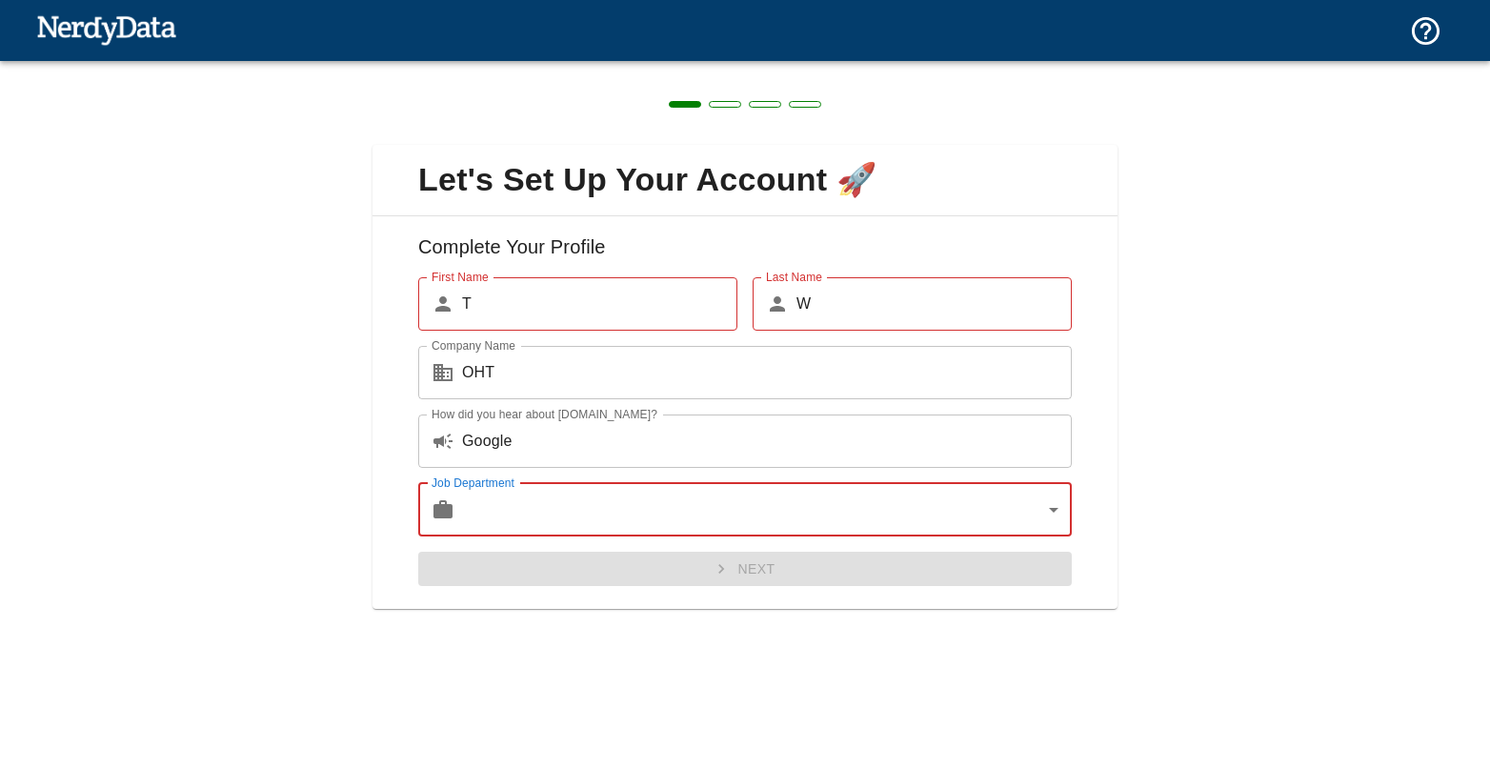
click at [508, 67] on body "Technologies Domains Pricing Products Create a Report Create a list of websites…" at bounding box center [745, 33] width 1490 height 67
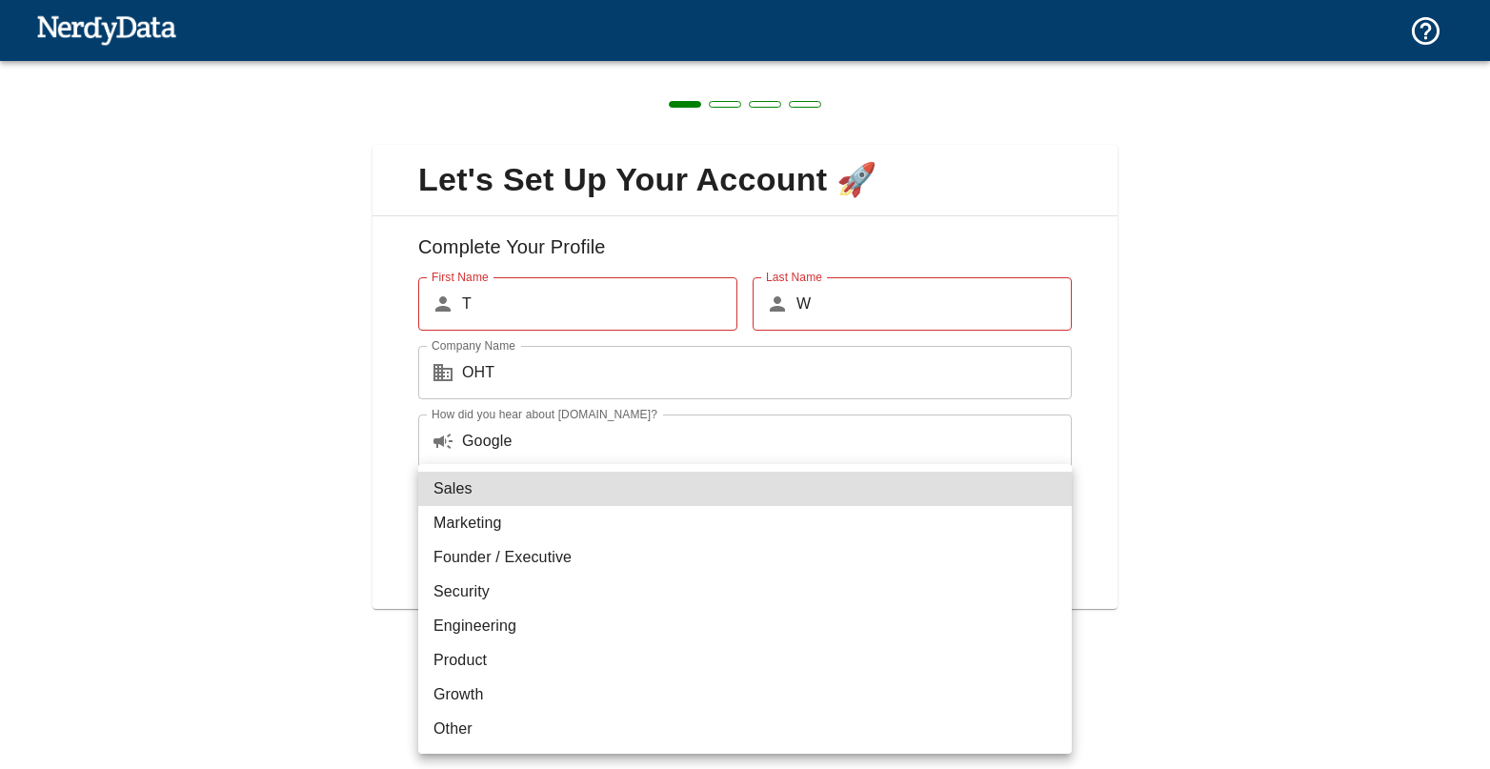
click at [506, 491] on li "Sales" at bounding box center [745, 489] width 654 height 34
type input "sales"
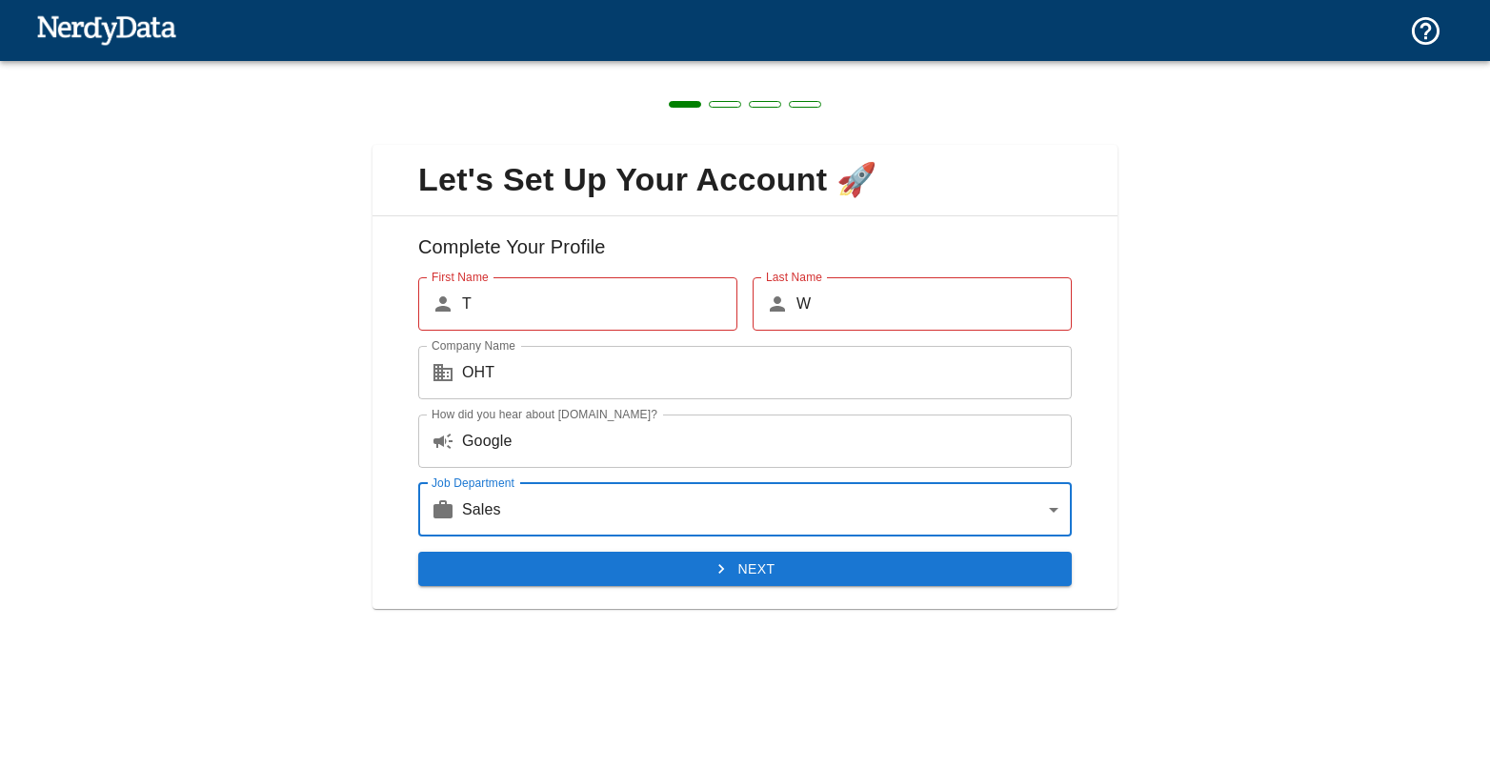
click at [821, 569] on button "Next" at bounding box center [745, 569] width 654 height 35
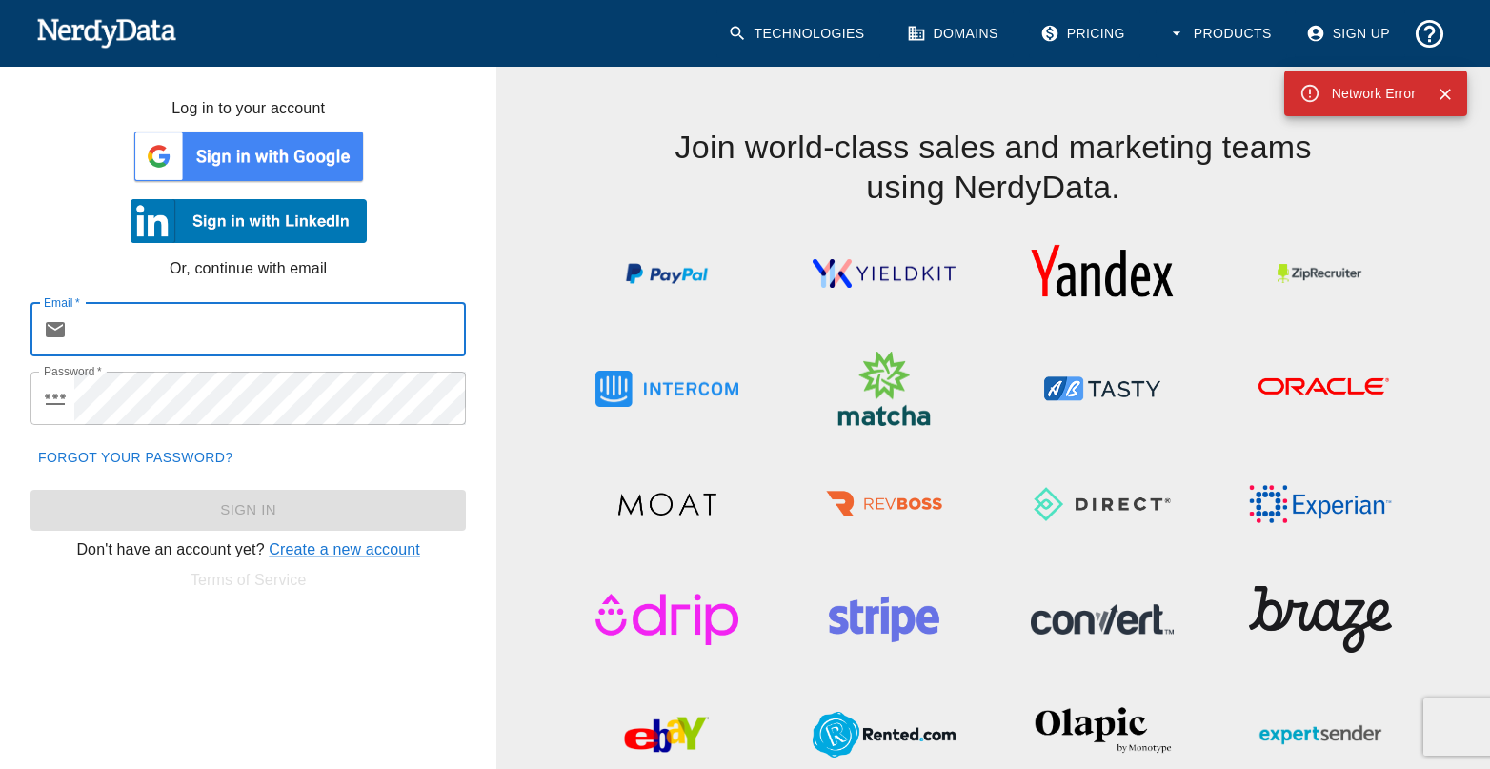
type input "[PERSON_NAME][EMAIL_ADDRESS][DOMAIN_NAME]"
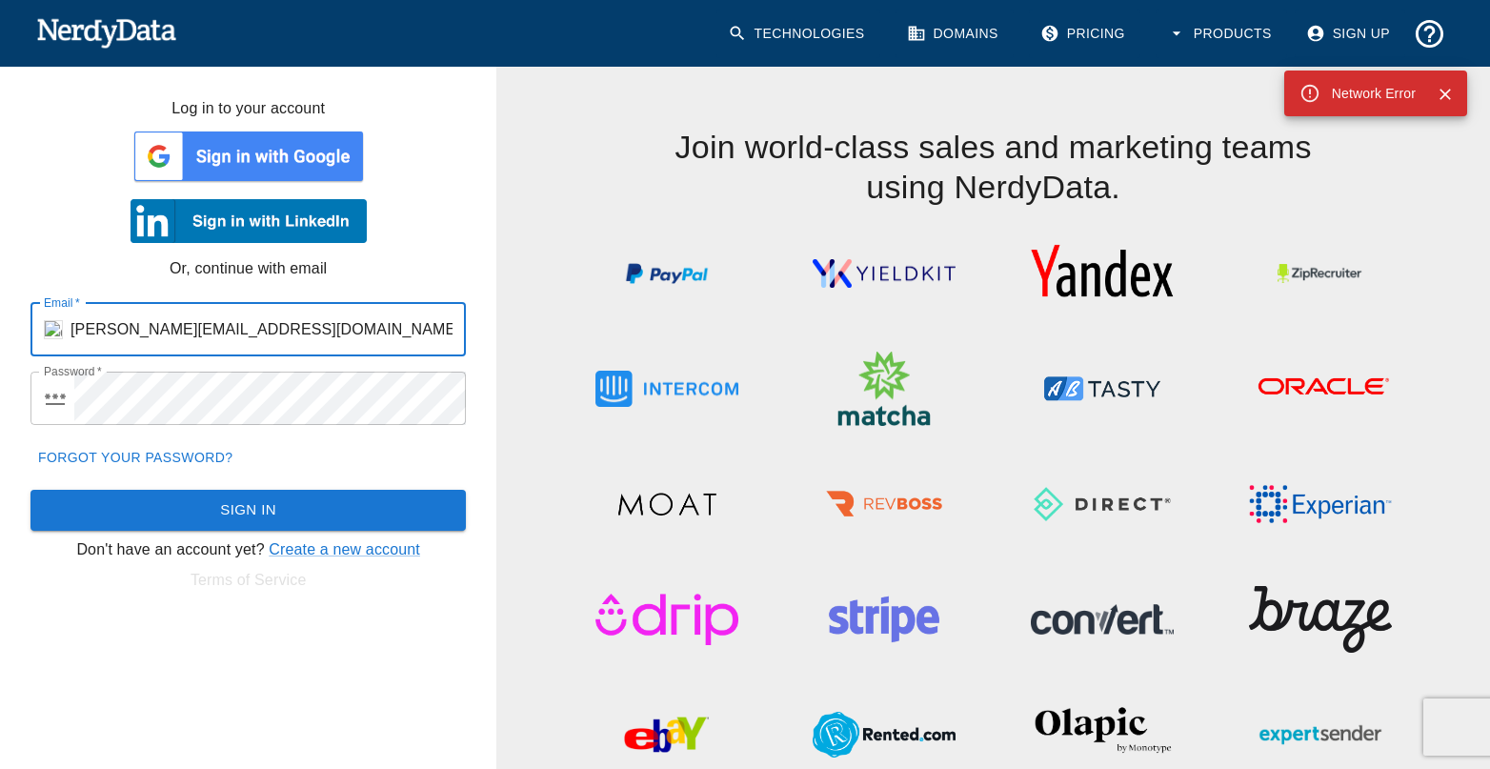
click at [1441, 97] on icon "Close" at bounding box center [1445, 94] width 19 height 19
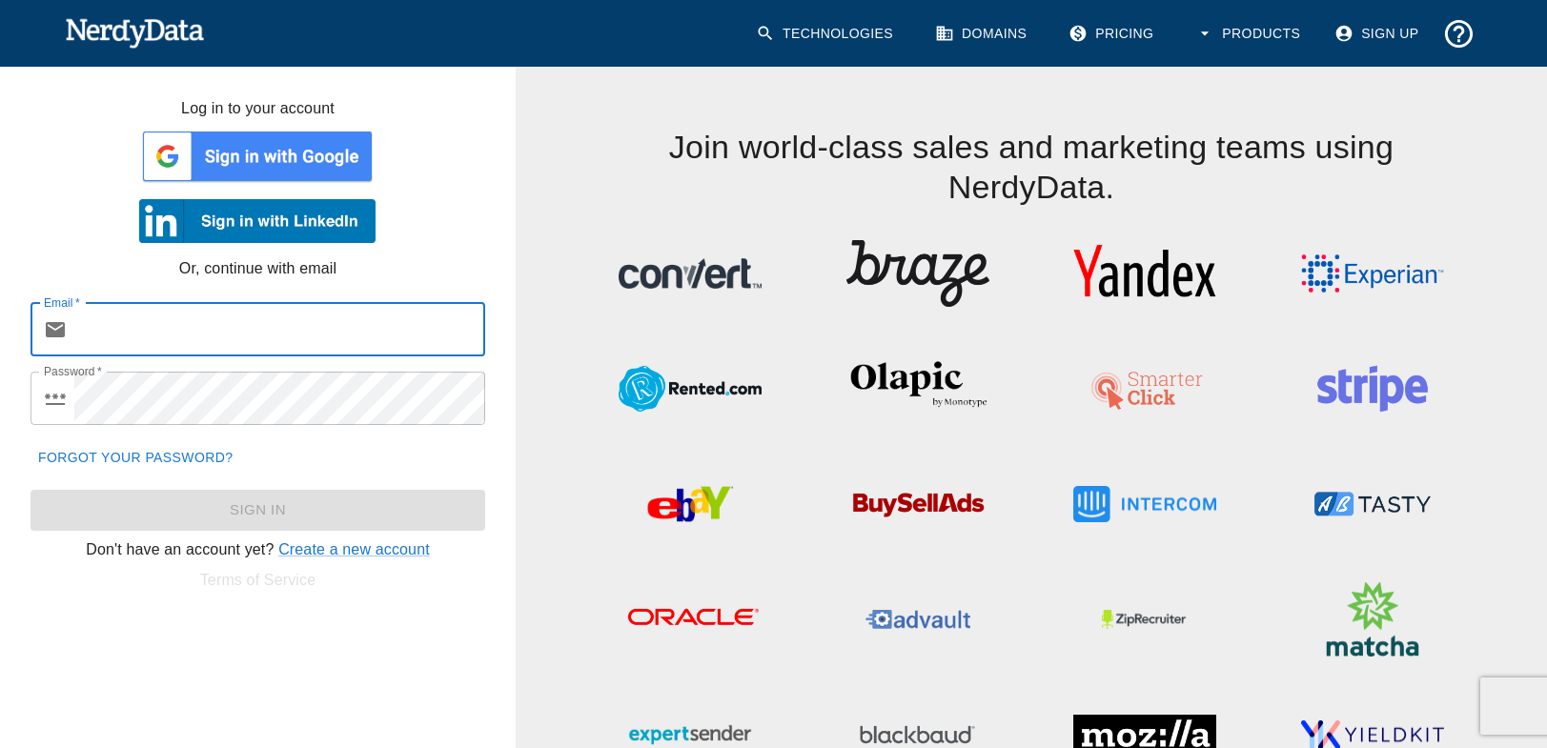
type input "[PERSON_NAME][EMAIL_ADDRESS][DOMAIN_NAME]"
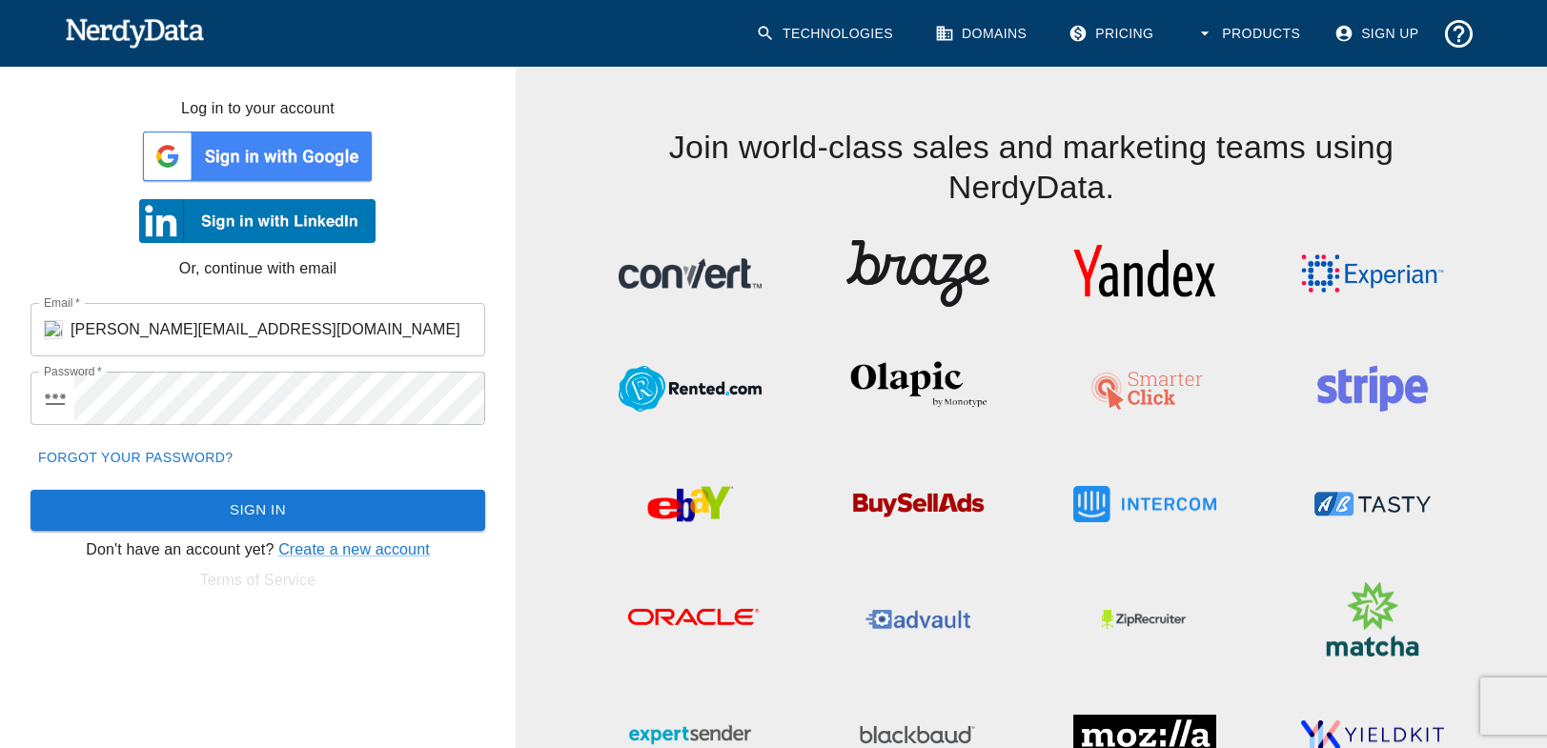
click at [316, 162] on img at bounding box center [257, 156] width 236 height 57
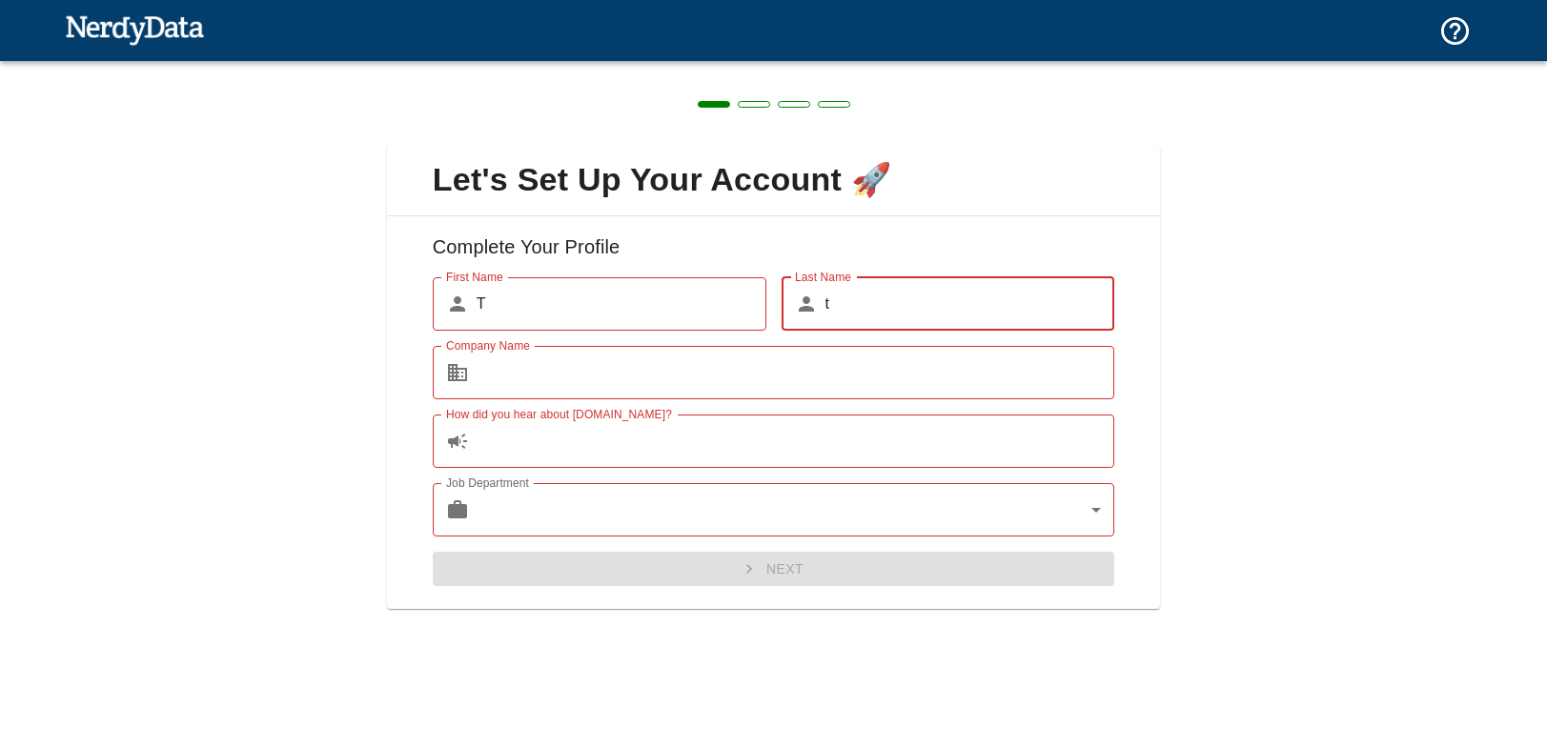
type input "t"
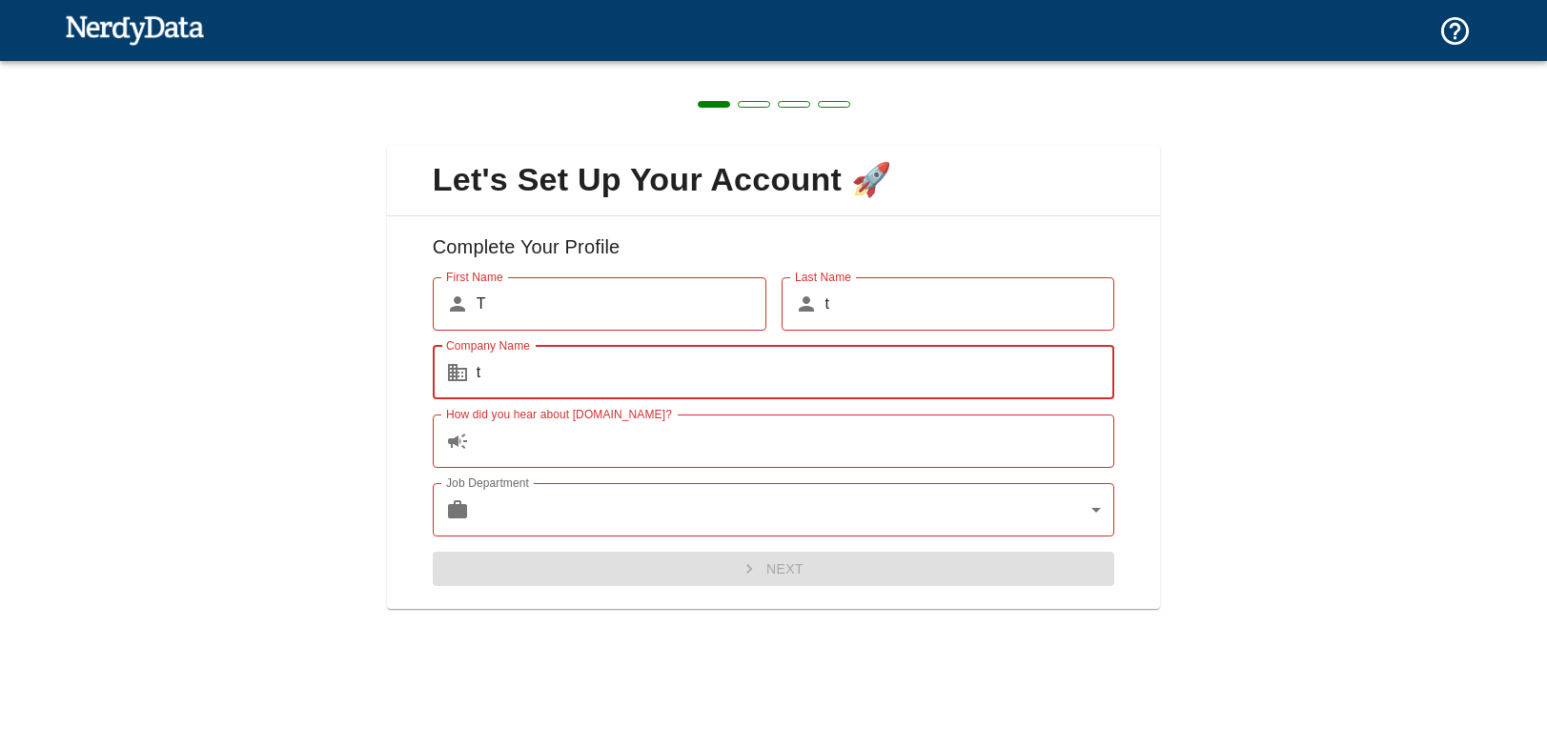
type input "t"
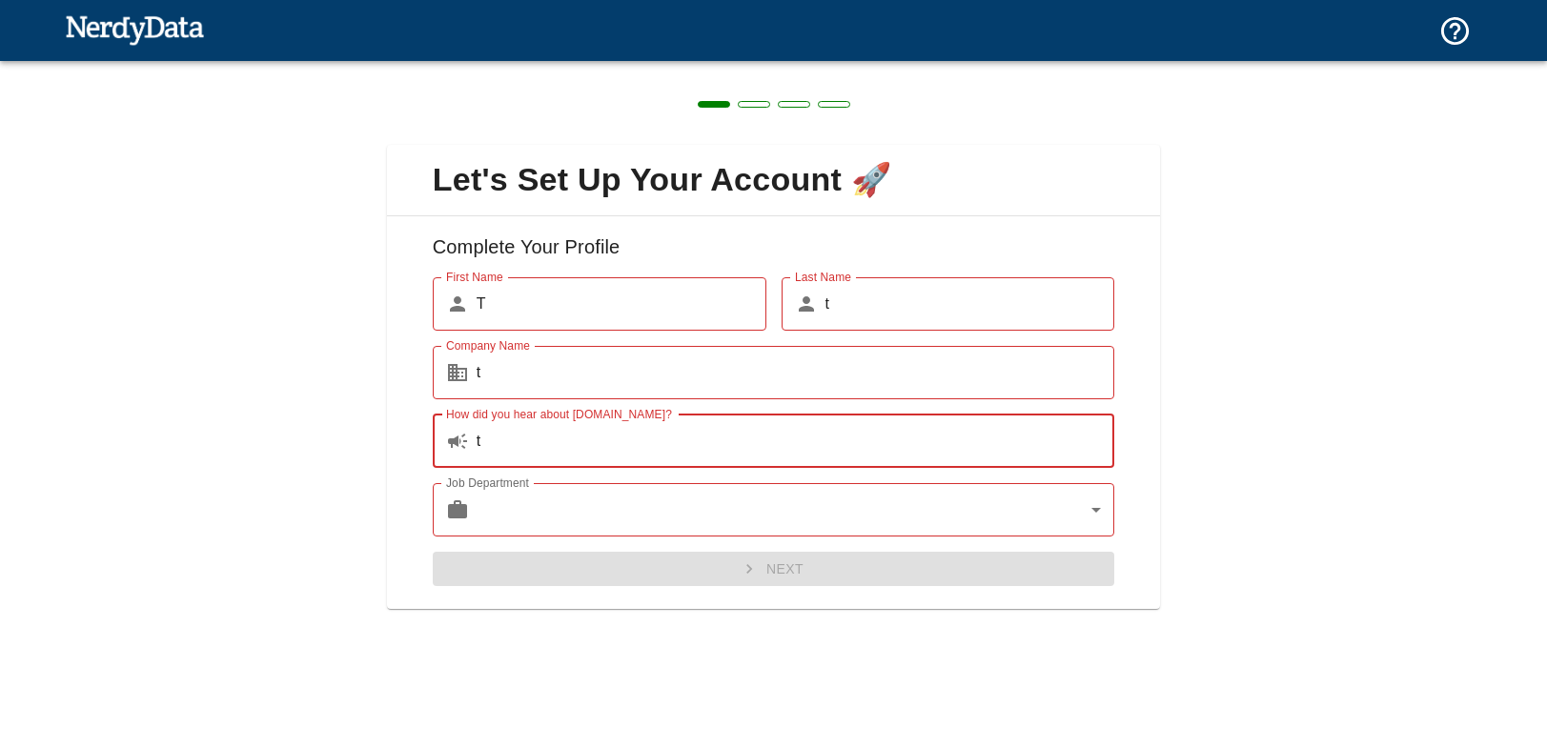
type input "t"
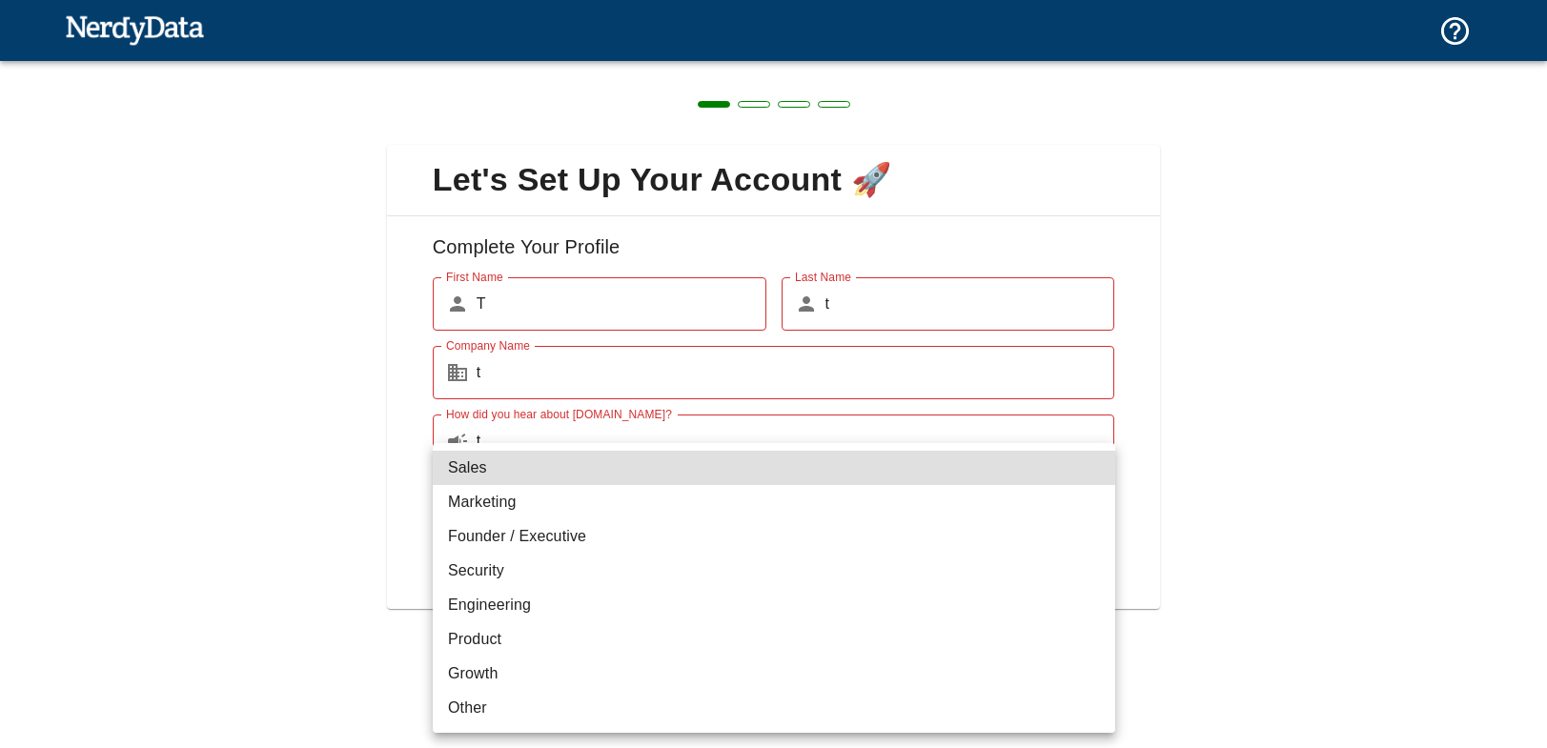
click at [535, 67] on body "Technologies Domains Pricing Products Create a Report Create a list of websites…" at bounding box center [773, 33] width 1547 height 67
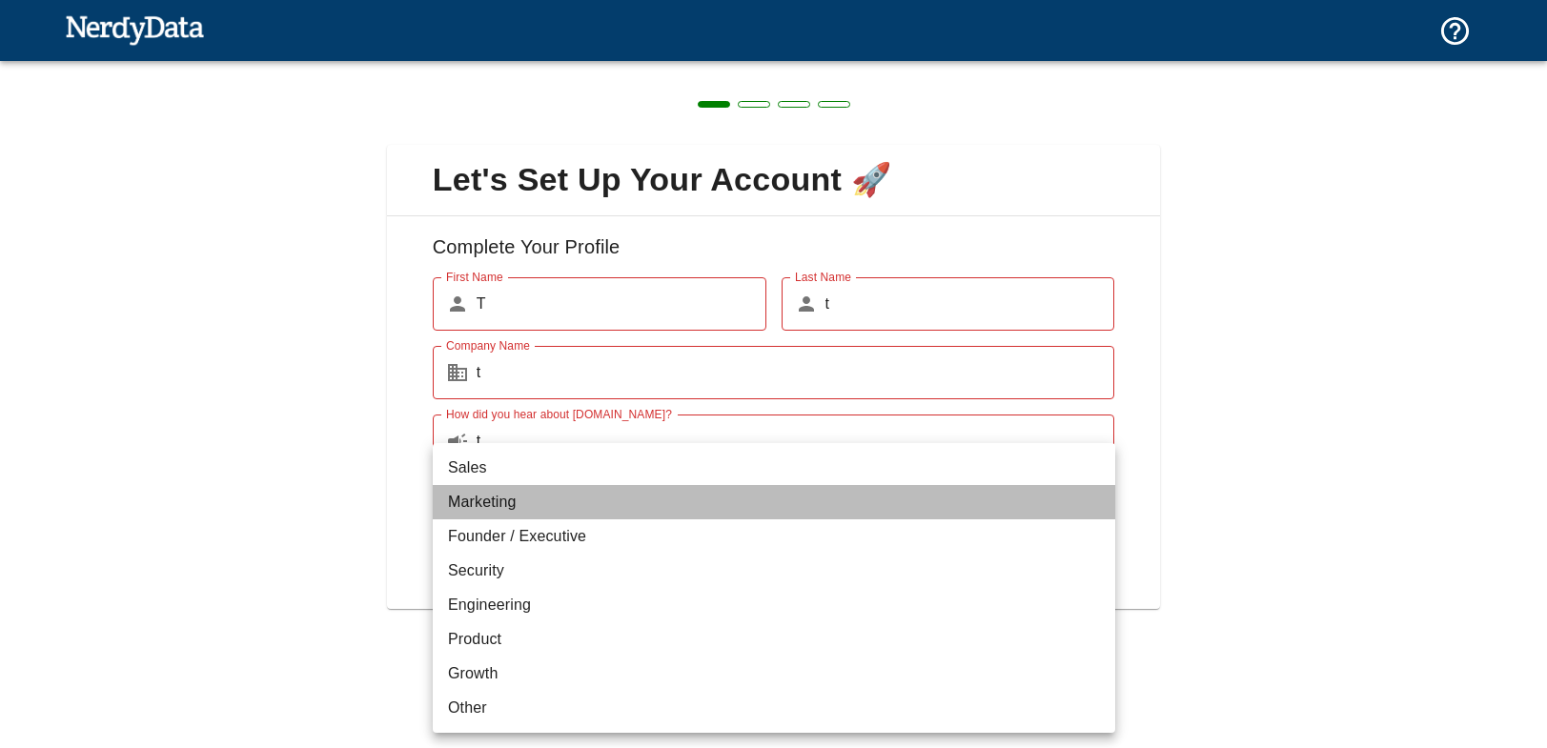
click at [492, 511] on li "Marketing" at bounding box center [774, 502] width 682 height 34
type input "marketing"
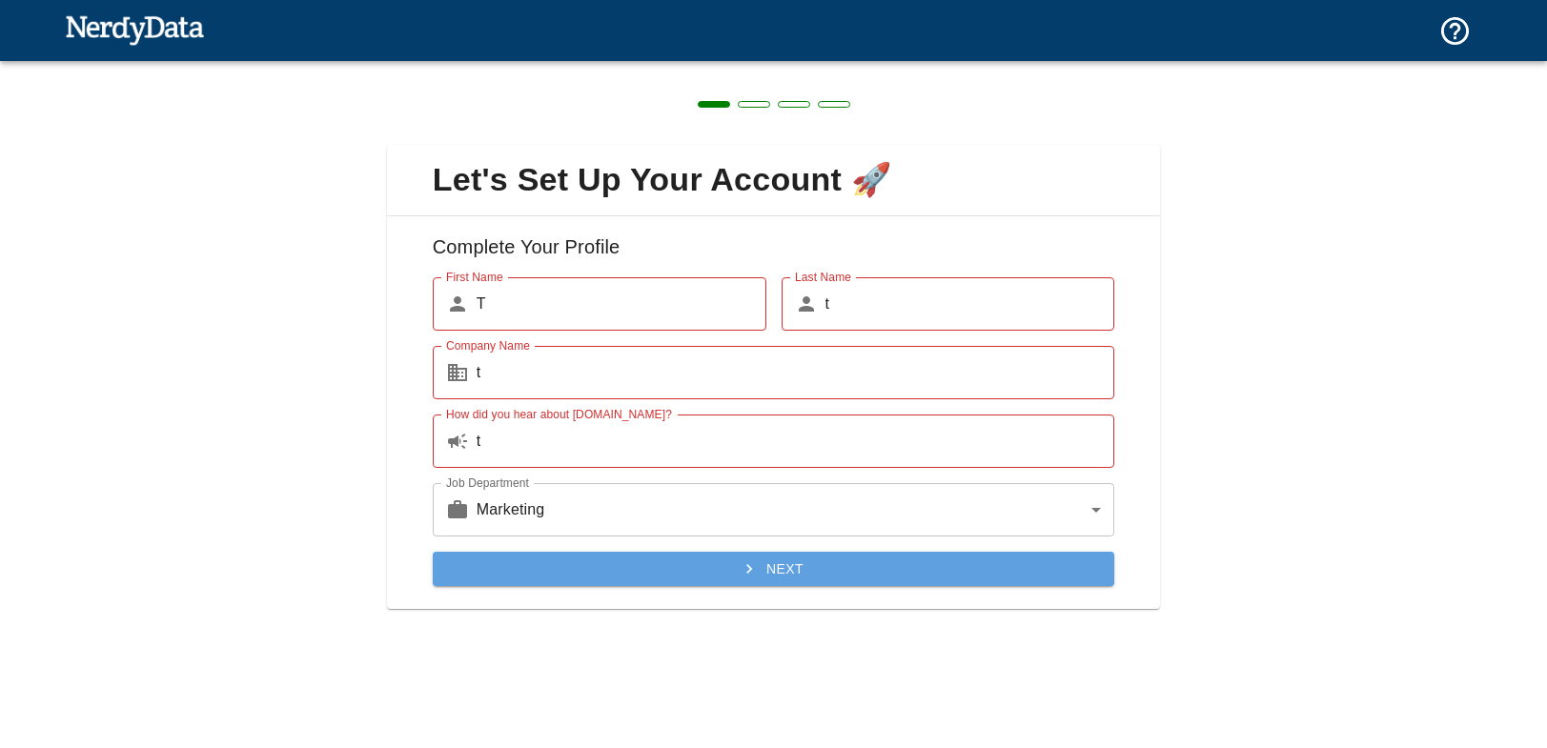
click at [755, 571] on icon "submit" at bounding box center [749, 568] width 19 height 19
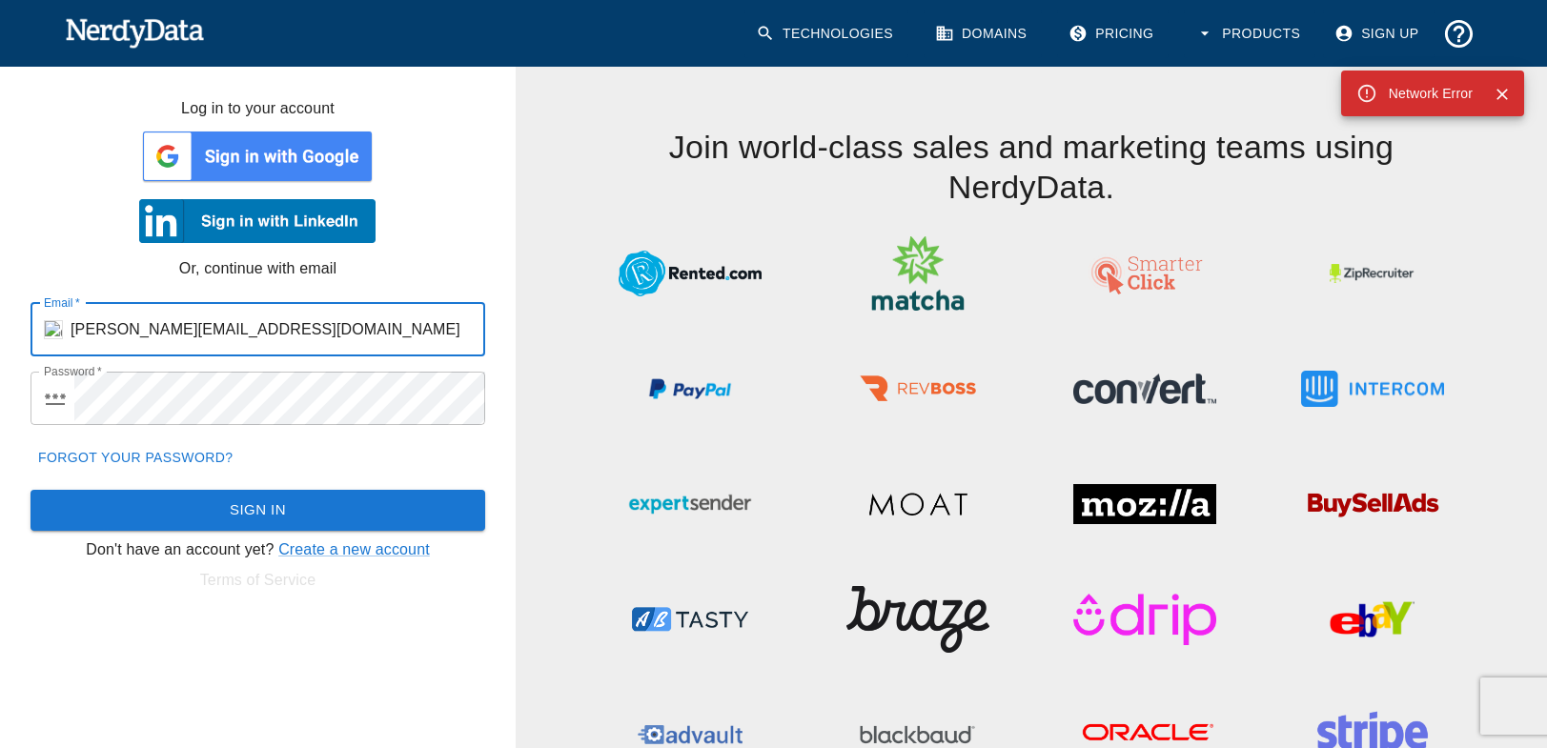
click at [1500, 93] on icon "Close" at bounding box center [1501, 94] width 11 height 11
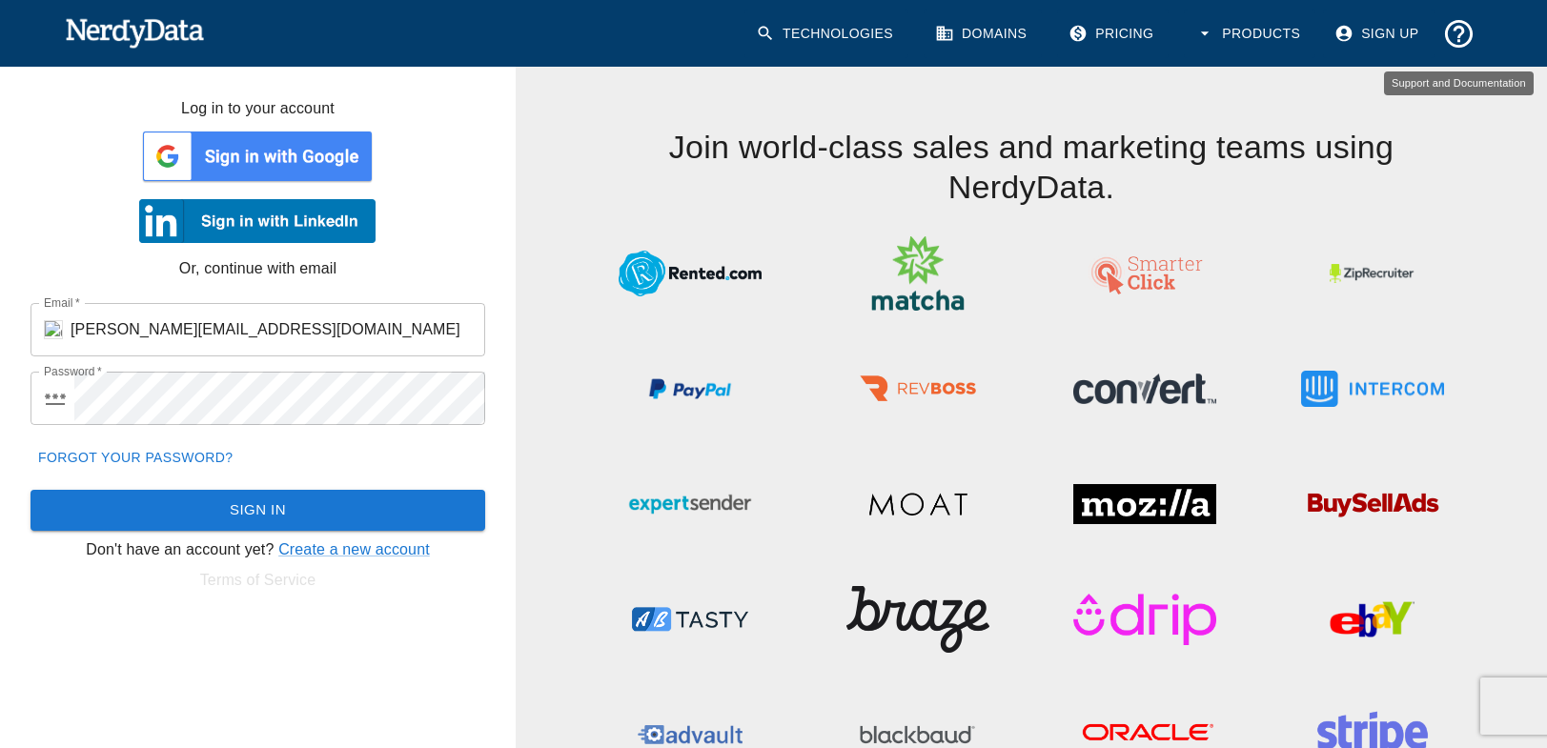
click at [1466, 33] on icon "Support and Documentation" at bounding box center [1458, 33] width 33 height 33
